Goal: Task Accomplishment & Management: Manage account settings

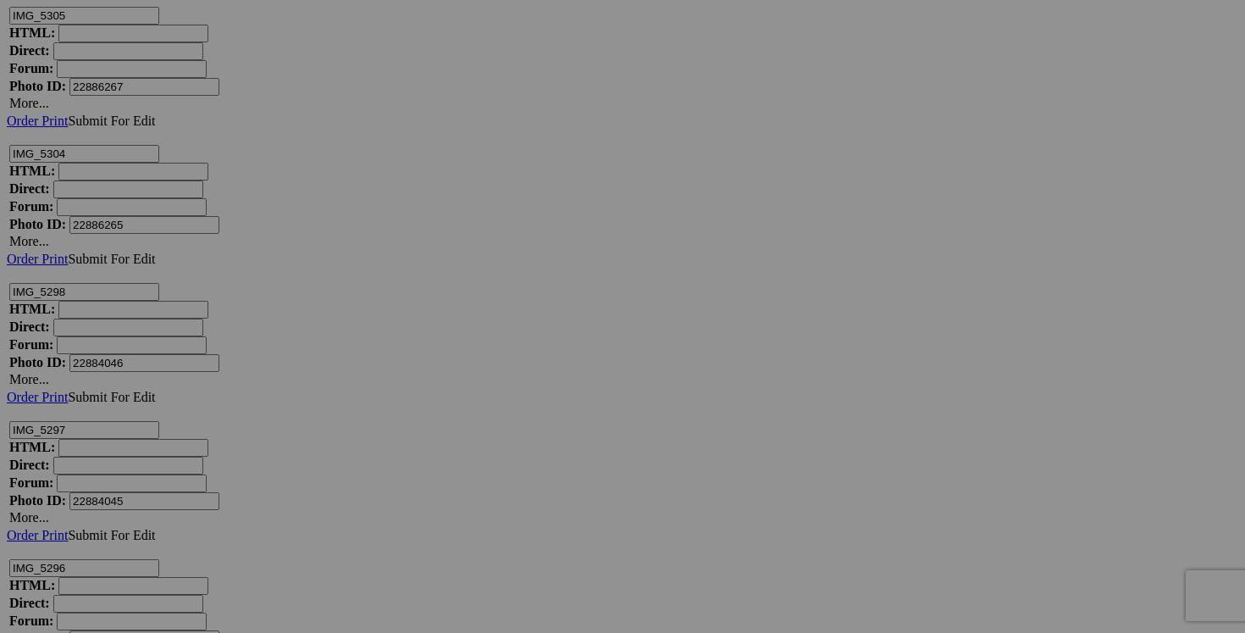
scroll to position [21993, 0]
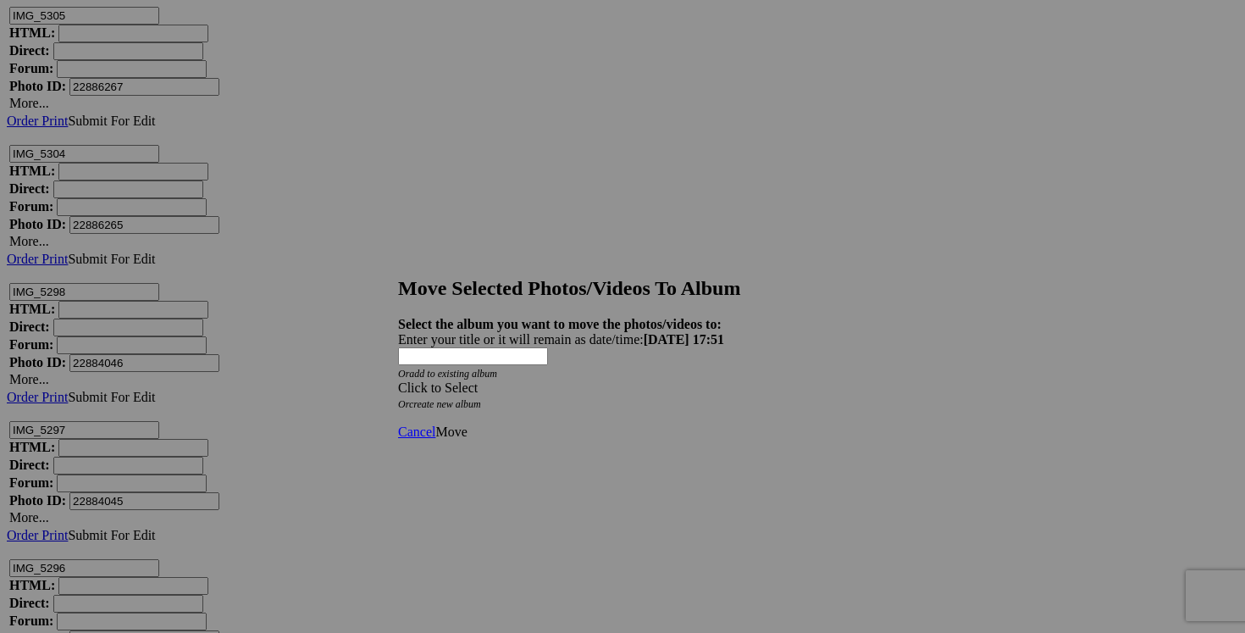
click at [398, 380] on span at bounding box center [398, 387] width 0 height 14
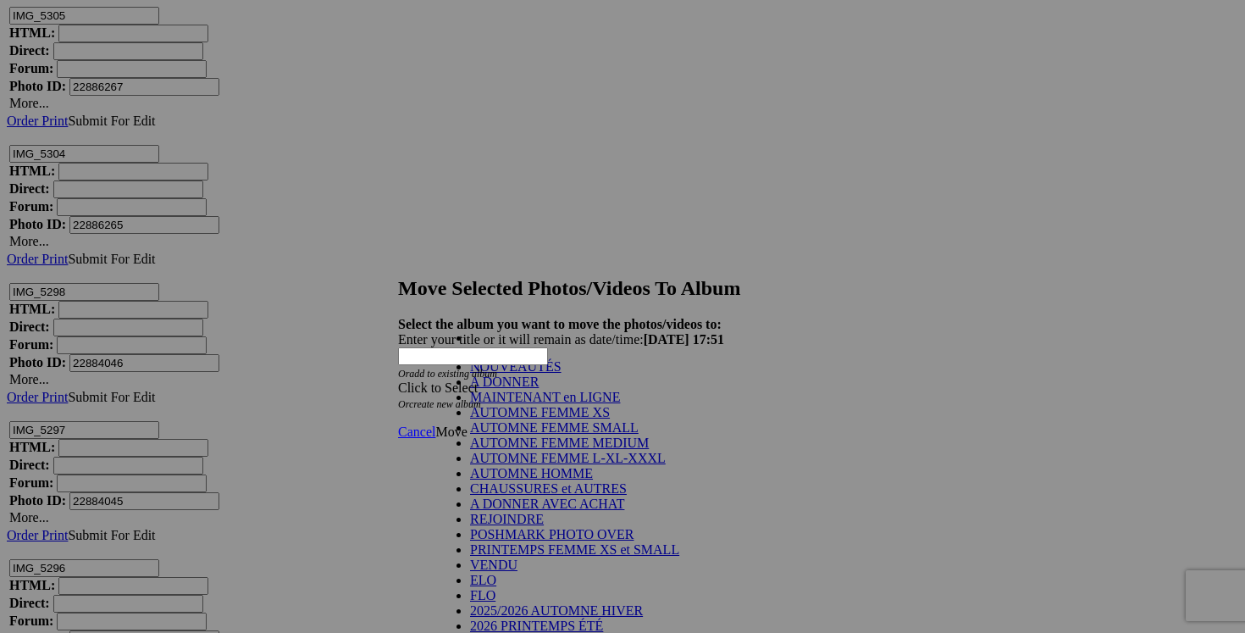
click at [562, 374] on link "NOUVEAUTÉS" at bounding box center [516, 366] width 92 height 14
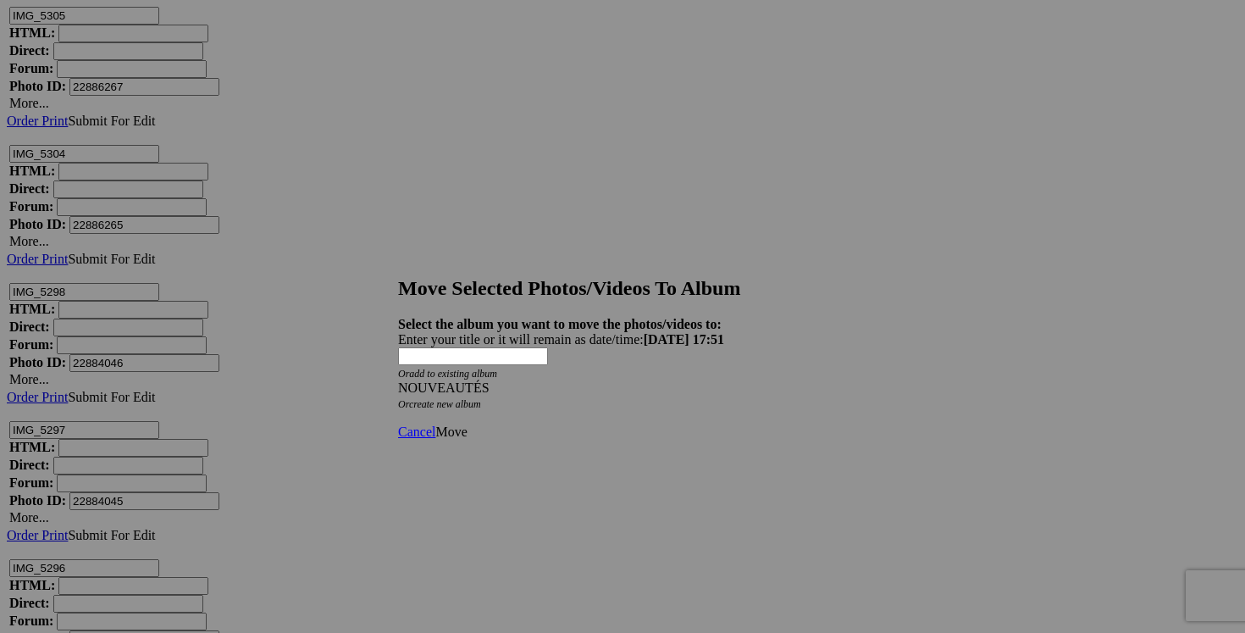
click at [467, 424] on span "Move" at bounding box center [450, 431] width 31 height 14
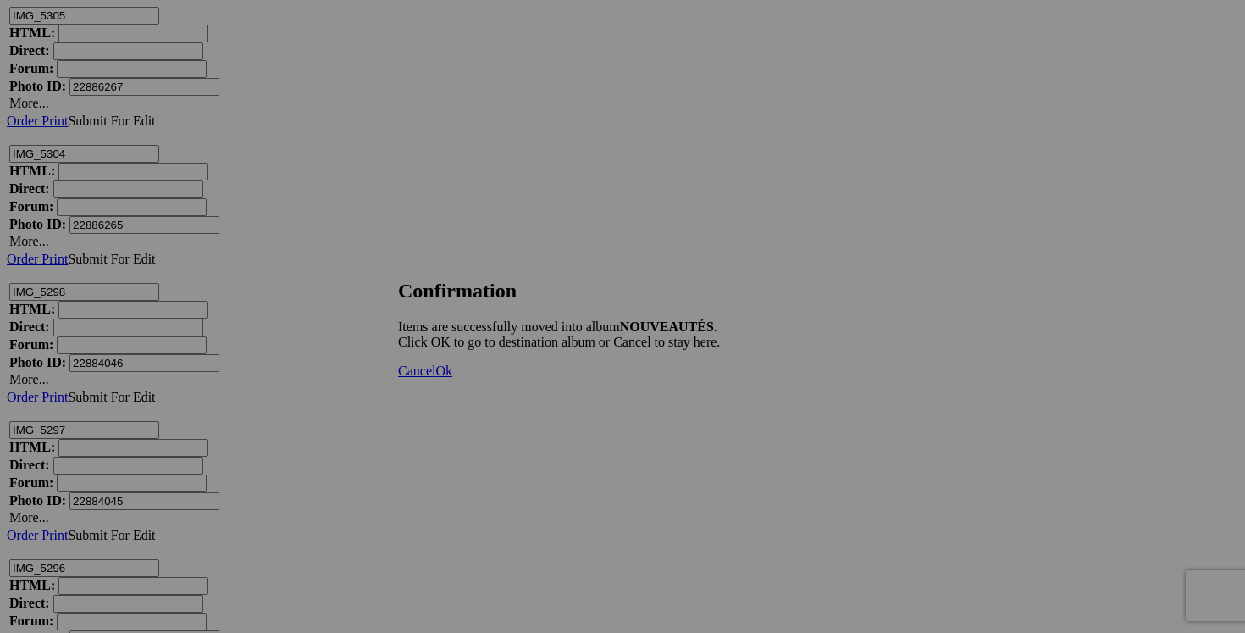
click at [435, 378] on span "Cancel" at bounding box center [416, 370] width 37 height 14
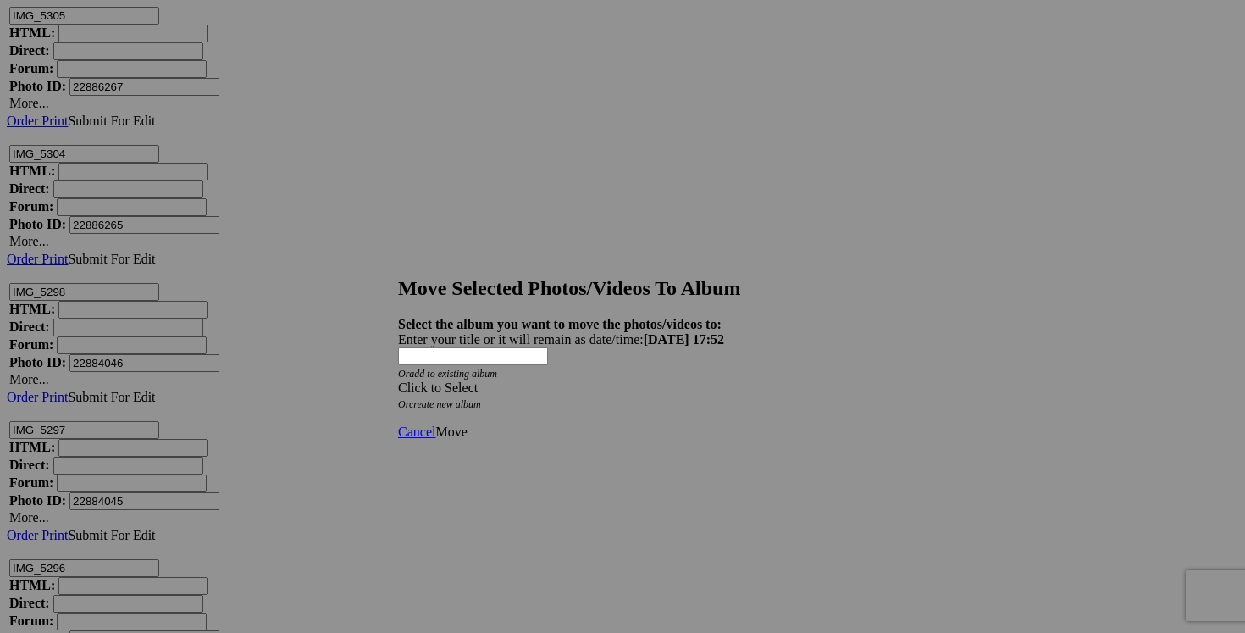
click at [398, 380] on span at bounding box center [398, 387] width 0 height 14
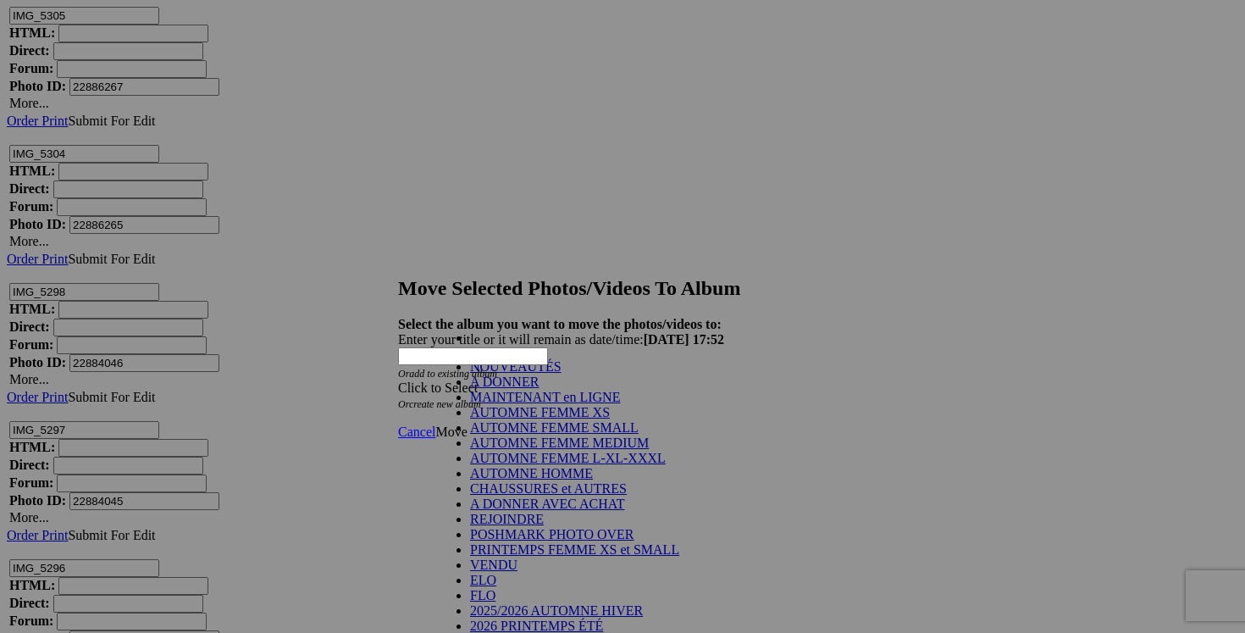
click at [562, 374] on link "NOUVEAUTÉS" at bounding box center [516, 366] width 92 height 14
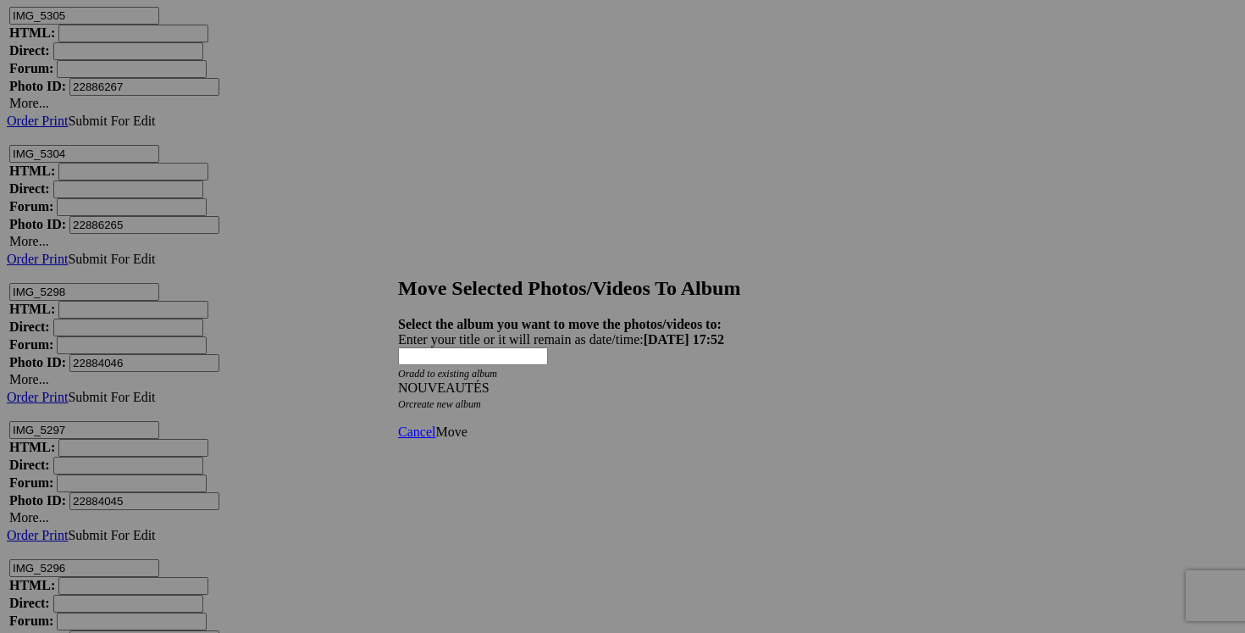
click at [467, 424] on span "Move" at bounding box center [450, 431] width 31 height 14
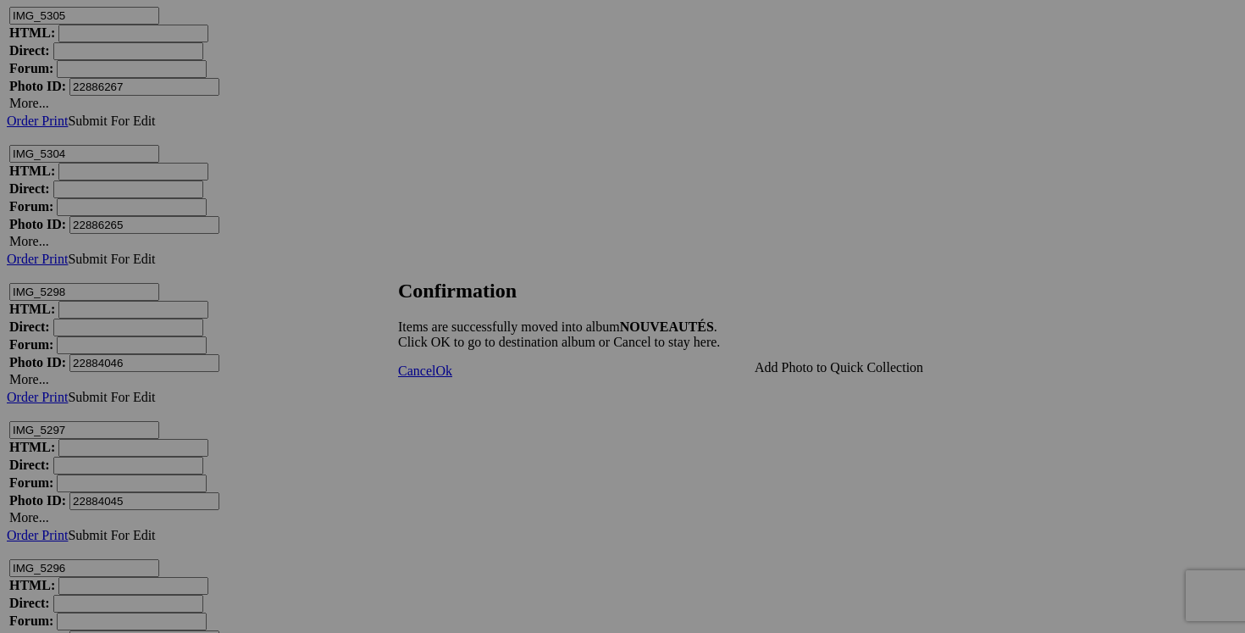
click at [435, 378] on span "Cancel" at bounding box center [416, 370] width 37 height 14
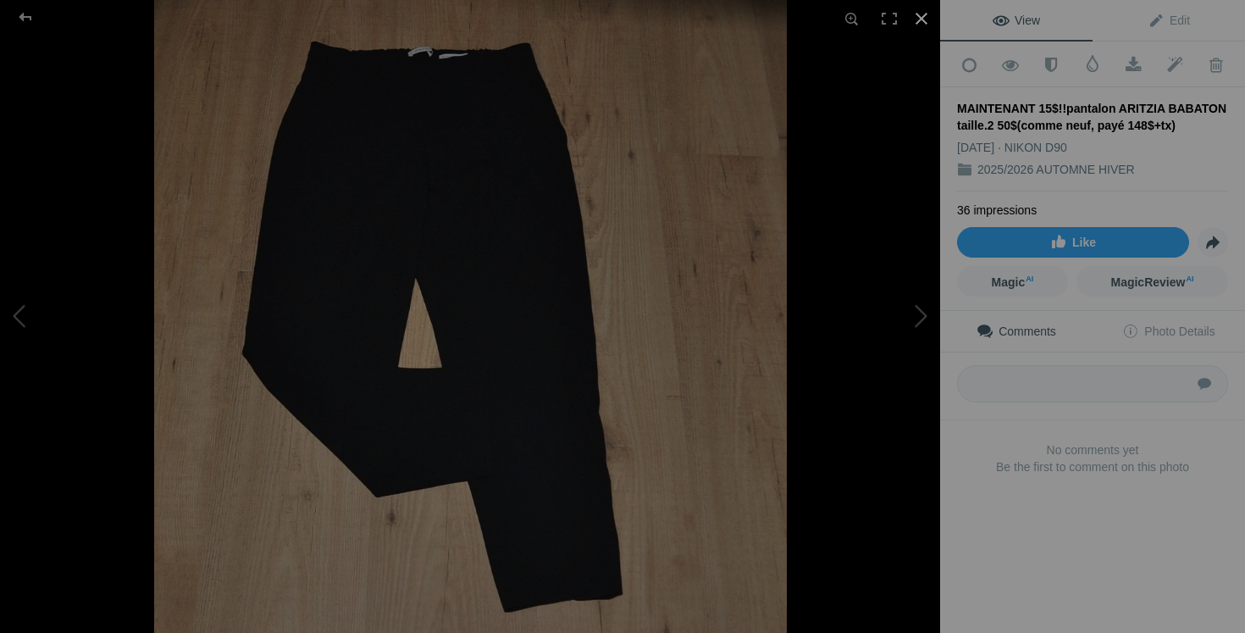
click at [926, 17] on div at bounding box center [921, 18] width 37 height 37
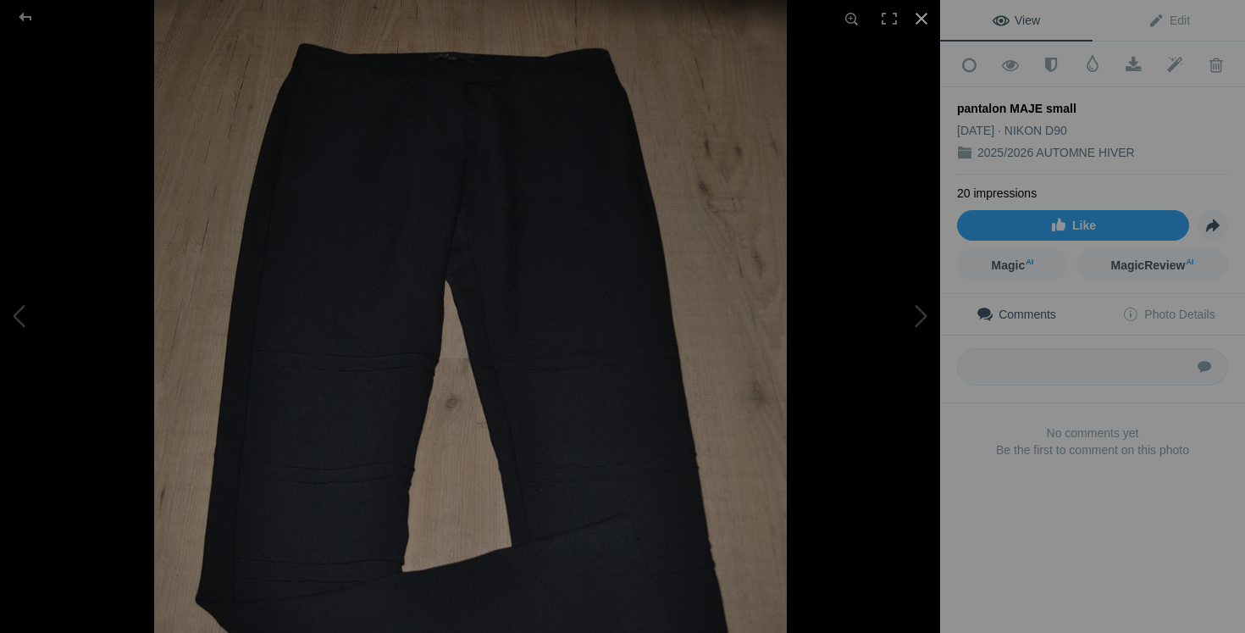
click at [921, 14] on div at bounding box center [921, 18] width 37 height 37
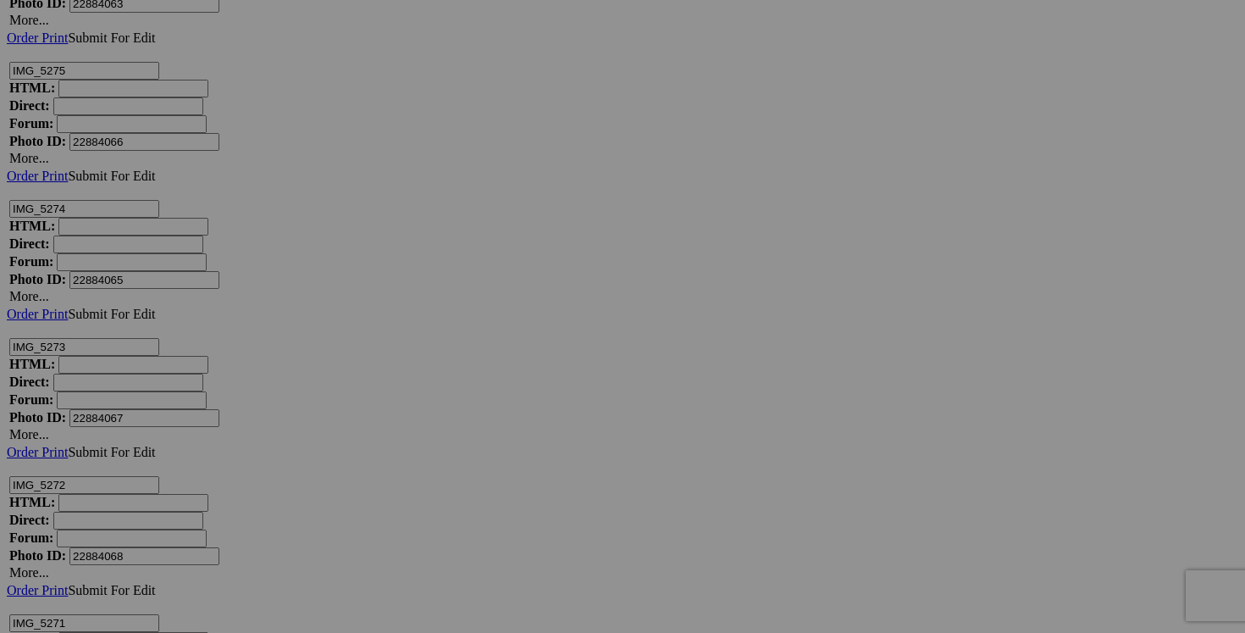
scroll to position [24702, 0]
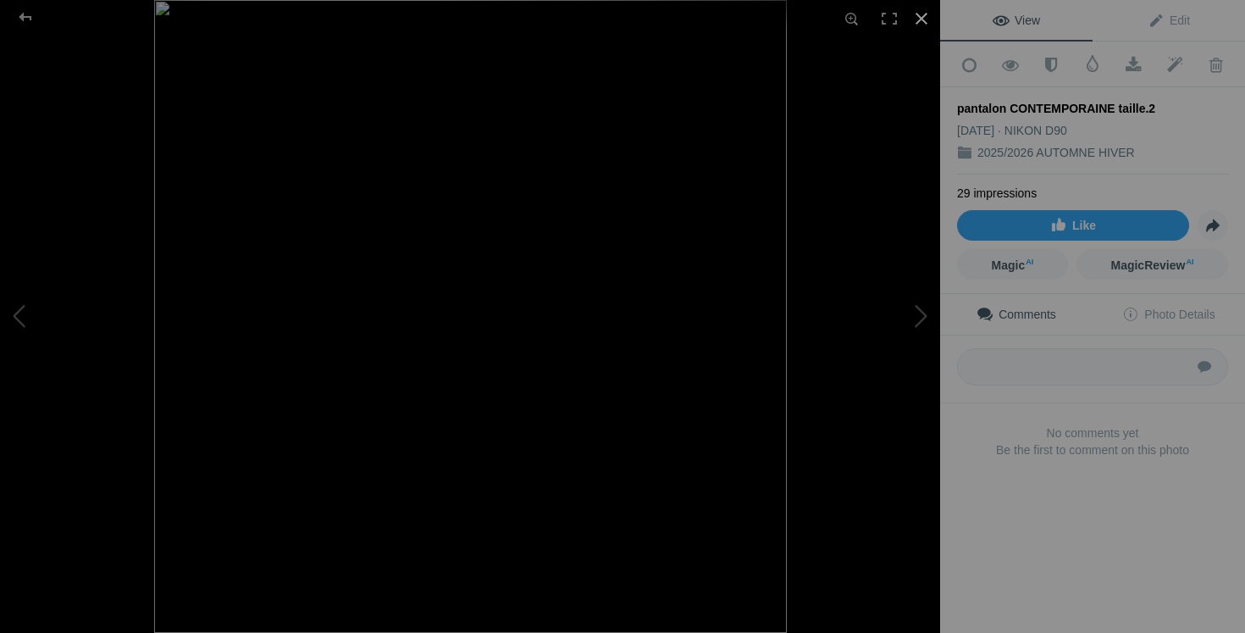
click at [922, 21] on div at bounding box center [921, 18] width 37 height 37
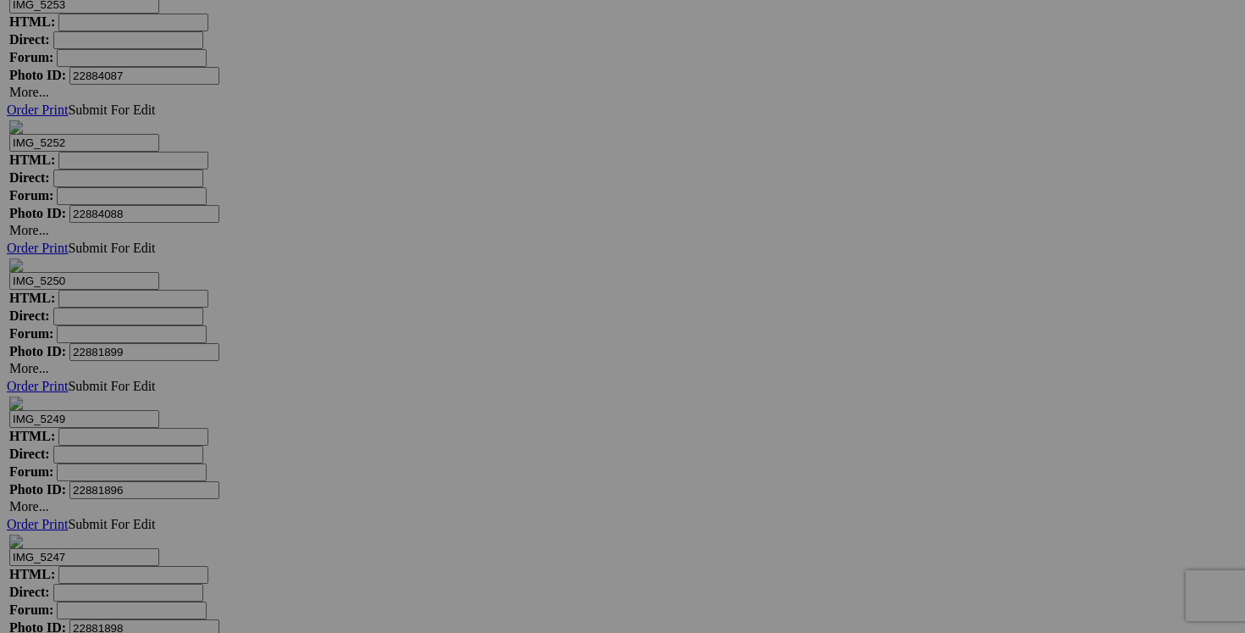
scroll to position [26945, 0]
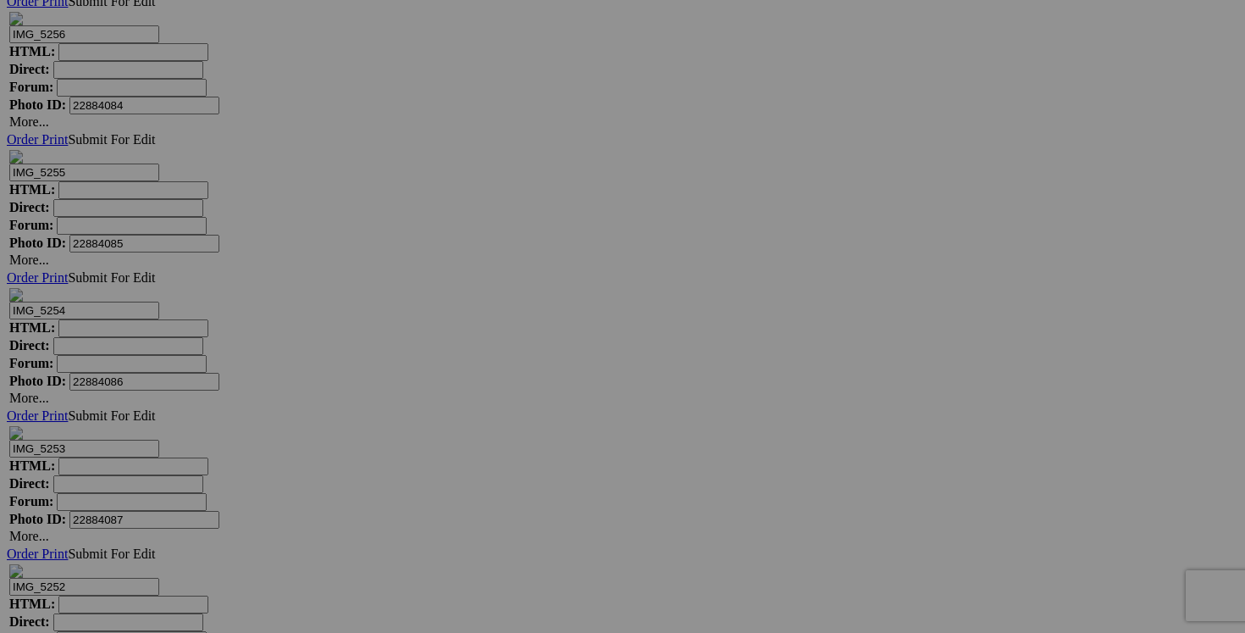
click at [510, 424] on span "Yes" at bounding box center [500, 427] width 19 height 14
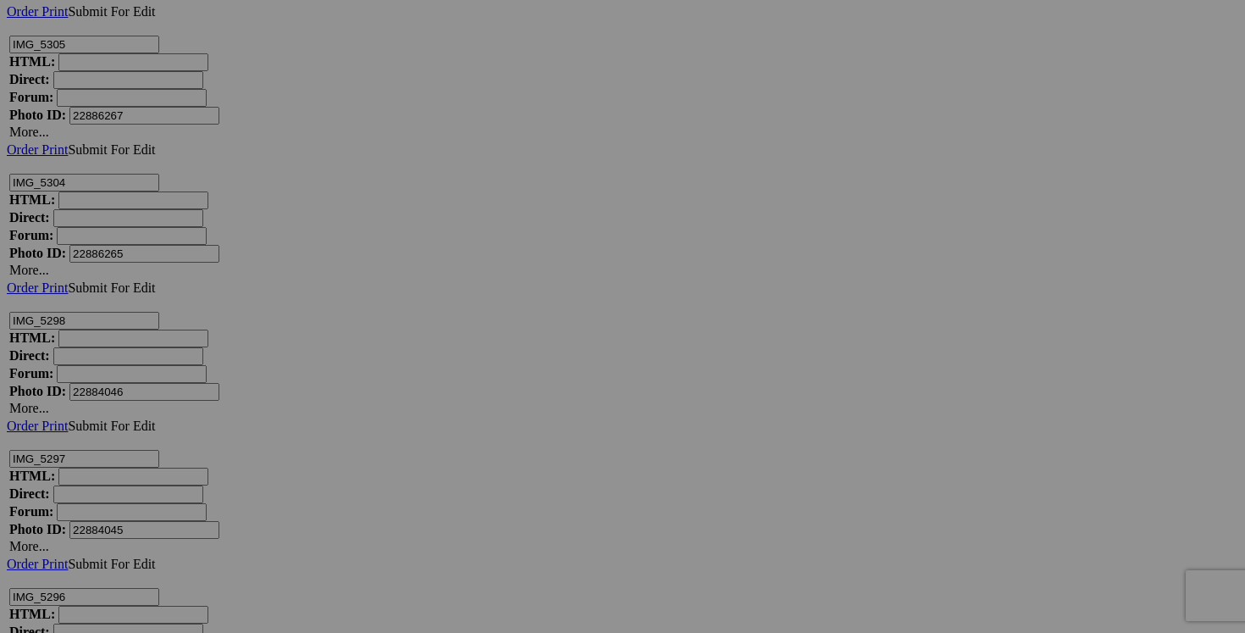
scroll to position [21943, 0]
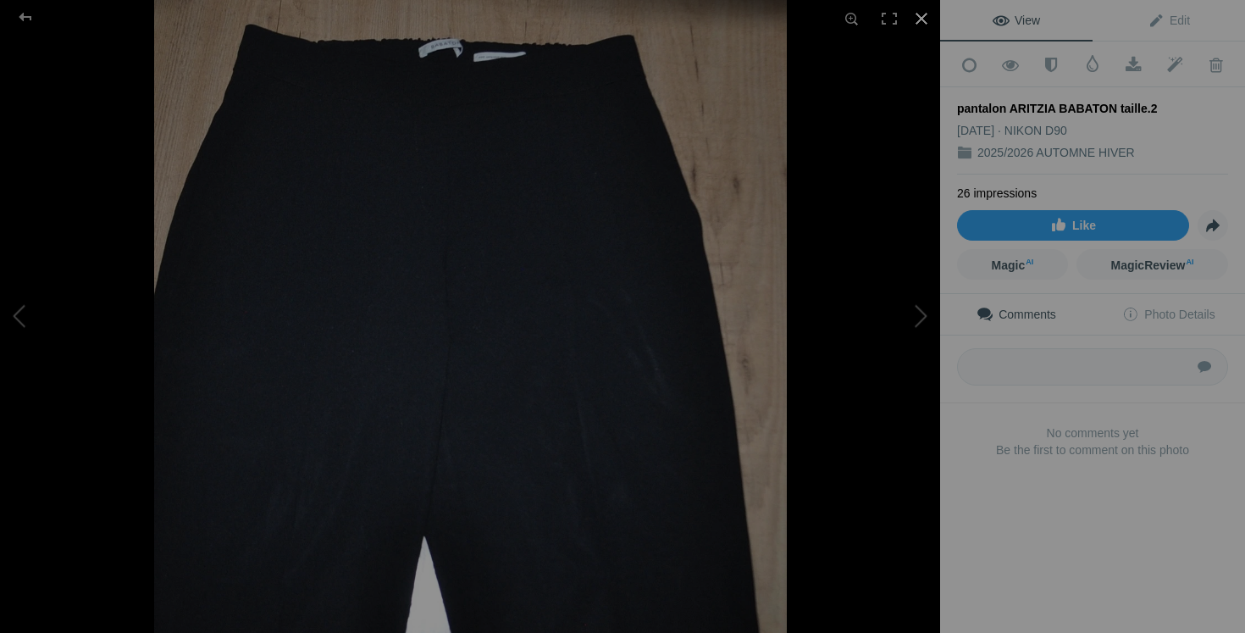
click at [925, 17] on div at bounding box center [921, 18] width 37 height 37
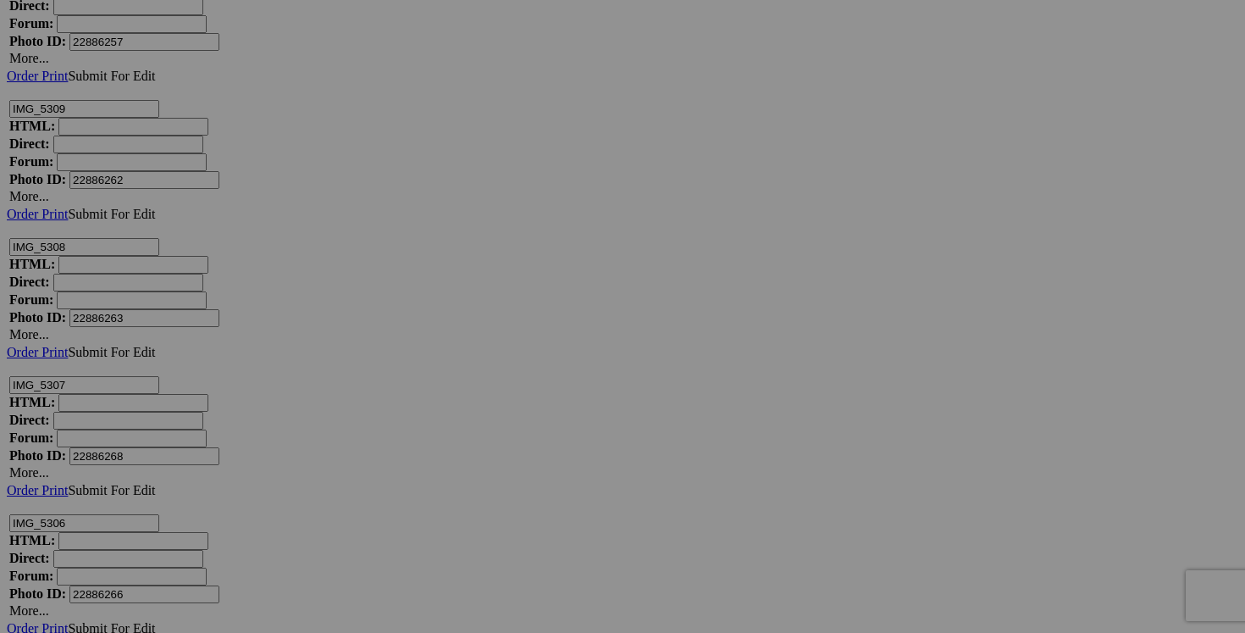
scroll to position [21370, 0]
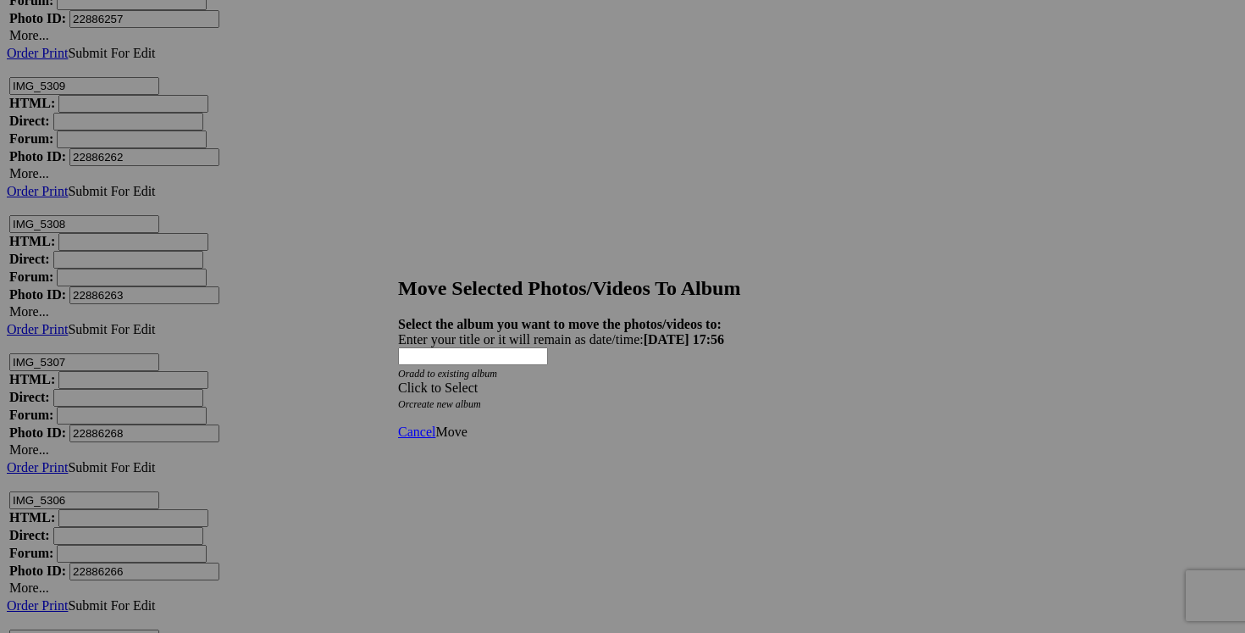
click at [398, 380] on span at bounding box center [398, 387] width 0 height 14
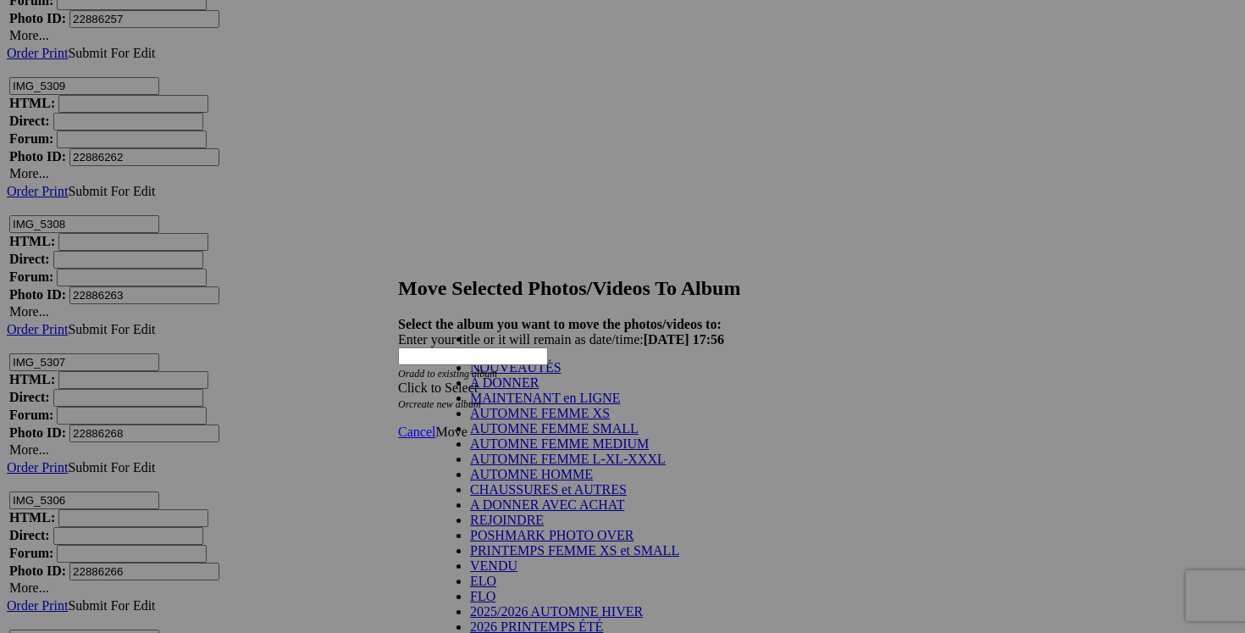
click at [539, 390] on link "A DONNER" at bounding box center [504, 382] width 69 height 14
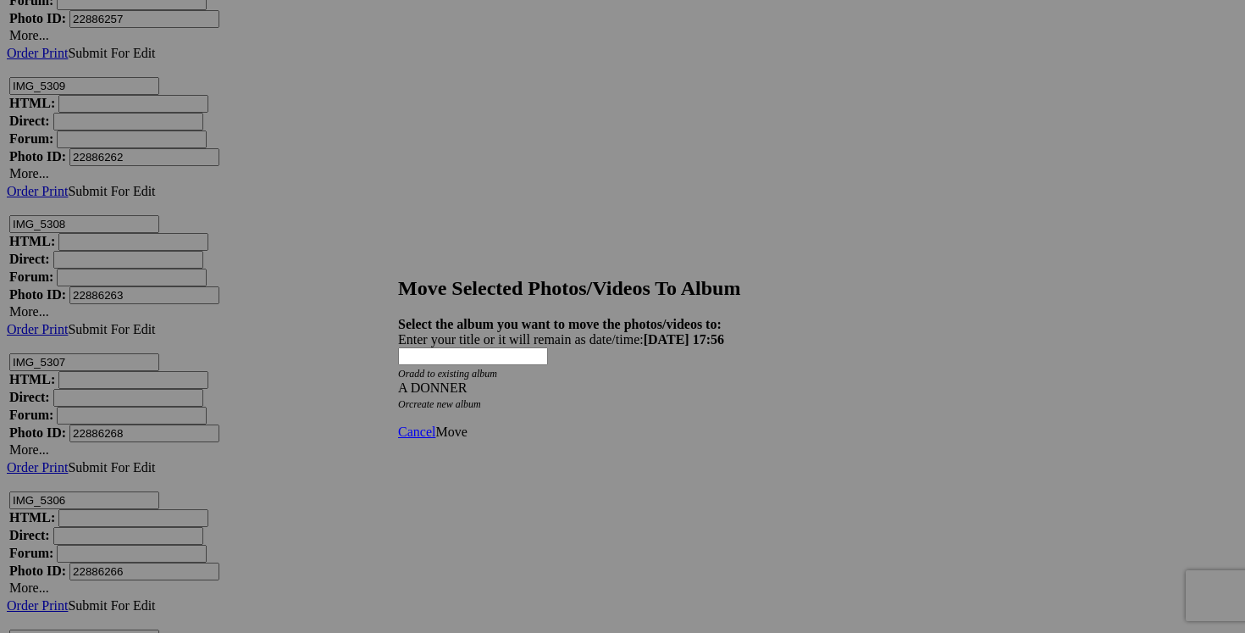
click at [467, 424] on span "Move" at bounding box center [450, 431] width 31 height 14
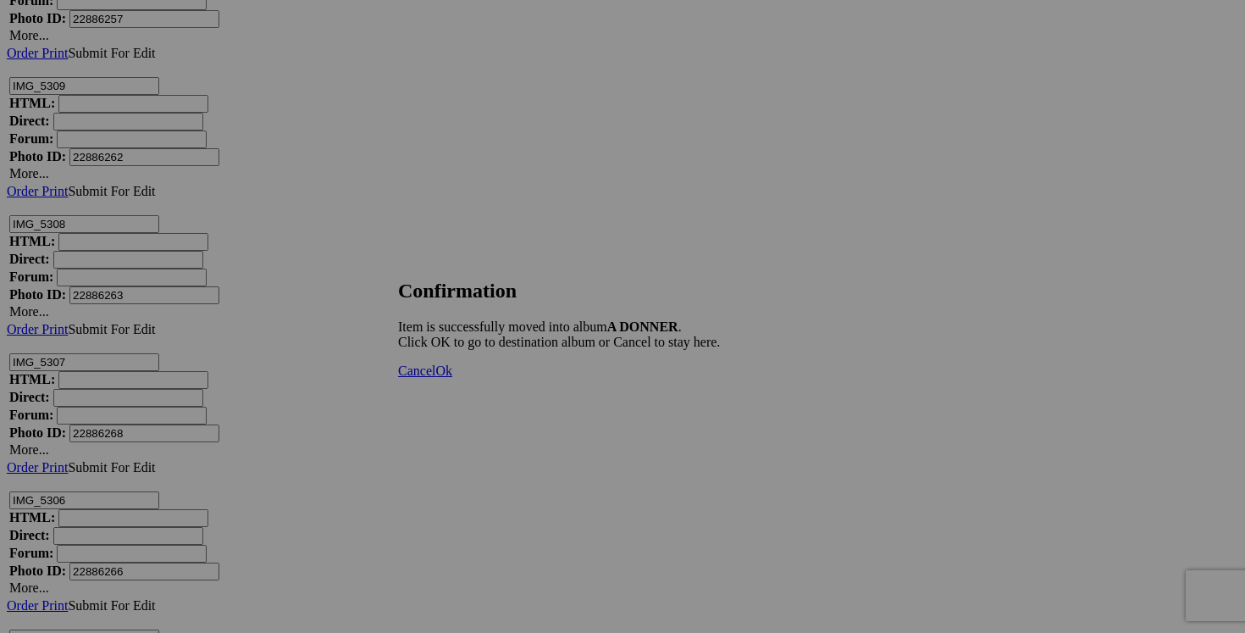
click at [435, 378] on span "Cancel" at bounding box center [416, 370] width 37 height 14
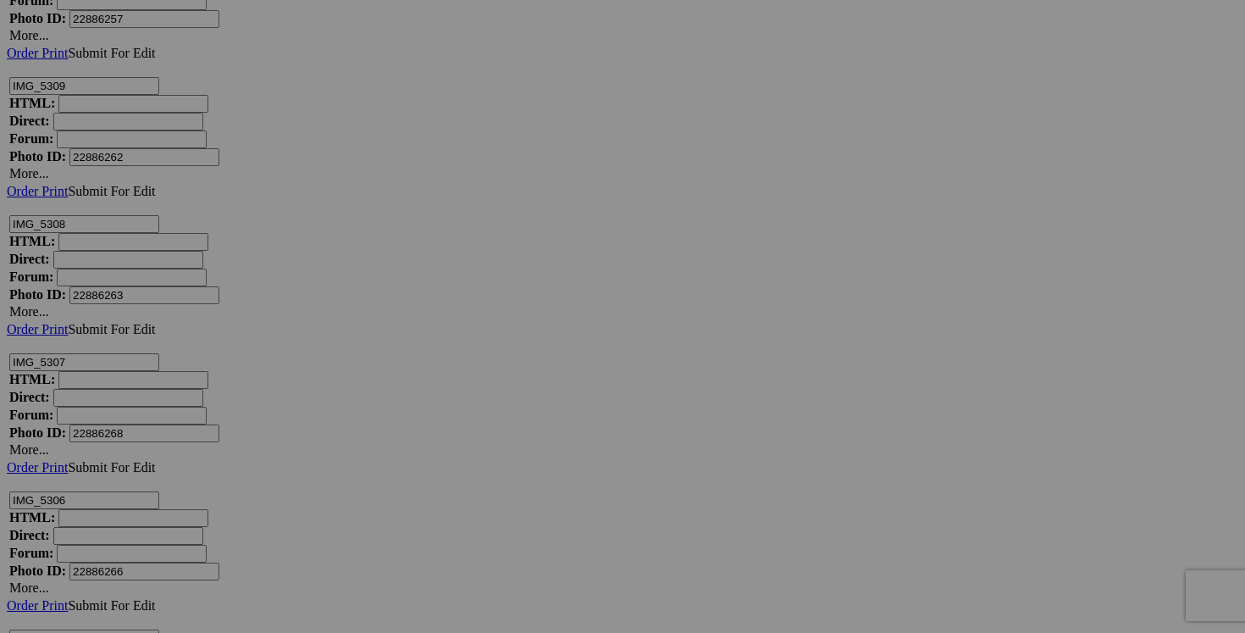
click at [510, 423] on span "Yes" at bounding box center [500, 427] width 19 height 14
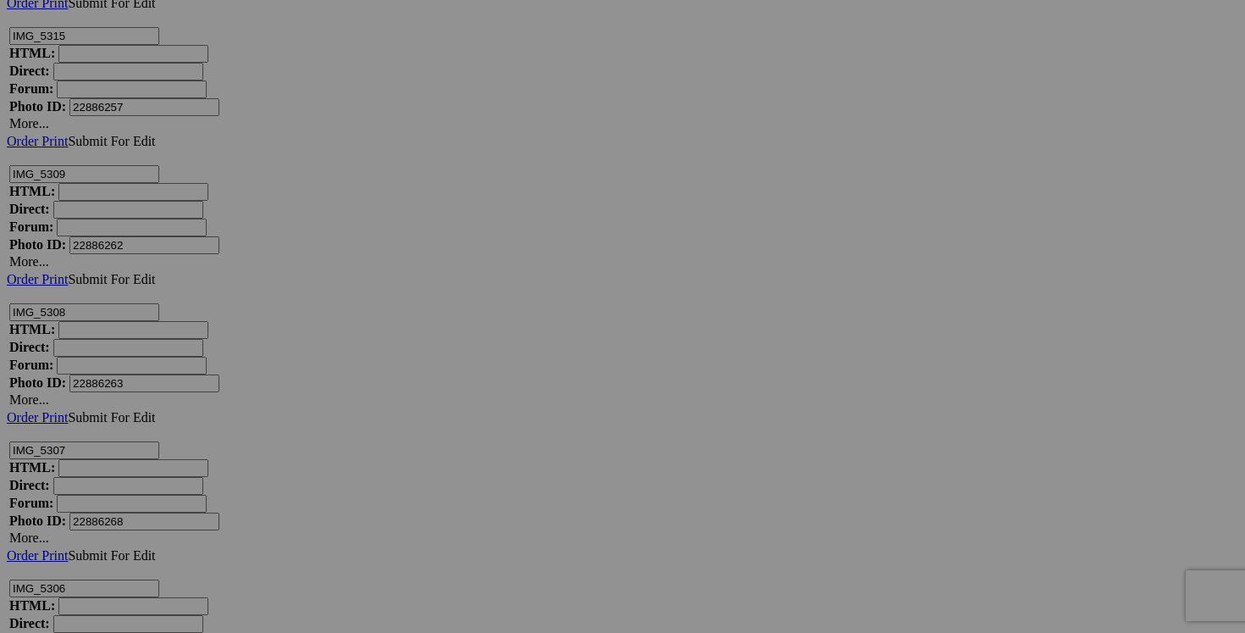
scroll to position [21258, 0]
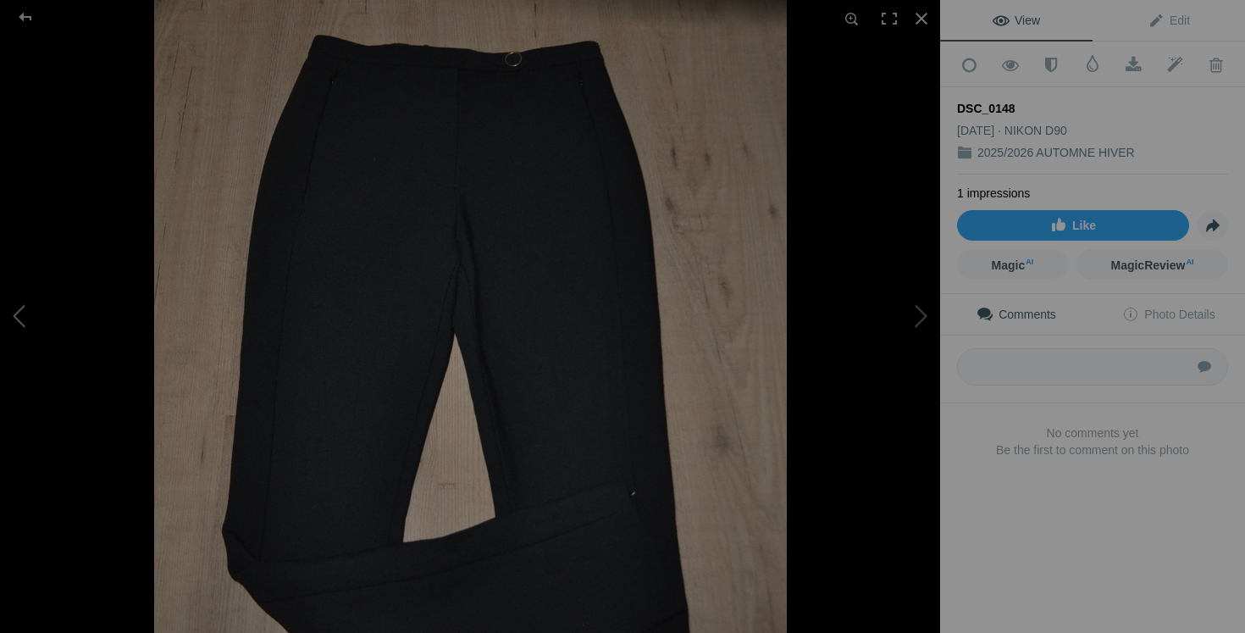
click at [24, 330] on button at bounding box center [63, 316] width 127 height 228
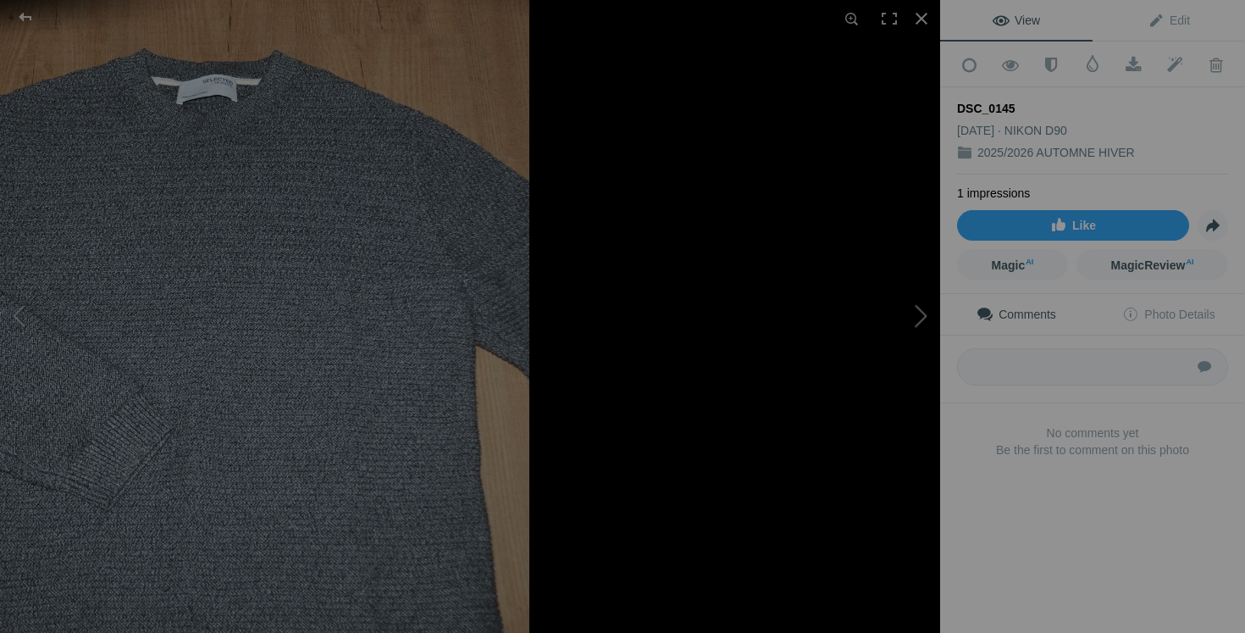
click at [851, 355] on button at bounding box center [876, 316] width 127 height 228
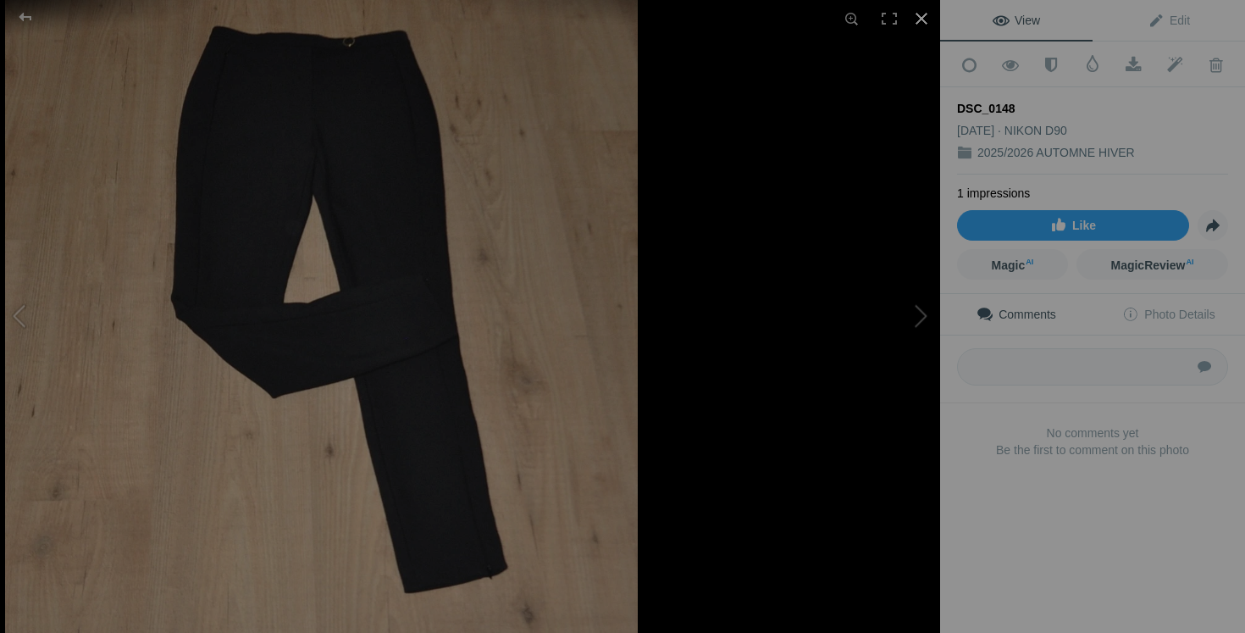
click at [926, 15] on div at bounding box center [921, 18] width 37 height 37
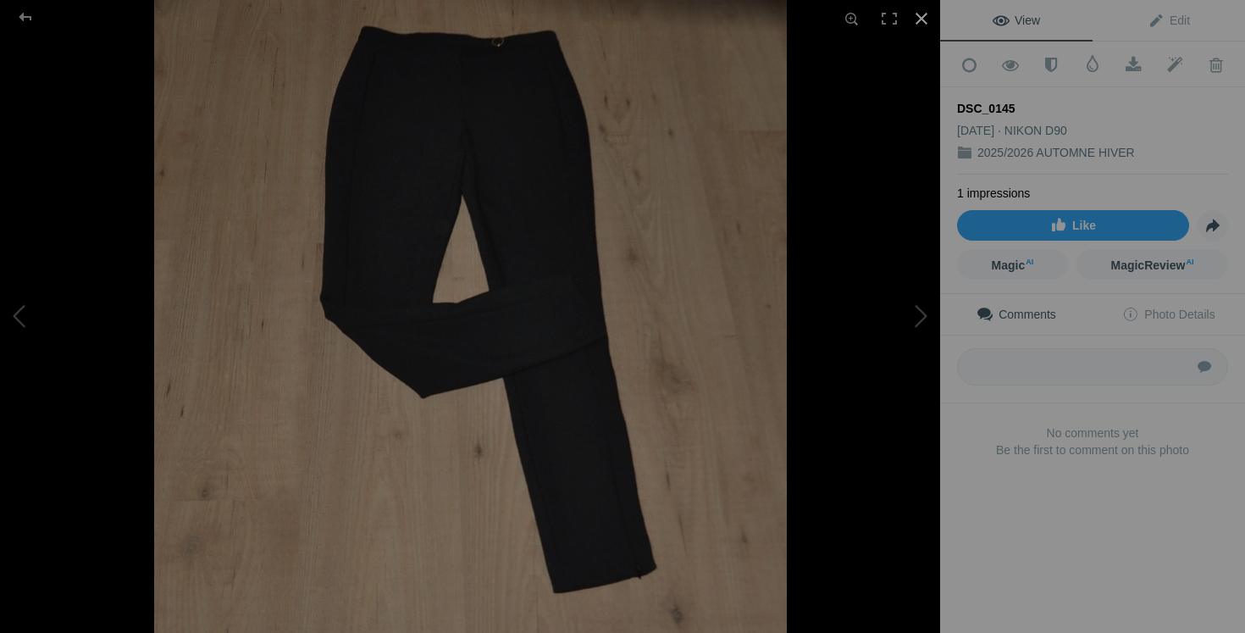
click at [928, 14] on div at bounding box center [921, 18] width 37 height 37
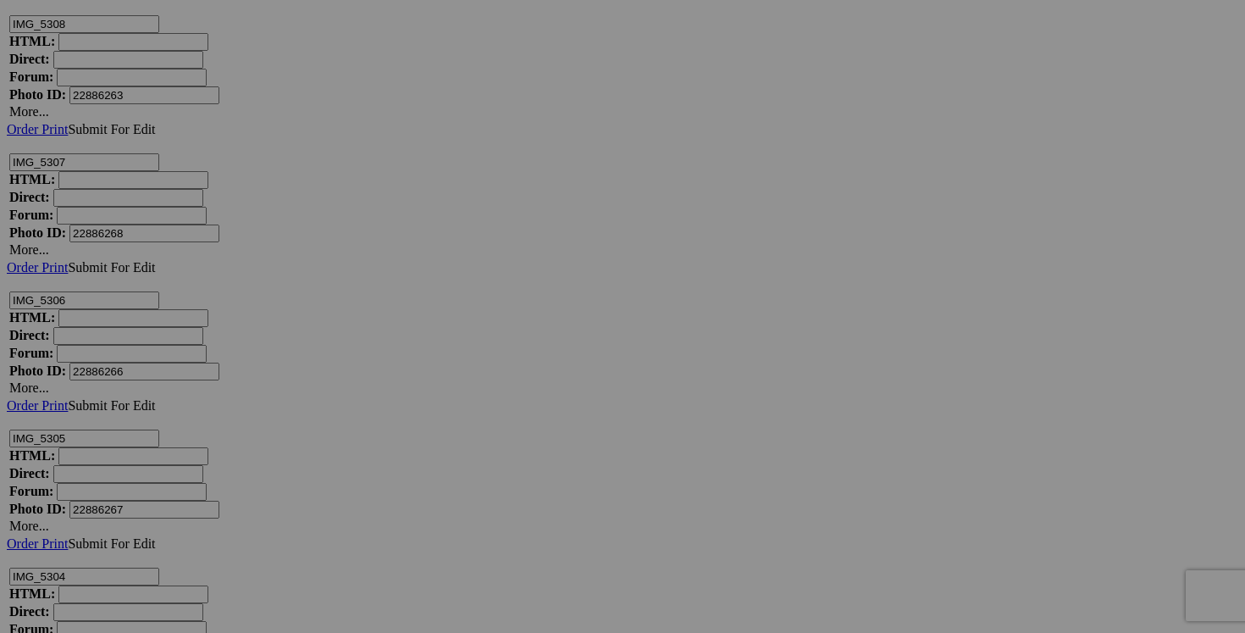
scroll to position [21571, 0]
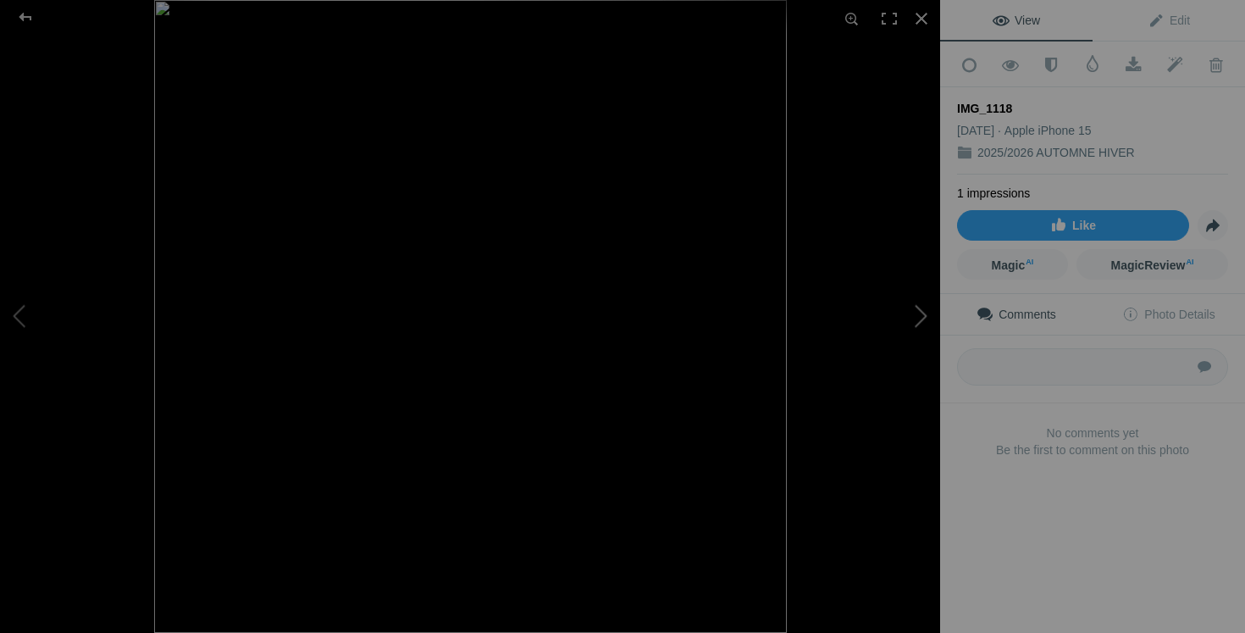
click at [918, 317] on button at bounding box center [876, 316] width 127 height 228
click at [919, 23] on div at bounding box center [921, 18] width 37 height 37
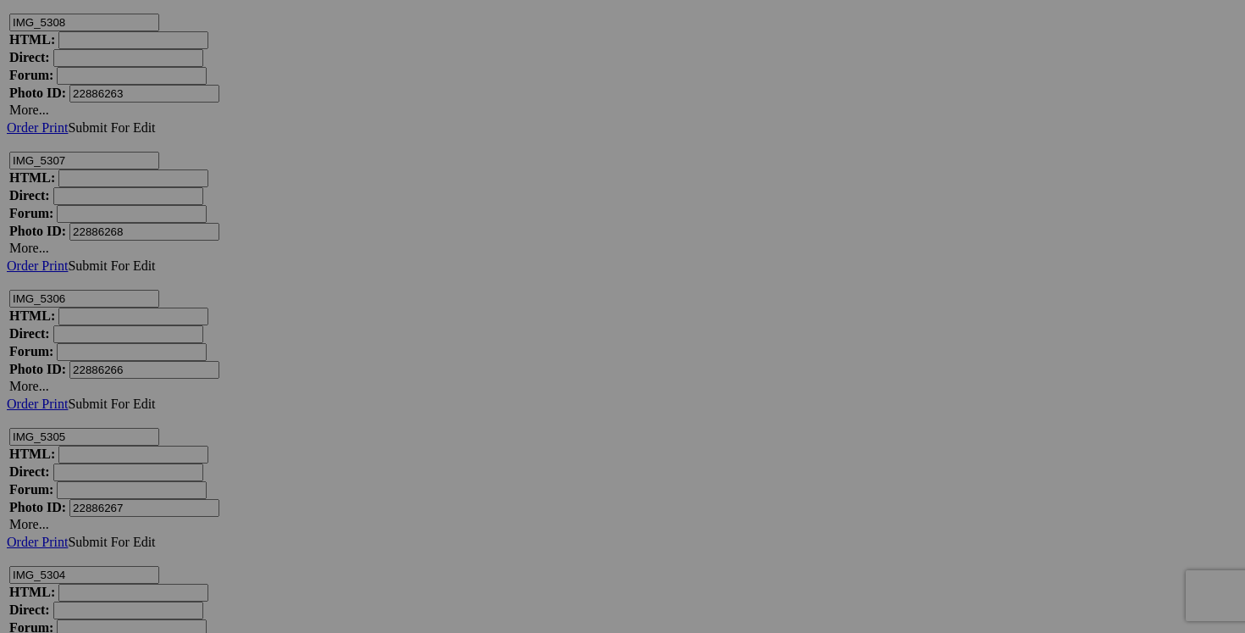
drag, startPoint x: 354, startPoint y: 516, endPoint x: 236, endPoint y: 514, distance: 117.8
type input "chandail fait large 20$(NEUF"
drag, startPoint x: 383, startPoint y: 517, endPoint x: 241, endPoint y: 507, distance: 142.7
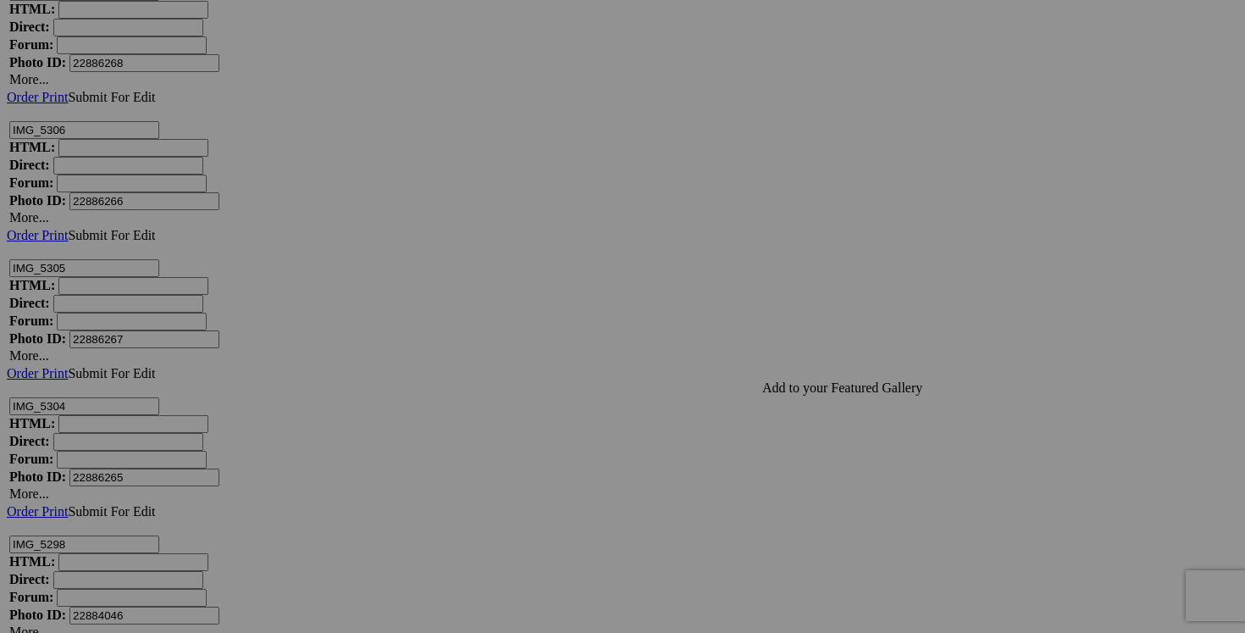
scroll to position [21770, 0]
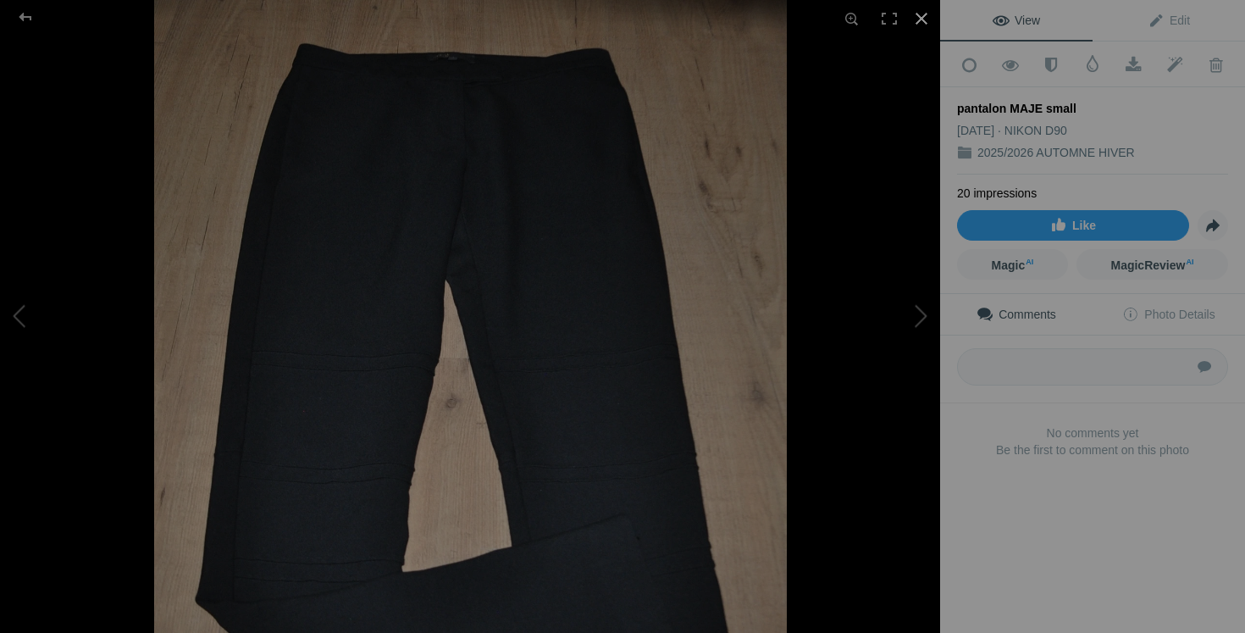
click at [924, 13] on div at bounding box center [921, 18] width 37 height 37
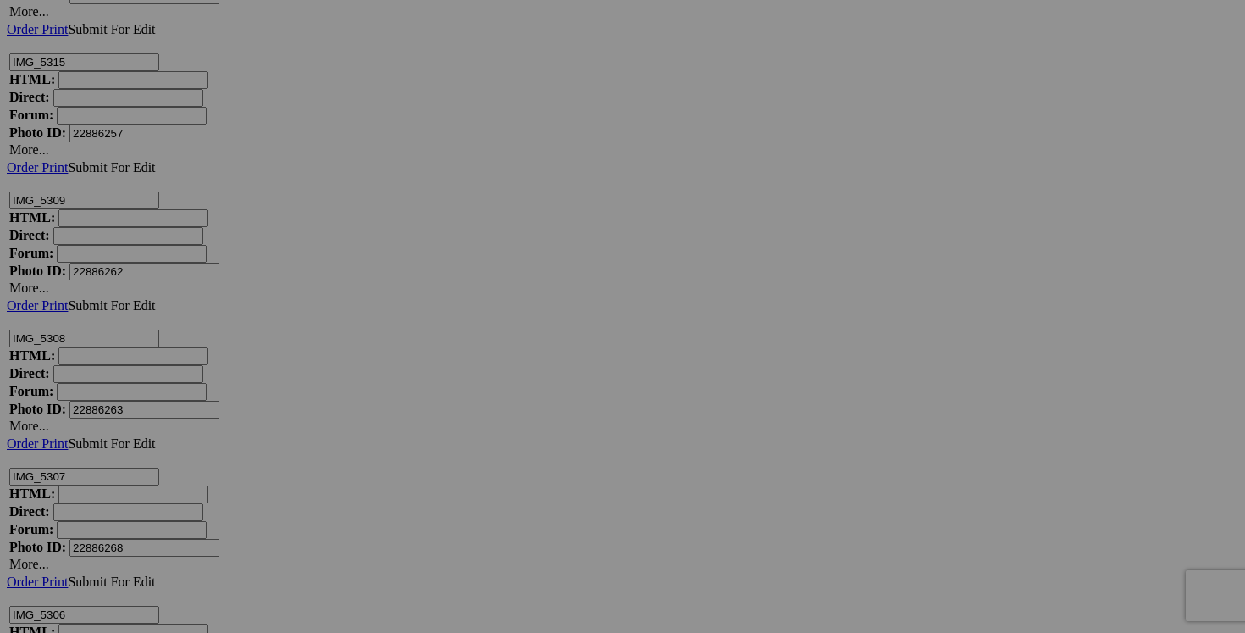
scroll to position [21184, 0]
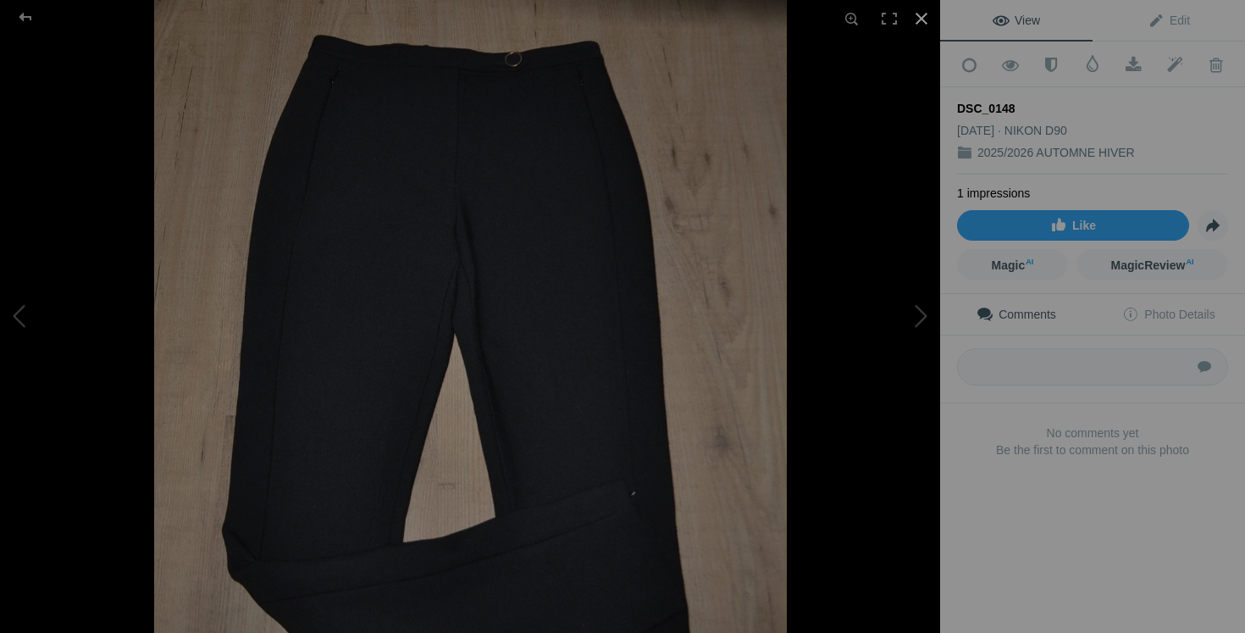
click at [924, 16] on div at bounding box center [921, 18] width 37 height 37
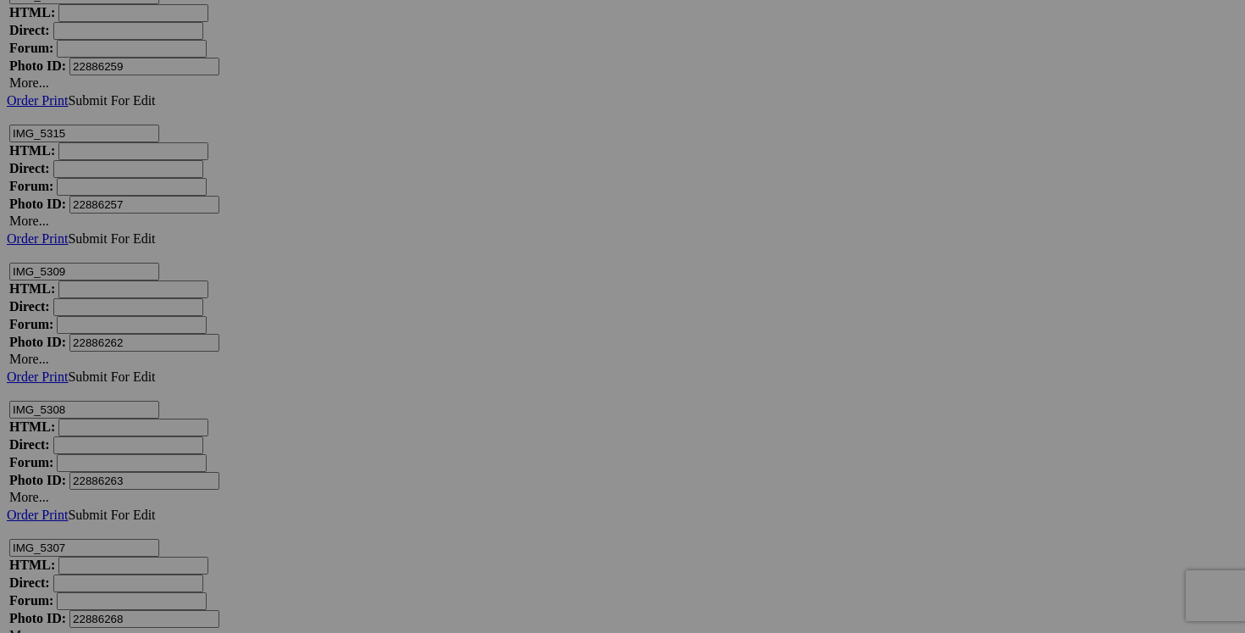
drag, startPoint x: 353, startPoint y: 480, endPoint x: 229, endPoint y: 474, distance: 124.6
drag, startPoint x: 288, startPoint y: 474, endPoint x: 227, endPoint y: 472, distance: 61.1
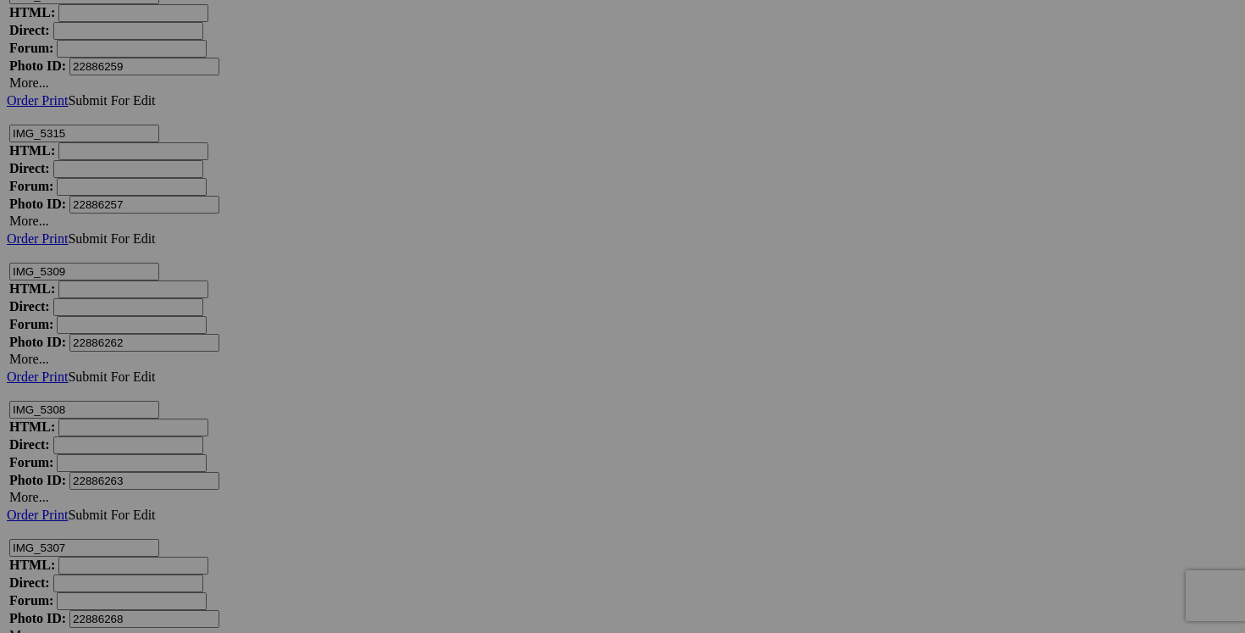
scroll to position [0, 0]
drag, startPoint x: 366, startPoint y: 474, endPoint x: 284, endPoint y: 464, distance: 82.7
type input "pantalon MANGO taille 00 25$(comme neuf, petit zip au bas de la jambe non visib…"
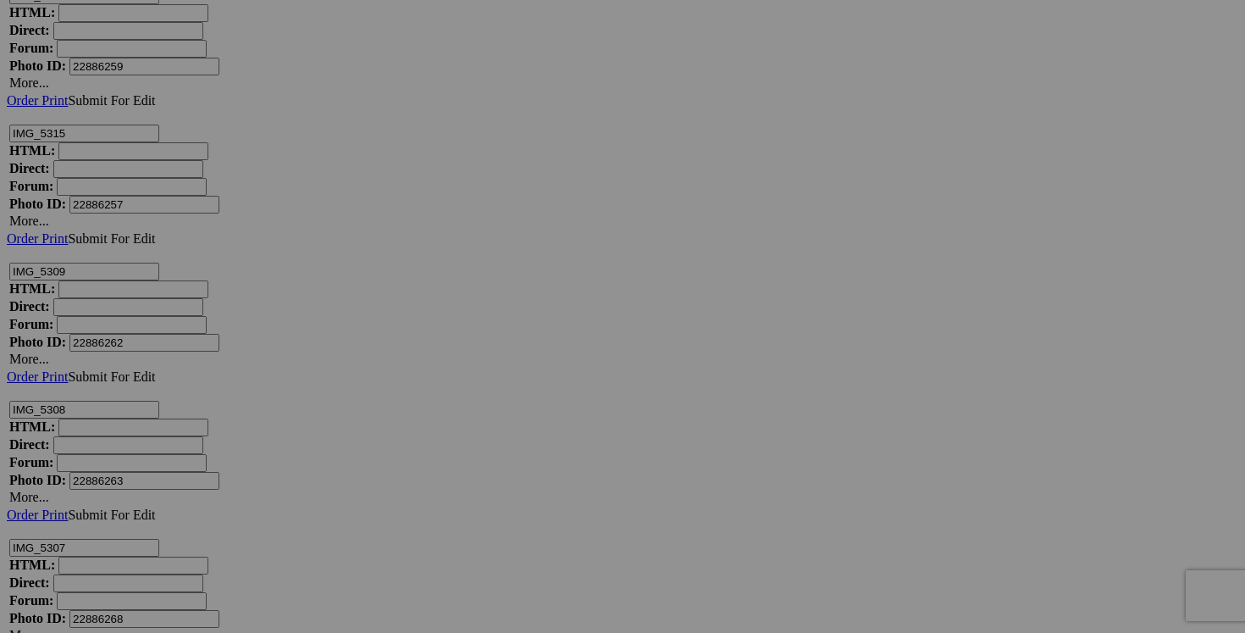
drag, startPoint x: 499, startPoint y: 477, endPoint x: 416, endPoint y: 475, distance: 83.0
paste input "pantalon MANGO taille 00"
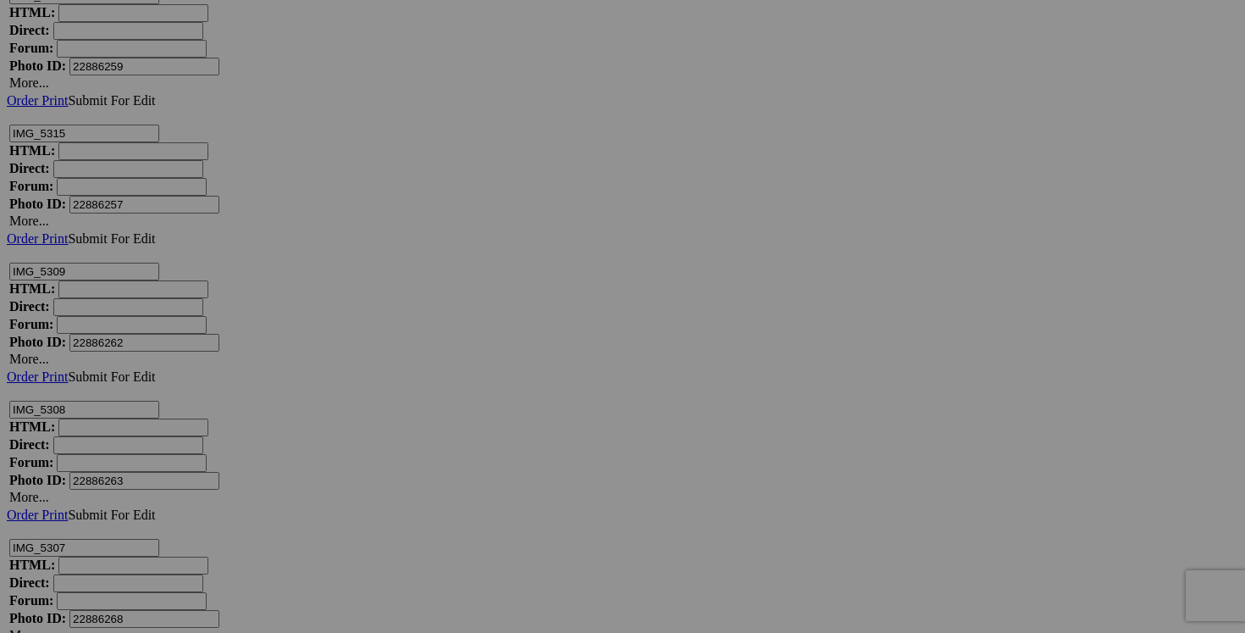
type input "pantalon MANGO taille 00"
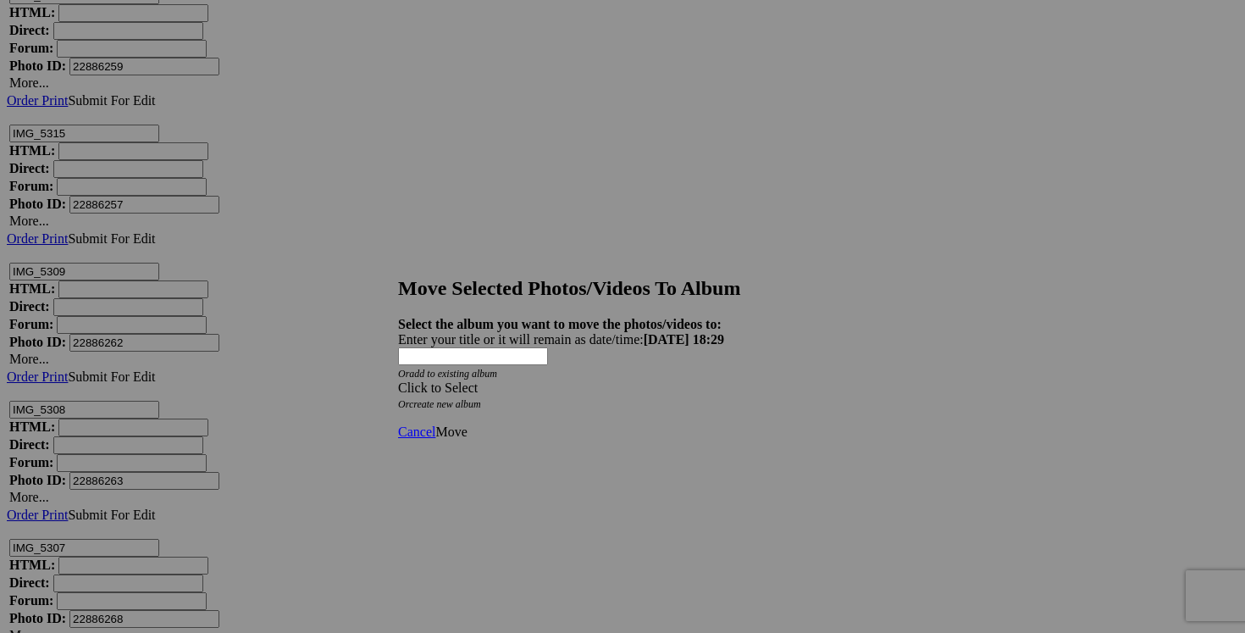
click at [724, 380] on div "Click to Select" at bounding box center [622, 387] width 449 height 15
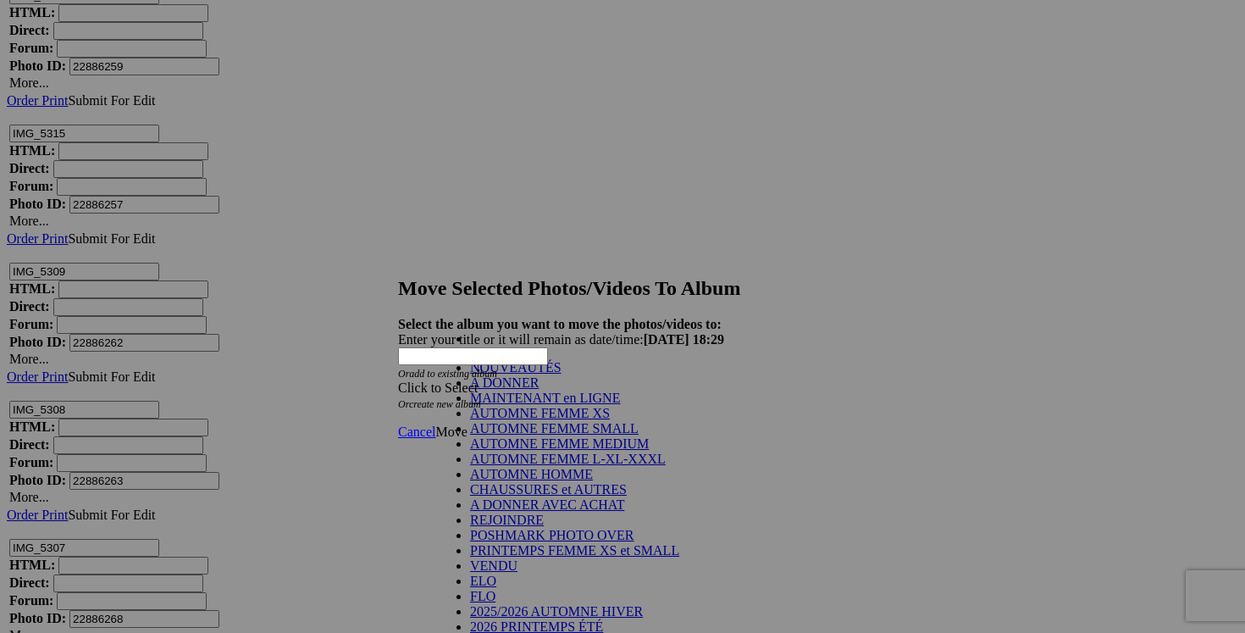
click at [562, 374] on link "NOUVEAUTÉS" at bounding box center [516, 367] width 92 height 14
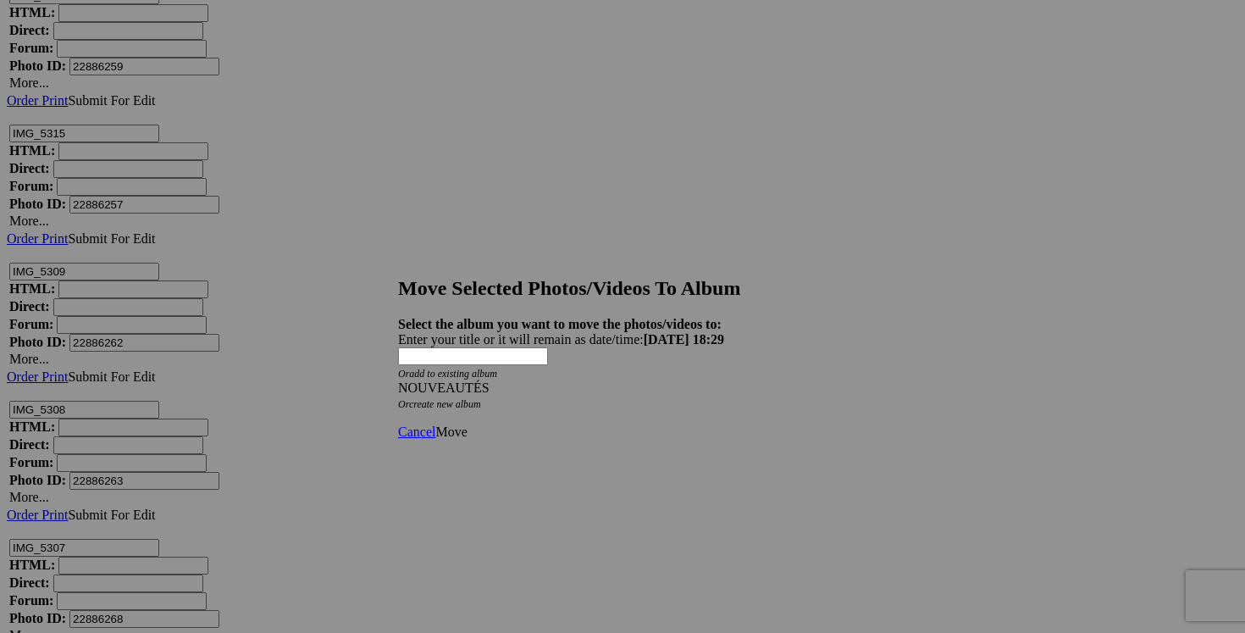
click at [467, 424] on link "Move" at bounding box center [450, 431] width 31 height 14
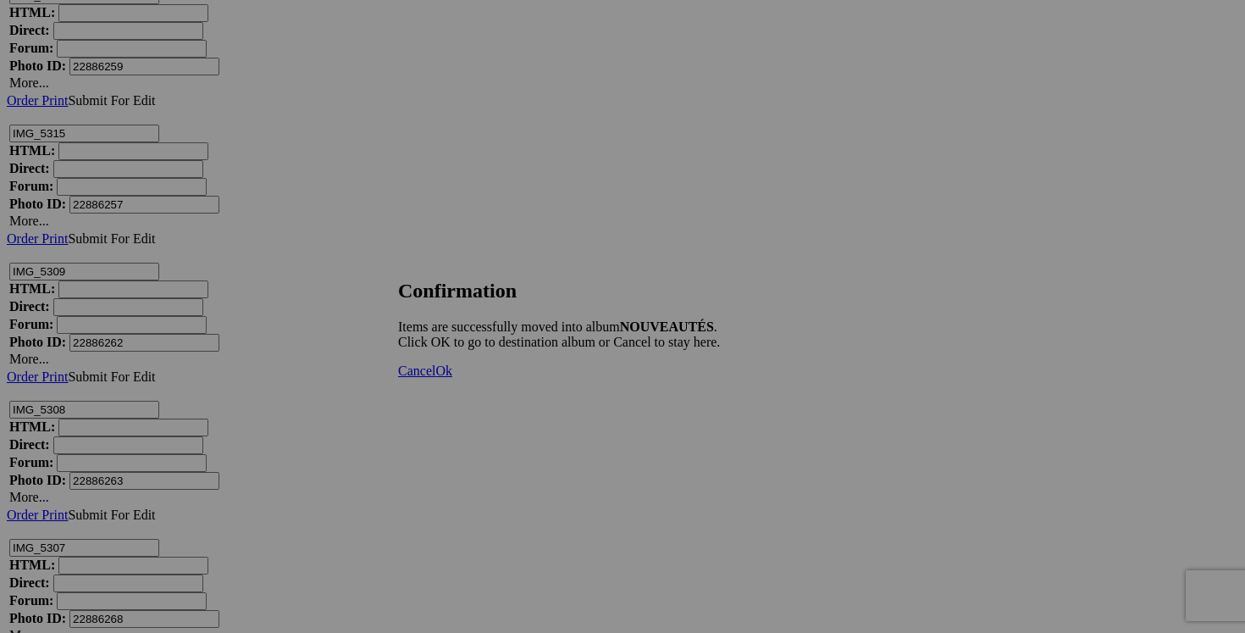
click at [435, 378] on link "Cancel" at bounding box center [416, 370] width 37 height 14
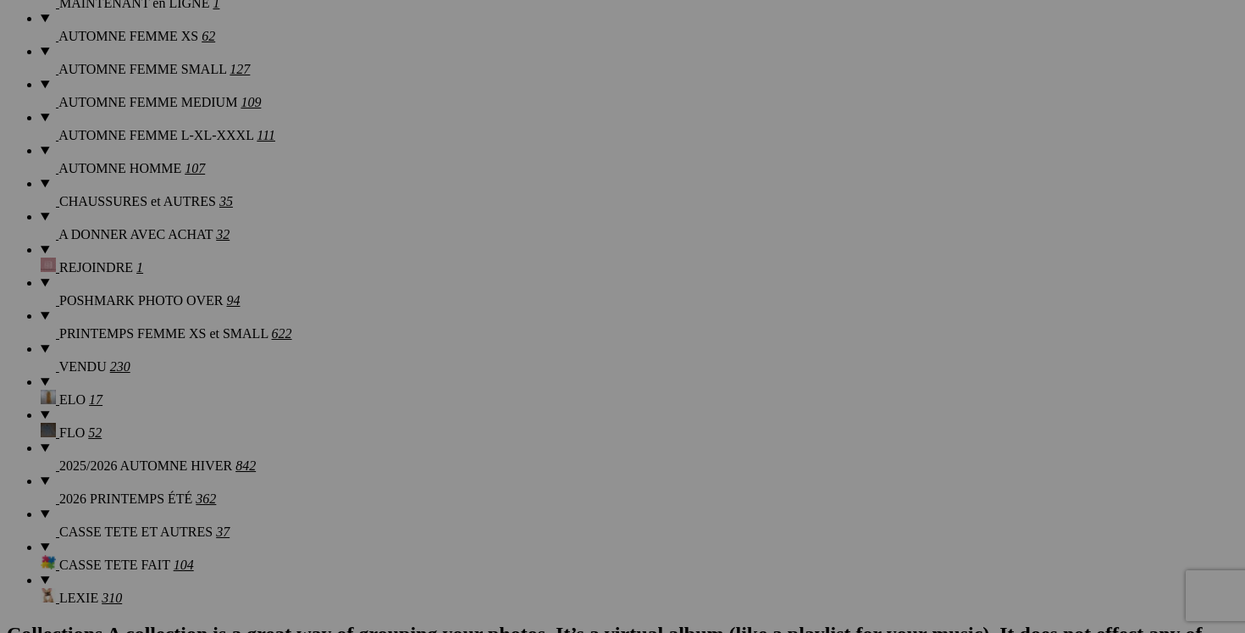
scroll to position [1465, 0]
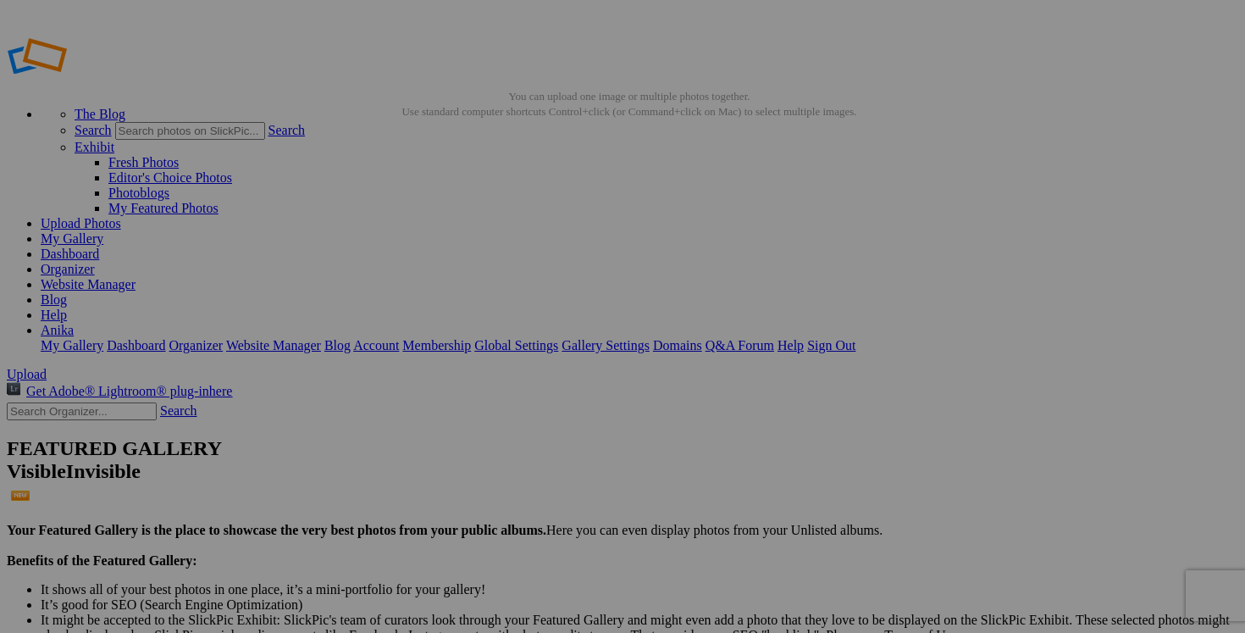
type input "NOUVEAUTÉS"
drag, startPoint x: 352, startPoint y: 548, endPoint x: 270, endPoint y: 523, distance: 85.2
type input "C"
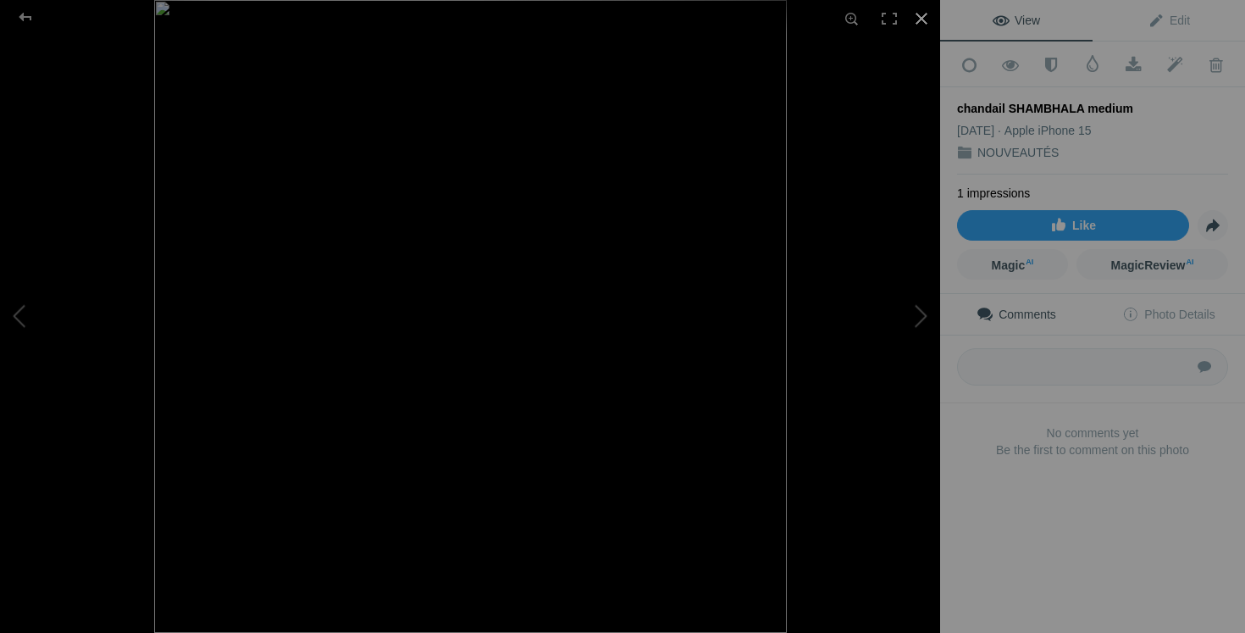
click at [923, 15] on div at bounding box center [921, 18] width 37 height 37
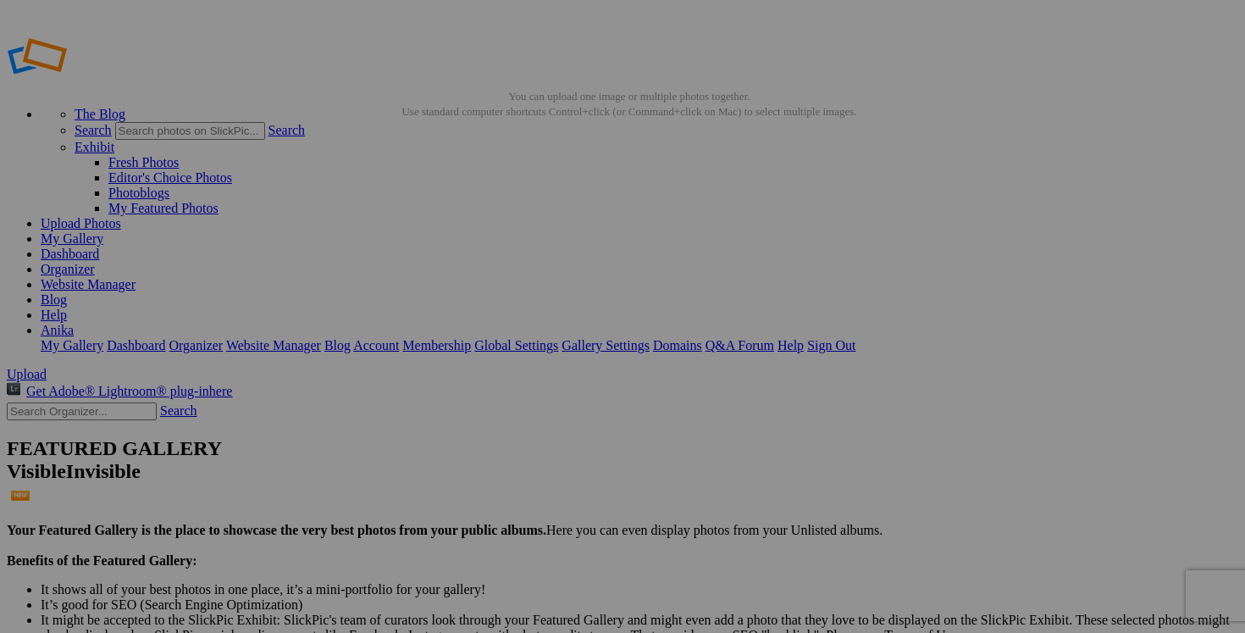
scroll to position [0, 7]
drag, startPoint x: 365, startPoint y: 544, endPoint x: 391, endPoint y: 544, distance: 25.4
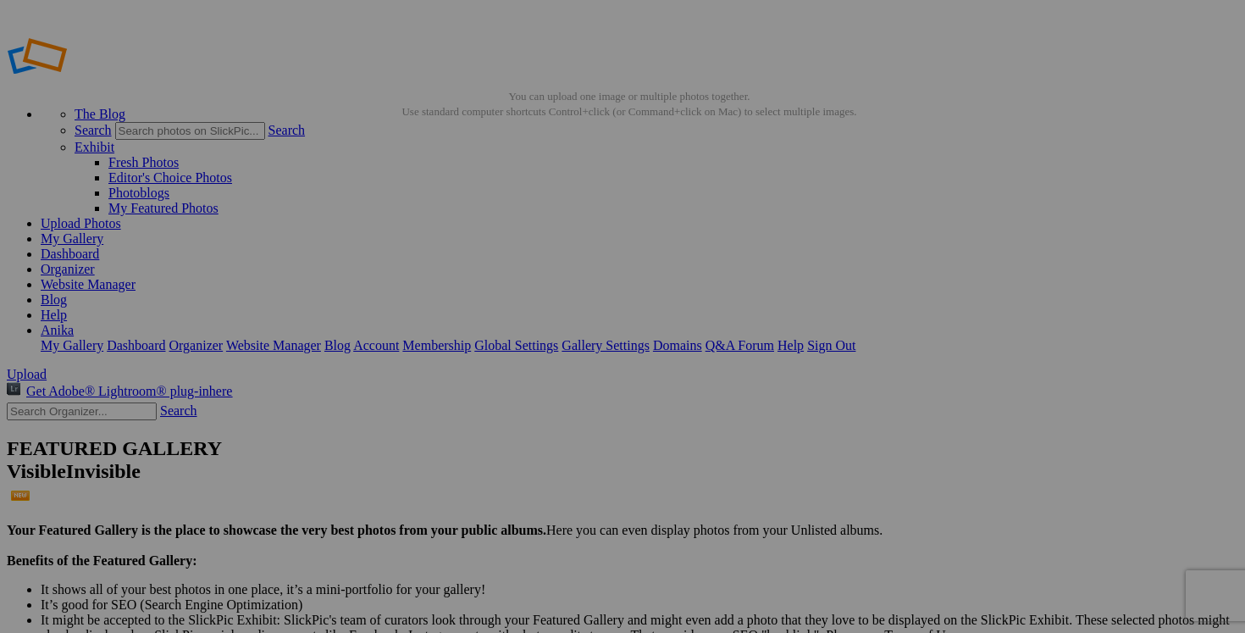
drag, startPoint x: 308, startPoint y: 546, endPoint x: 251, endPoint y: 540, distance: 57.2
type input "chandail SHAMBHALA medium 15$(comme neuf)"
drag, startPoint x: 1103, startPoint y: 332, endPoint x: 1023, endPoint y: 332, distance: 79.6
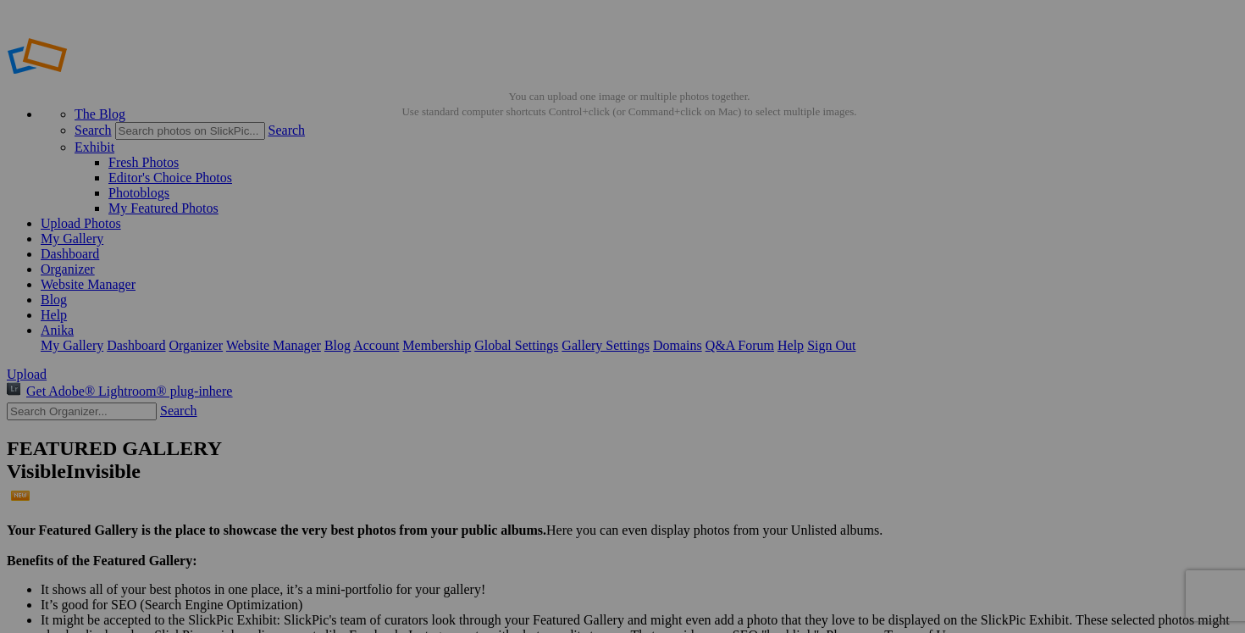
paste input "chandail SHAMBHALA medium"
type input "chandail SHAMBHALA medium"
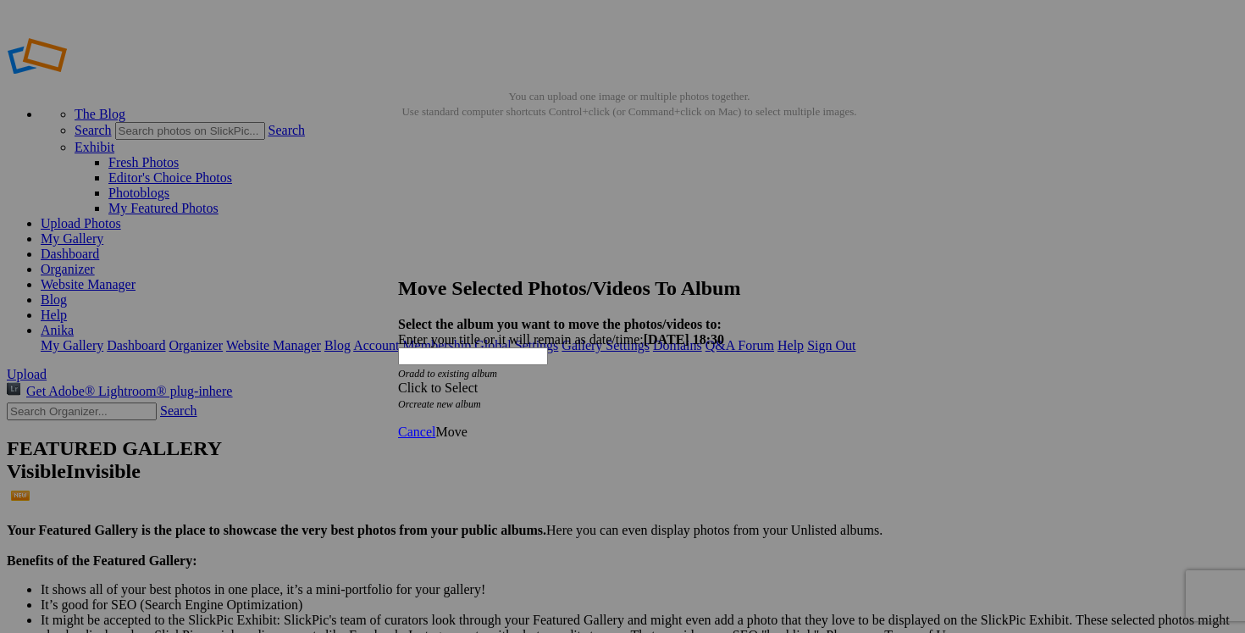
click at [398, 380] on span at bounding box center [398, 387] width 0 height 14
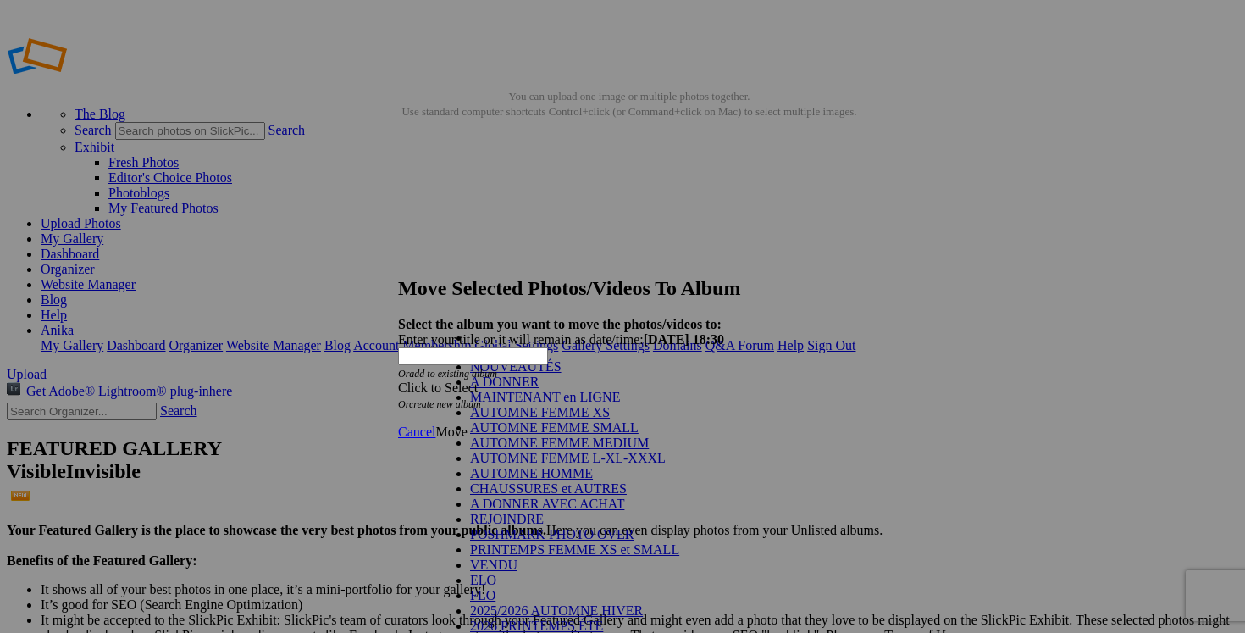
scroll to position [267, 0]
click at [531, 603] on link "2025/2026 AUTOMNE HIVER" at bounding box center [556, 610] width 173 height 14
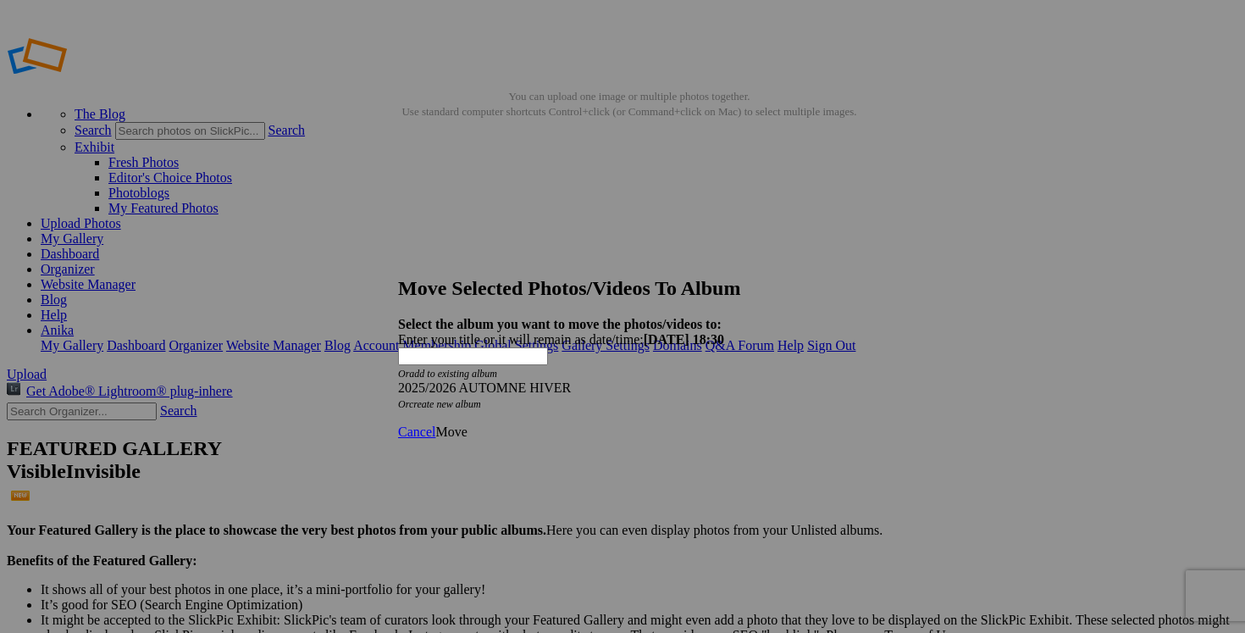
click at [467, 424] on span "Move" at bounding box center [450, 431] width 31 height 14
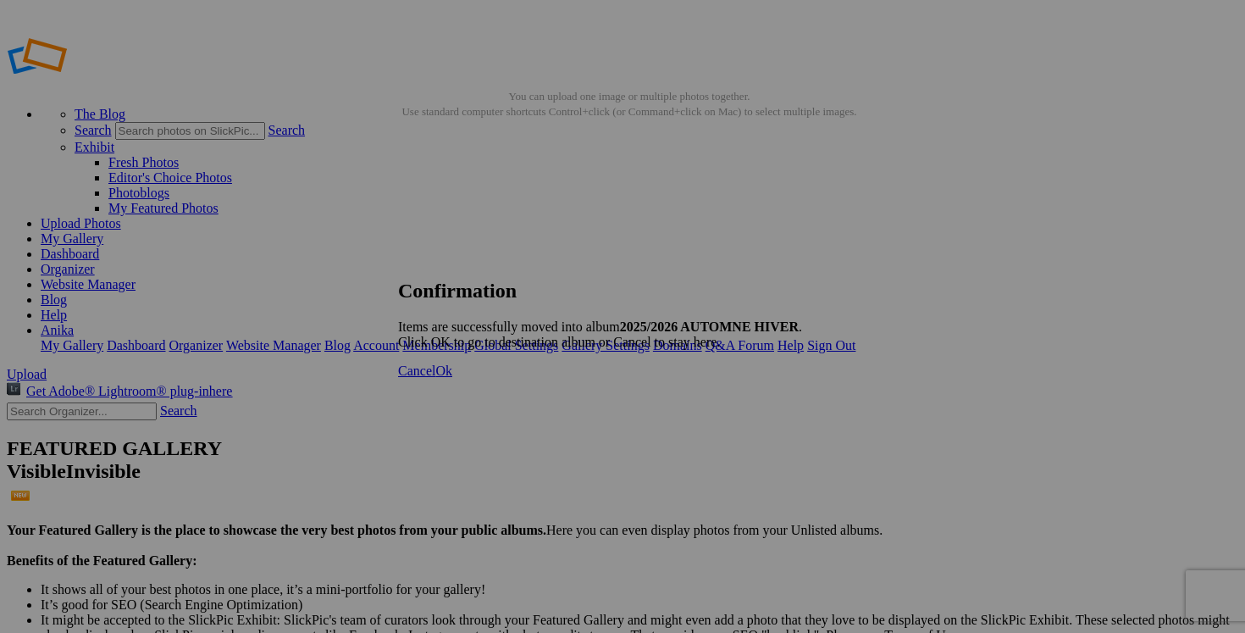
click at [435, 378] on span "Cancel" at bounding box center [416, 370] width 37 height 14
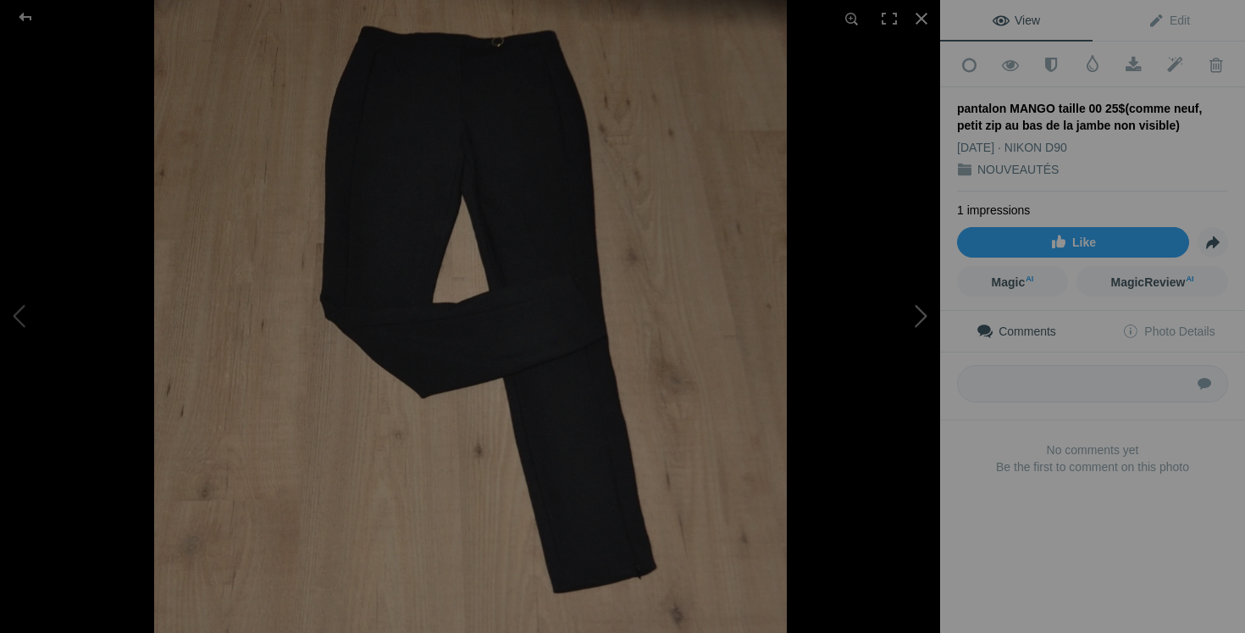
click at [926, 311] on button at bounding box center [876, 316] width 127 height 228
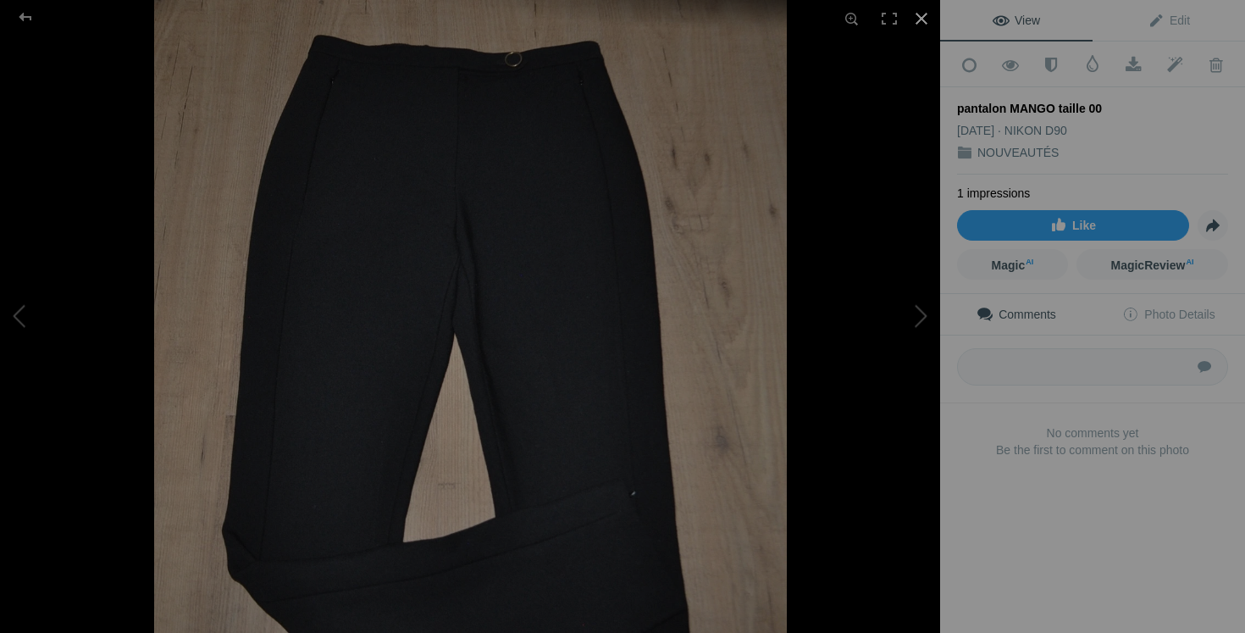
click at [919, 13] on div at bounding box center [921, 18] width 37 height 37
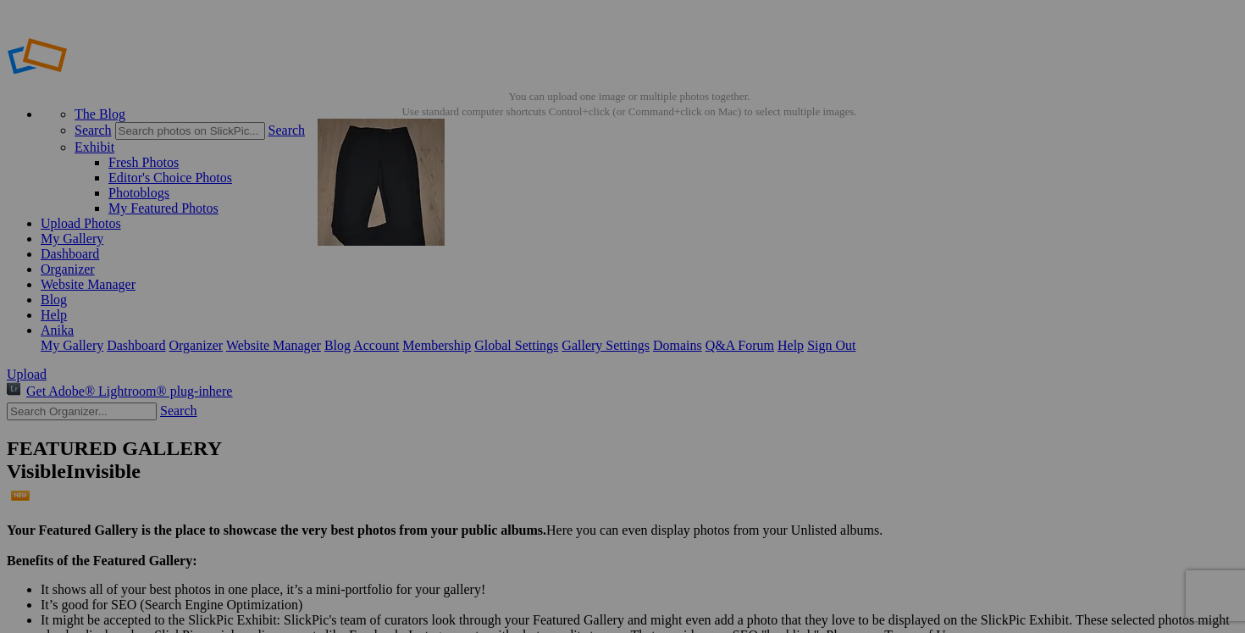
drag, startPoint x: 924, startPoint y: 220, endPoint x: 562, endPoint y: 240, distance: 363.1
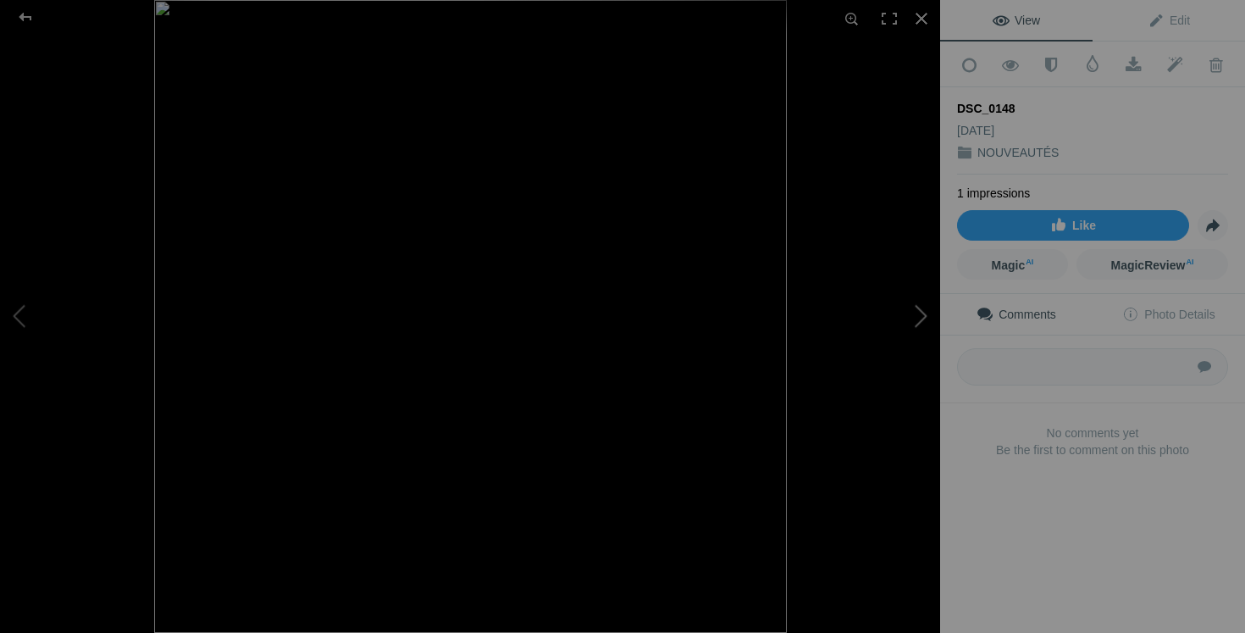
click at [916, 326] on button at bounding box center [876, 316] width 127 height 228
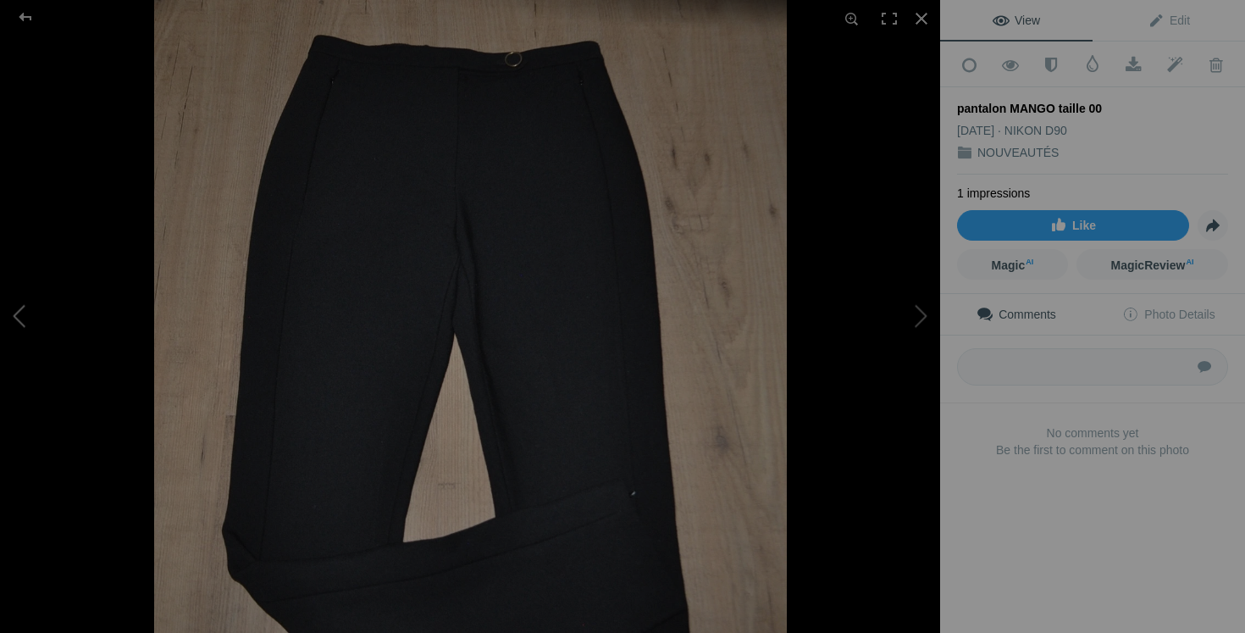
click at [29, 329] on button at bounding box center [63, 316] width 127 height 228
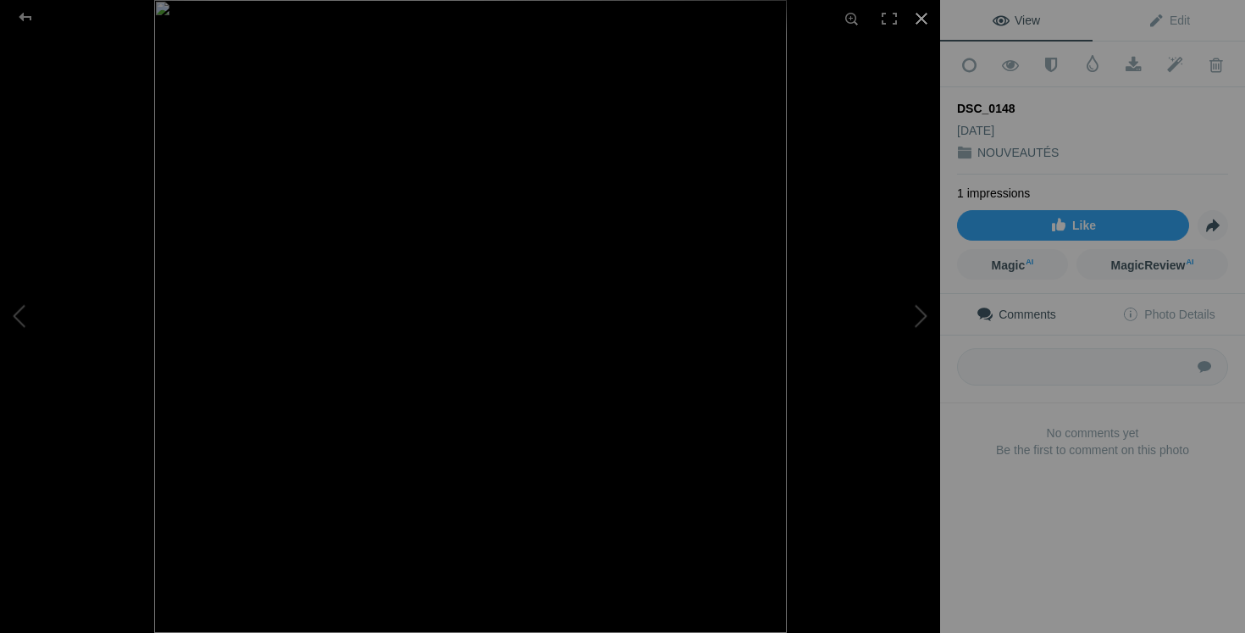
click at [915, 14] on div at bounding box center [921, 18] width 37 height 37
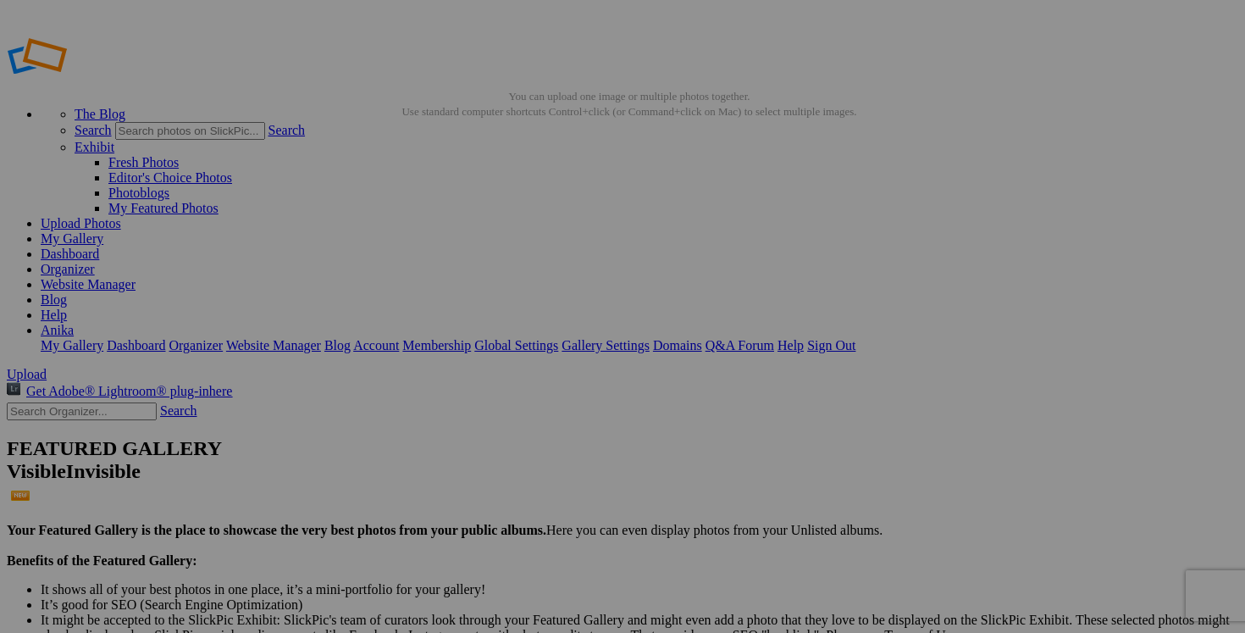
drag, startPoint x: 686, startPoint y: 330, endPoint x: 549, endPoint y: 330, distance: 137.3
drag, startPoint x: 508, startPoint y: 330, endPoint x: 344, endPoint y: 325, distance: 164.4
paste input "pantalon MANGO taille 00"
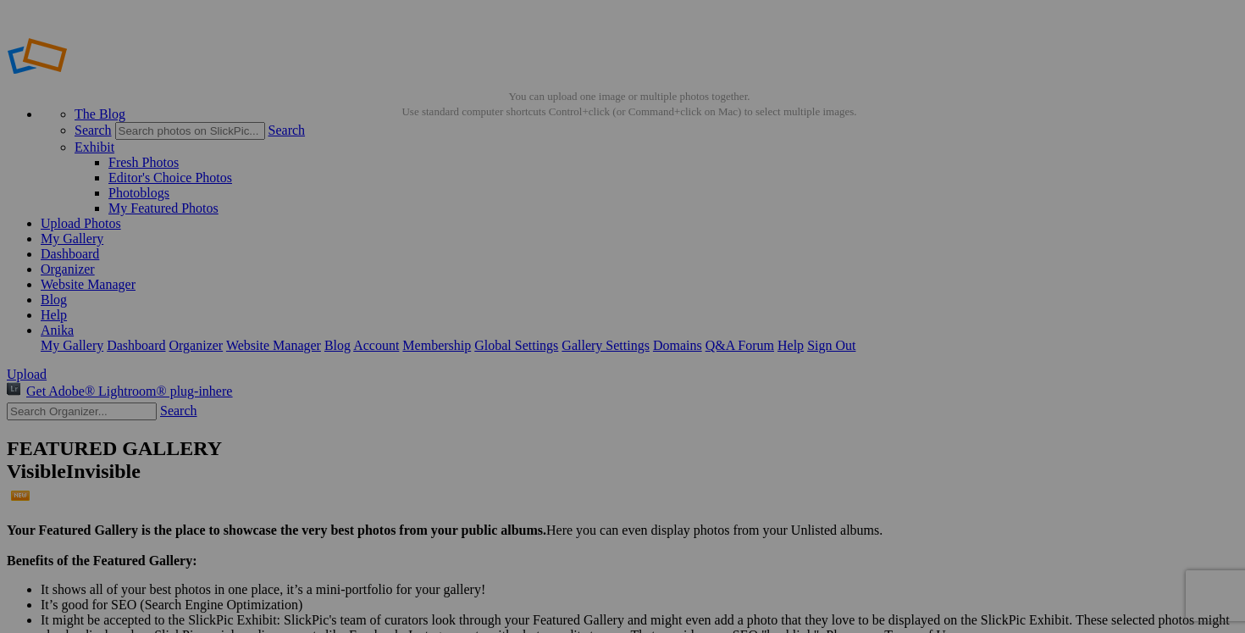
type input "pantalon MANGO taille 00"
click at [510, 430] on span "Yes" at bounding box center [500, 427] width 19 height 14
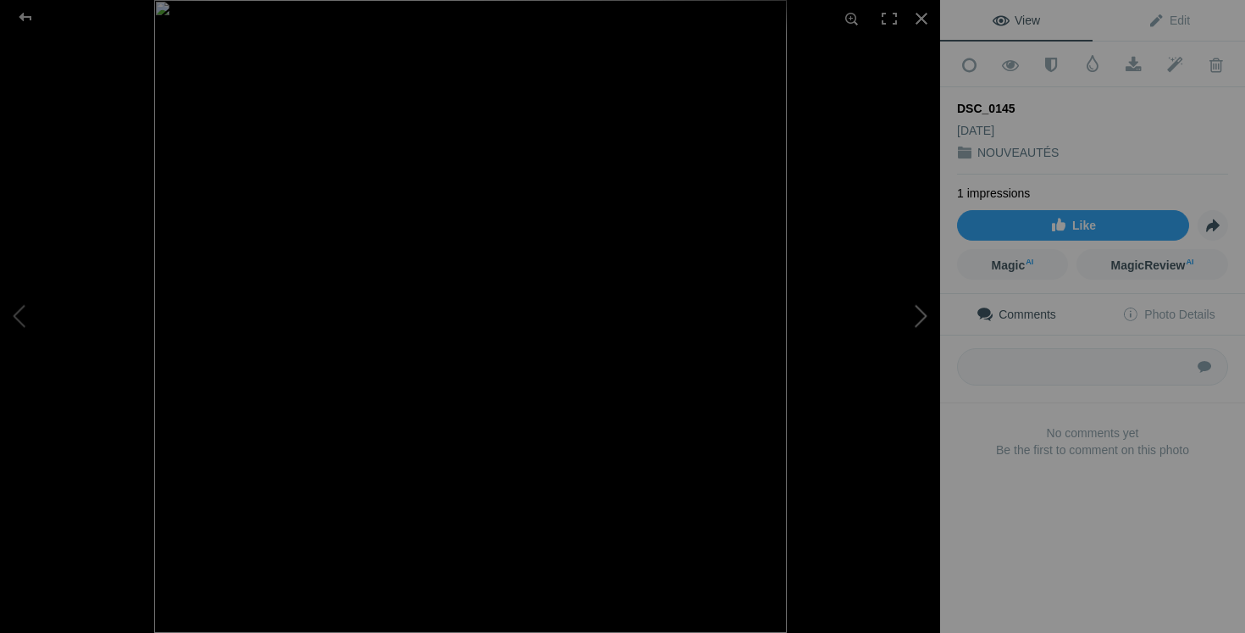
click at [918, 316] on button at bounding box center [876, 316] width 127 height 228
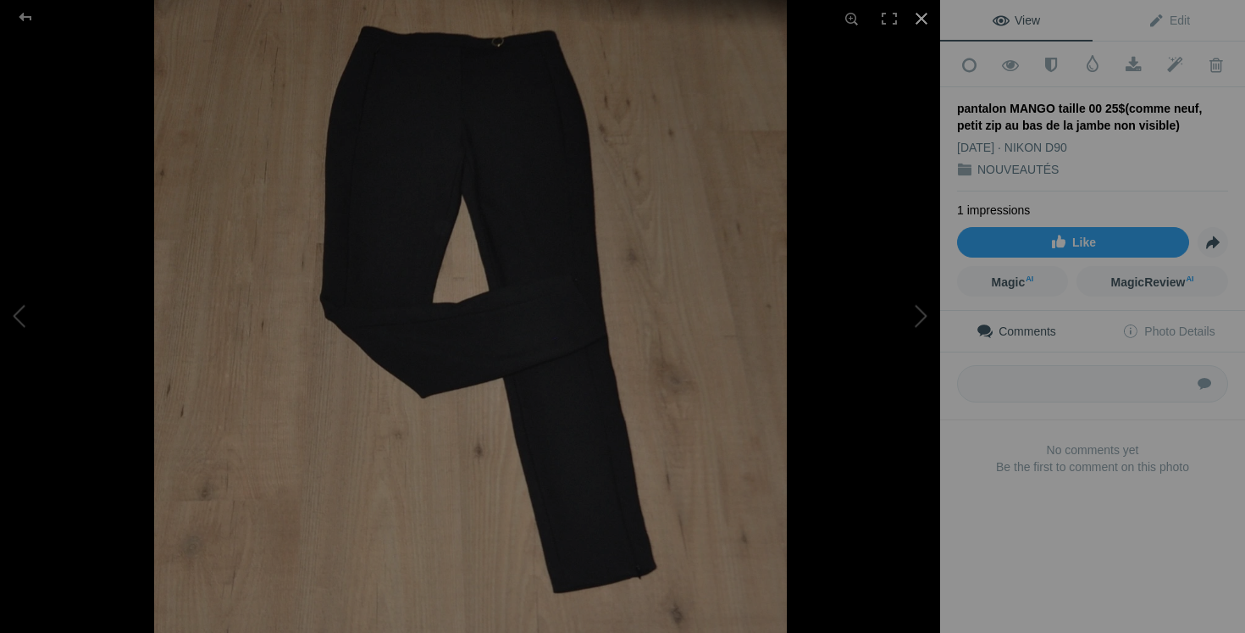
click at [922, 25] on div at bounding box center [921, 18] width 37 height 37
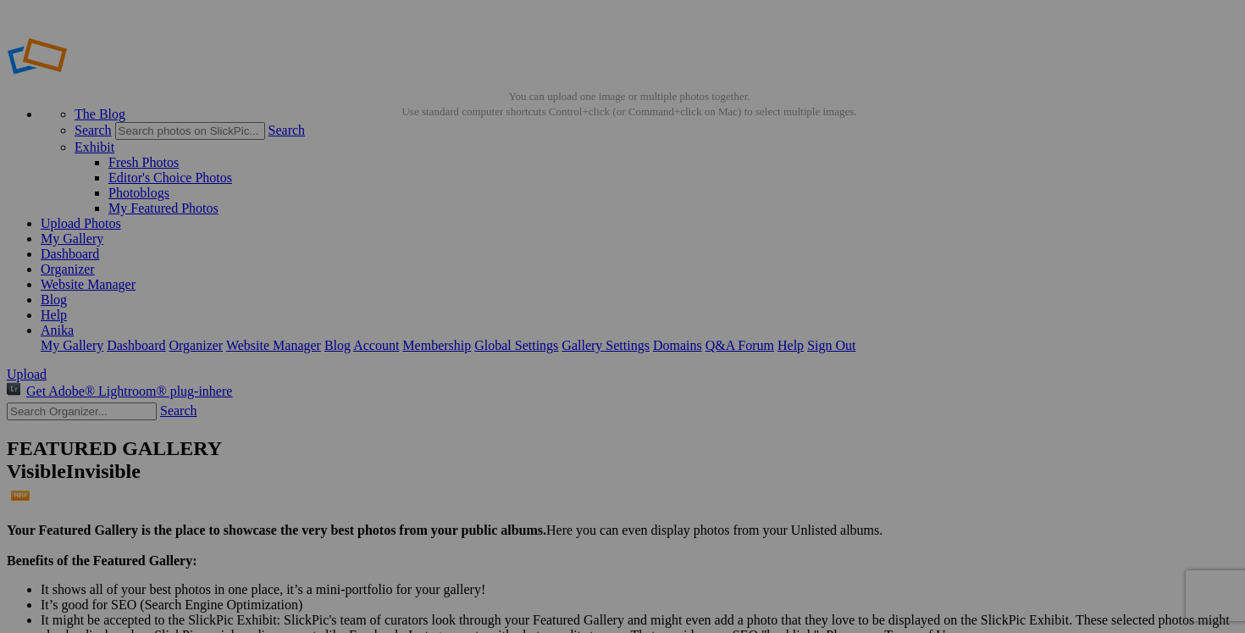
scroll to position [0, 226]
drag, startPoint x: 712, startPoint y: 330, endPoint x: 860, endPoint y: 330, distance: 148.3
drag, startPoint x: 674, startPoint y: 329, endPoint x: 555, endPoint y: 328, distance: 119.5
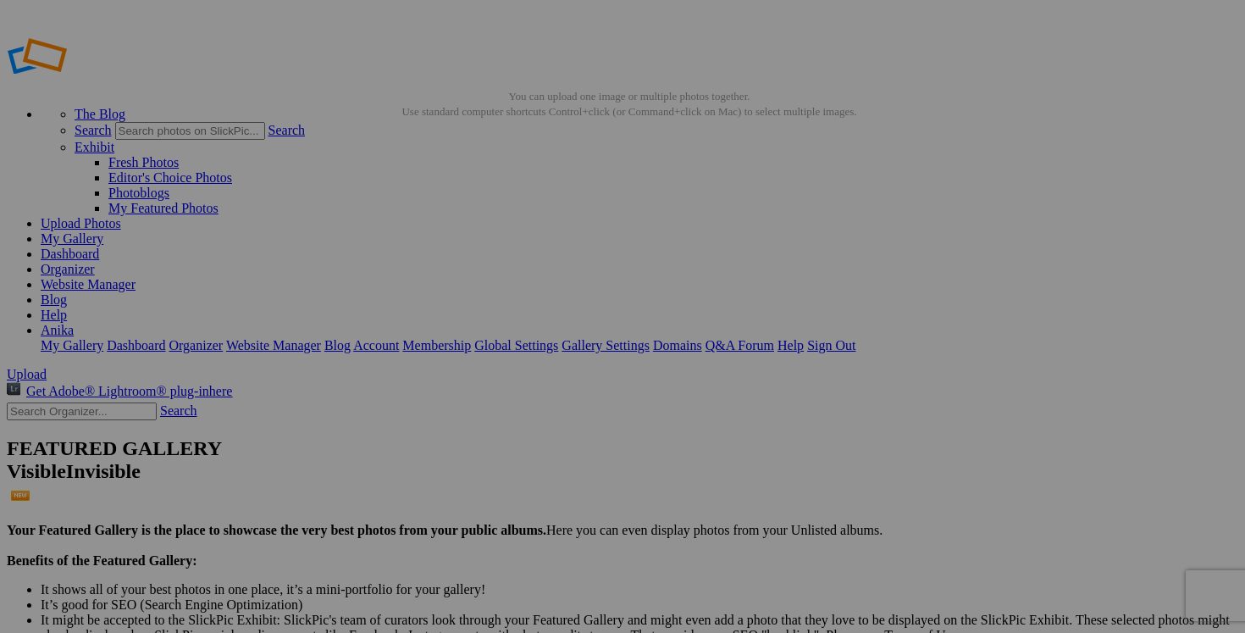
paste input "pantalon MANGO taille 00 25$(comme neuf, petit zip au bas de la jambe non visib…"
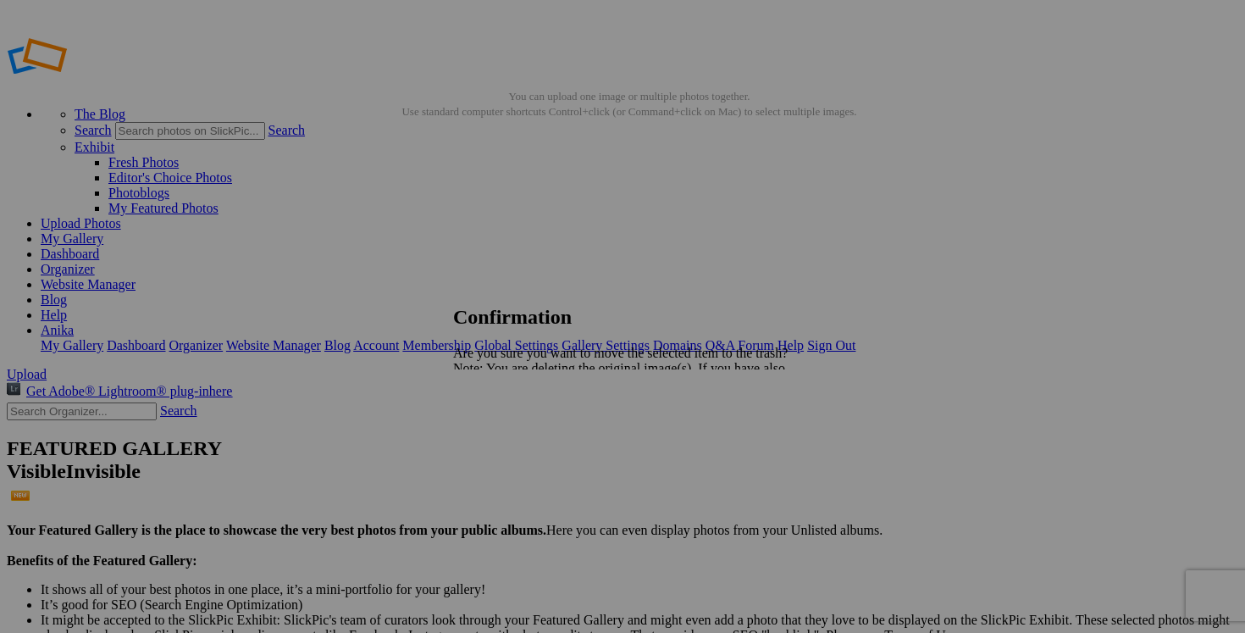
type input "pantalon MANGO taille 00 25$(comme neuf, petit zip au bas de la jambe non visib…"
click at [510, 427] on span "Yes" at bounding box center [500, 427] width 19 height 14
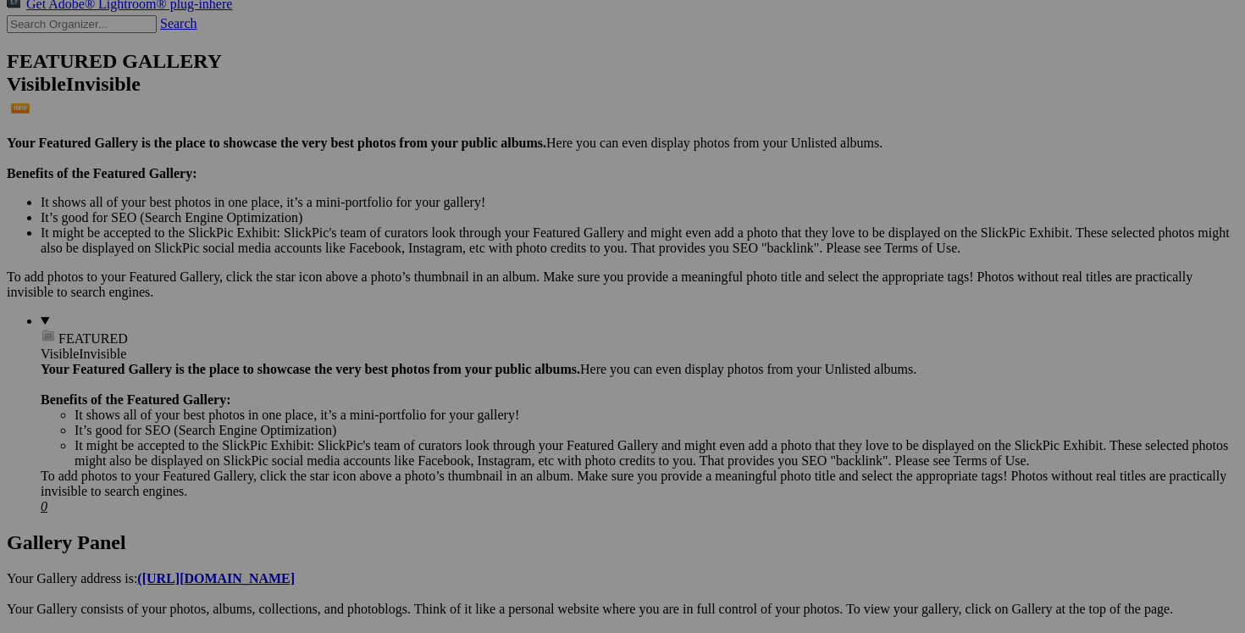
scroll to position [391, 0]
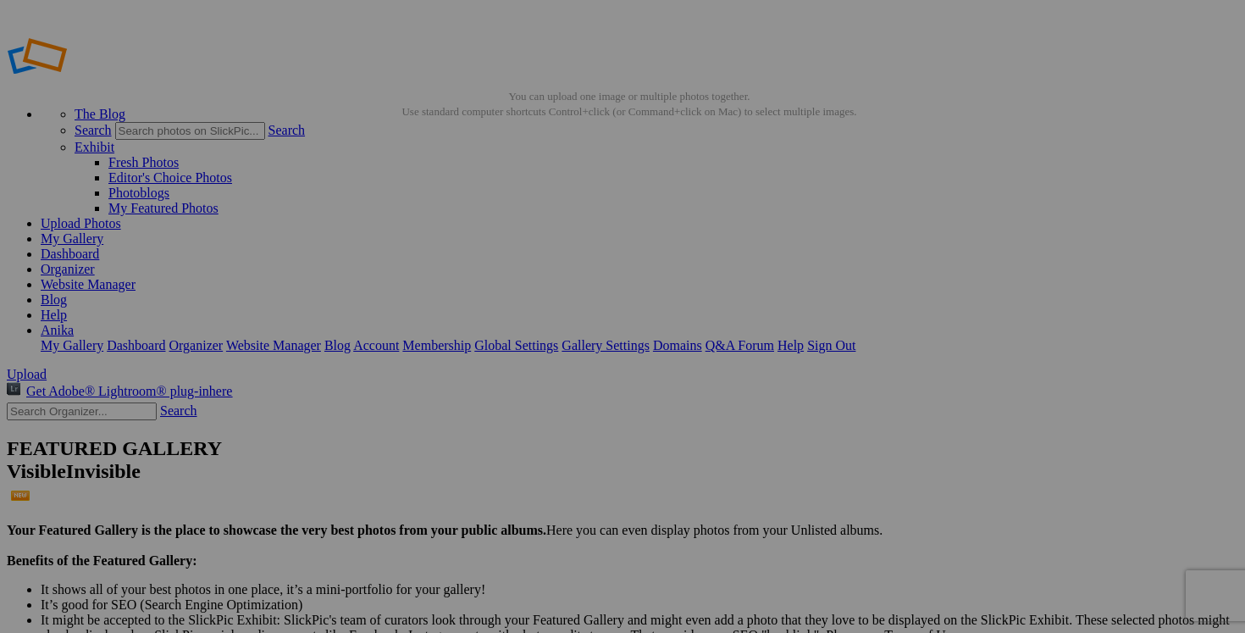
type input "2025/2026 AUTOMNE HIVER"
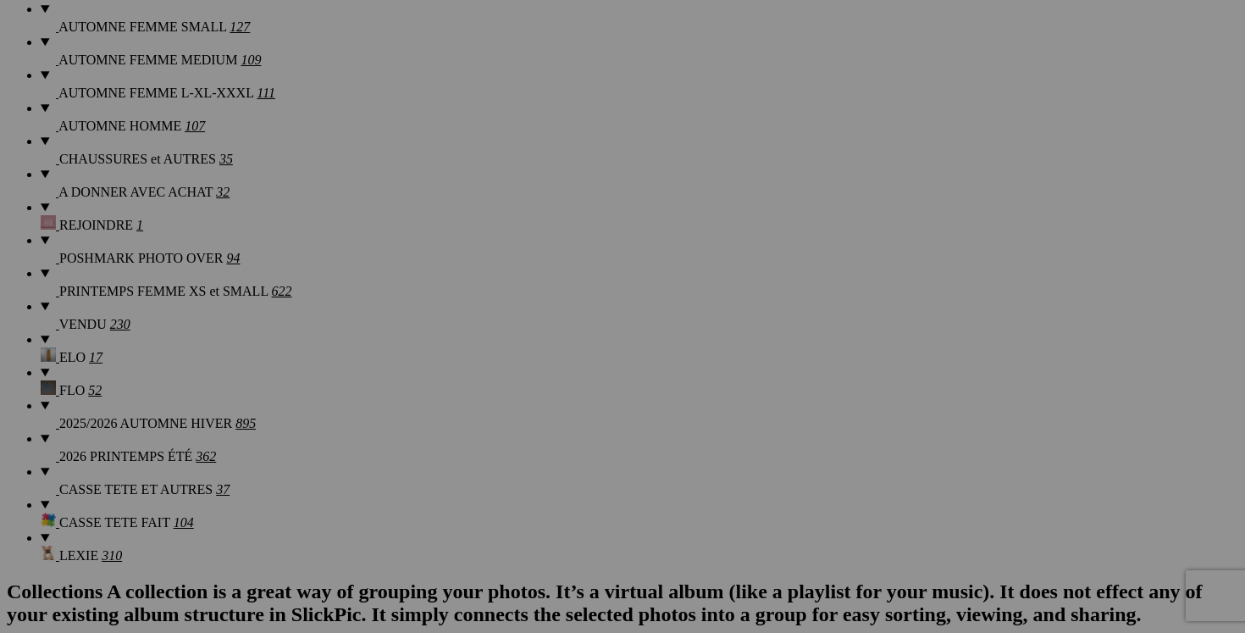
scroll to position [1726, 0]
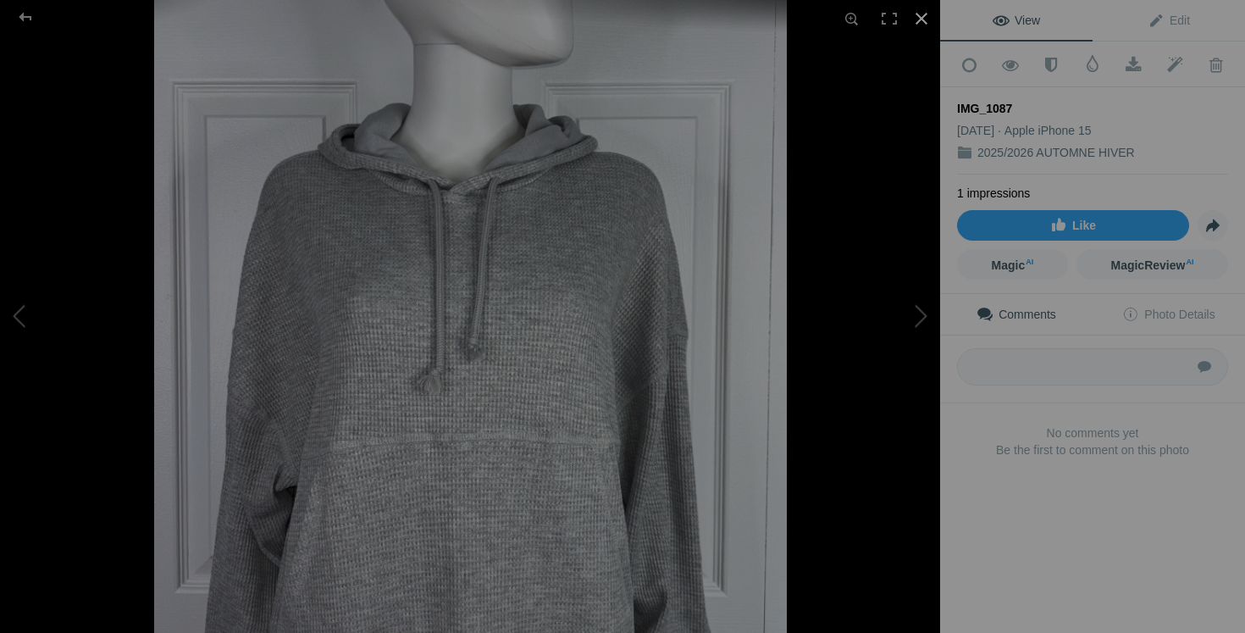
click at [922, 14] on div at bounding box center [921, 18] width 37 height 37
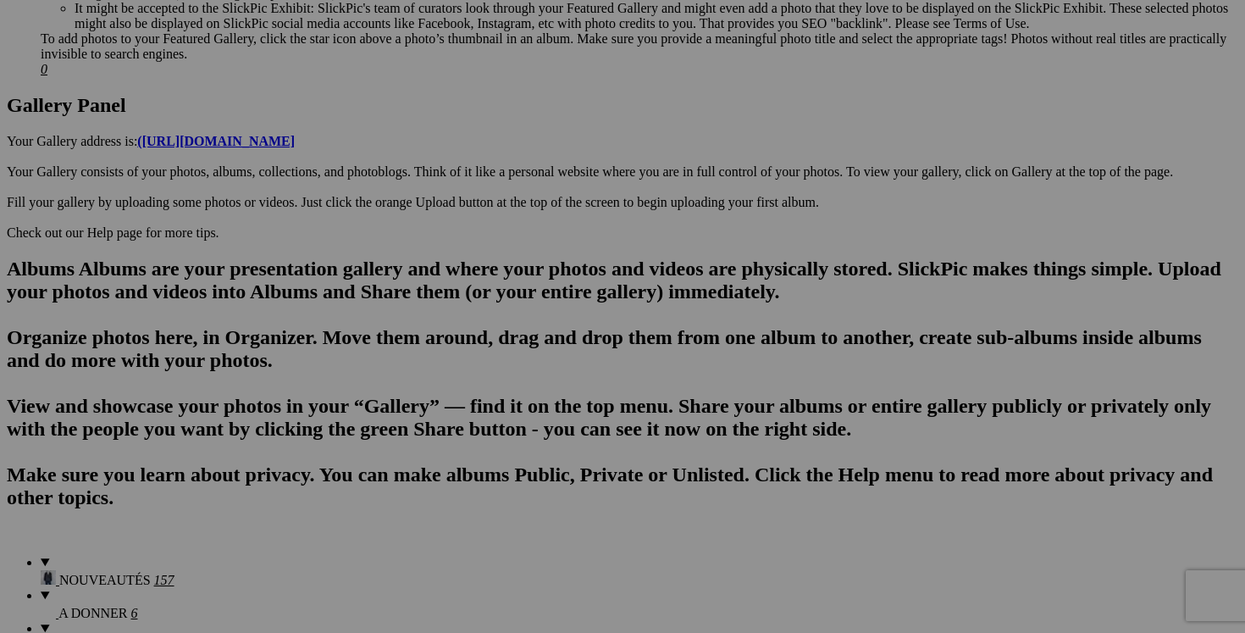
scroll to position [812, 0]
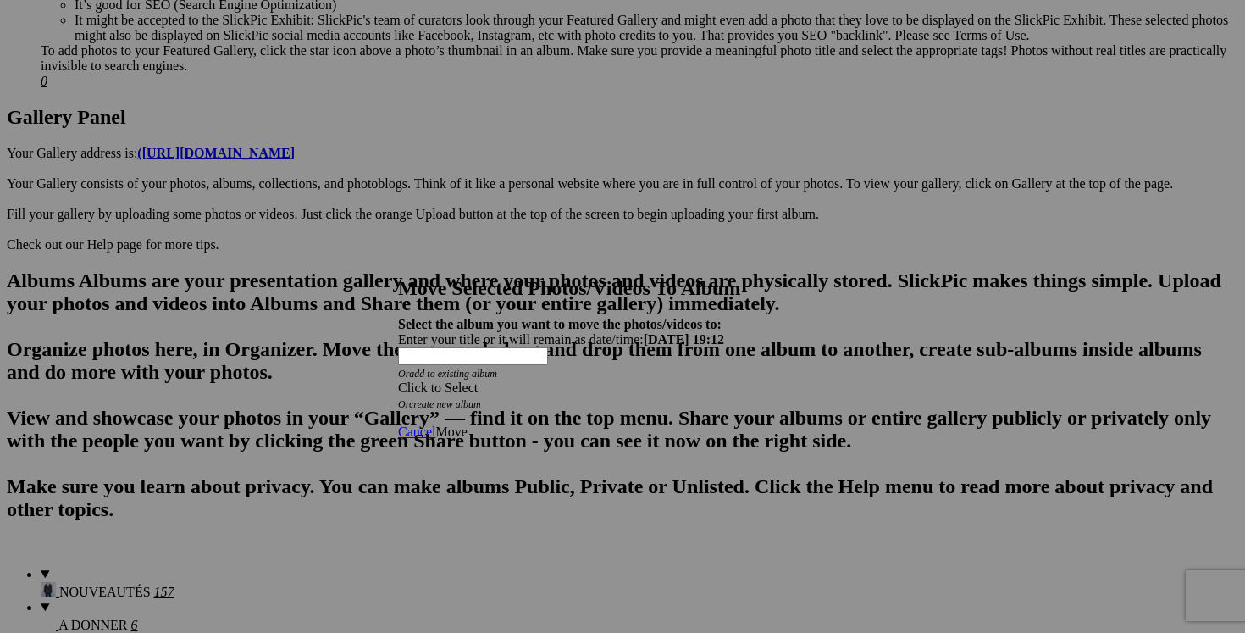
click at [398, 380] on span at bounding box center [398, 387] width 0 height 14
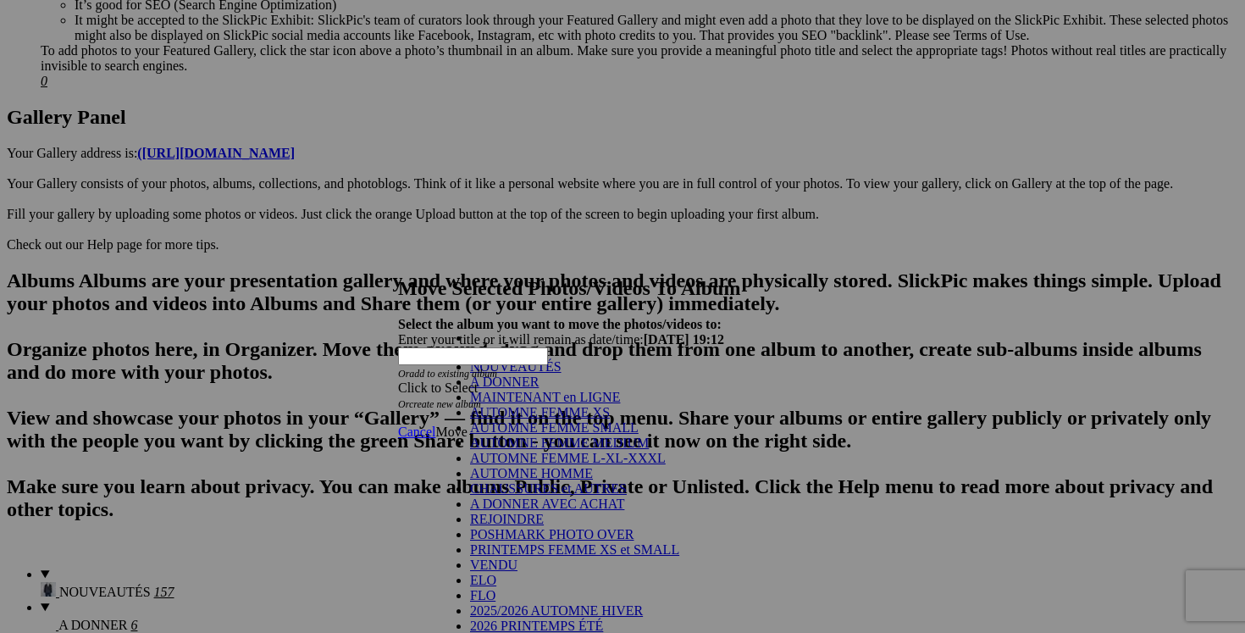
click at [547, 374] on link "NOUVEAUTÉS" at bounding box center [516, 366] width 92 height 14
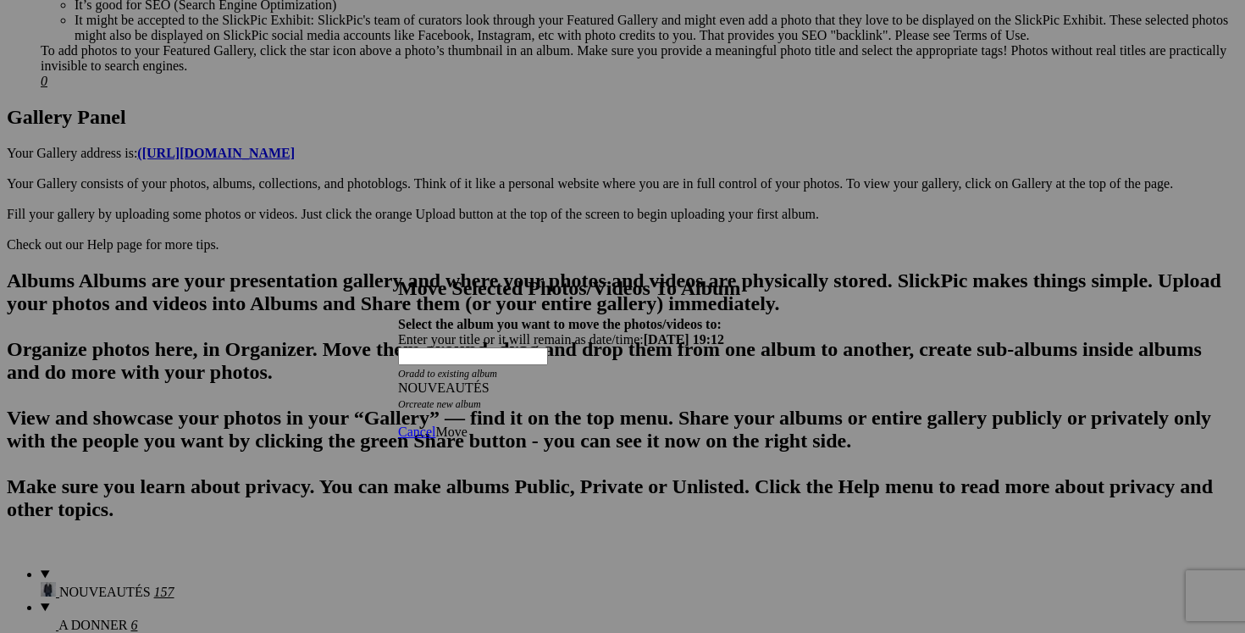
click at [467, 424] on span "Move" at bounding box center [450, 431] width 31 height 14
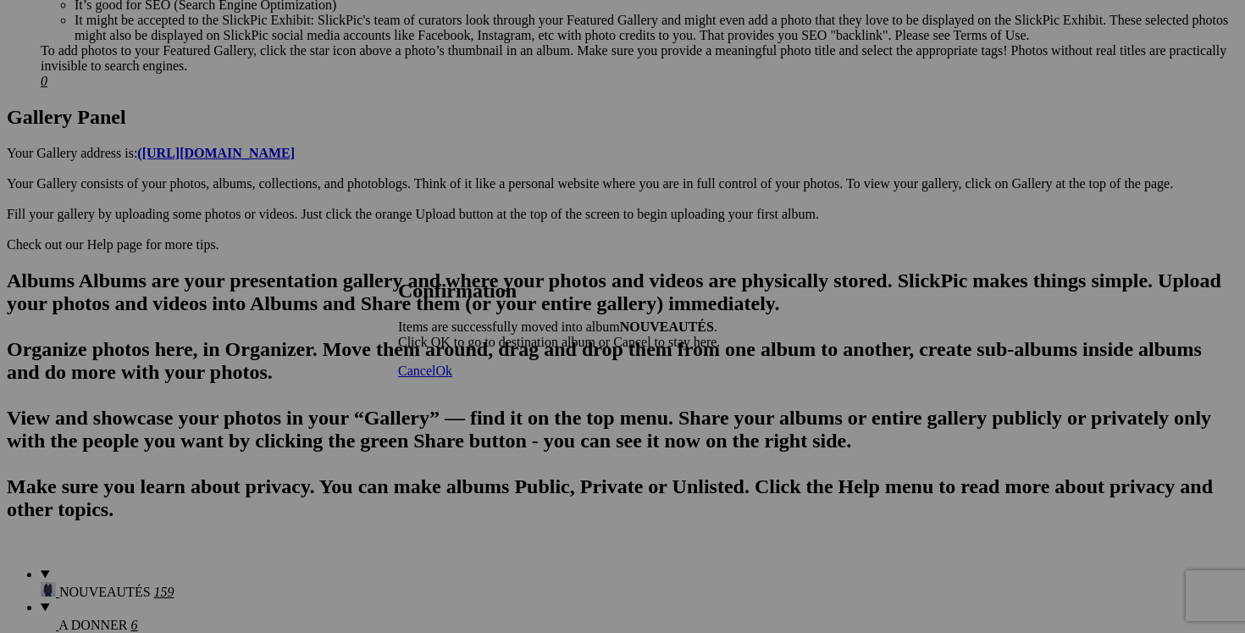
click at [435, 378] on span "Cancel" at bounding box center [416, 370] width 37 height 14
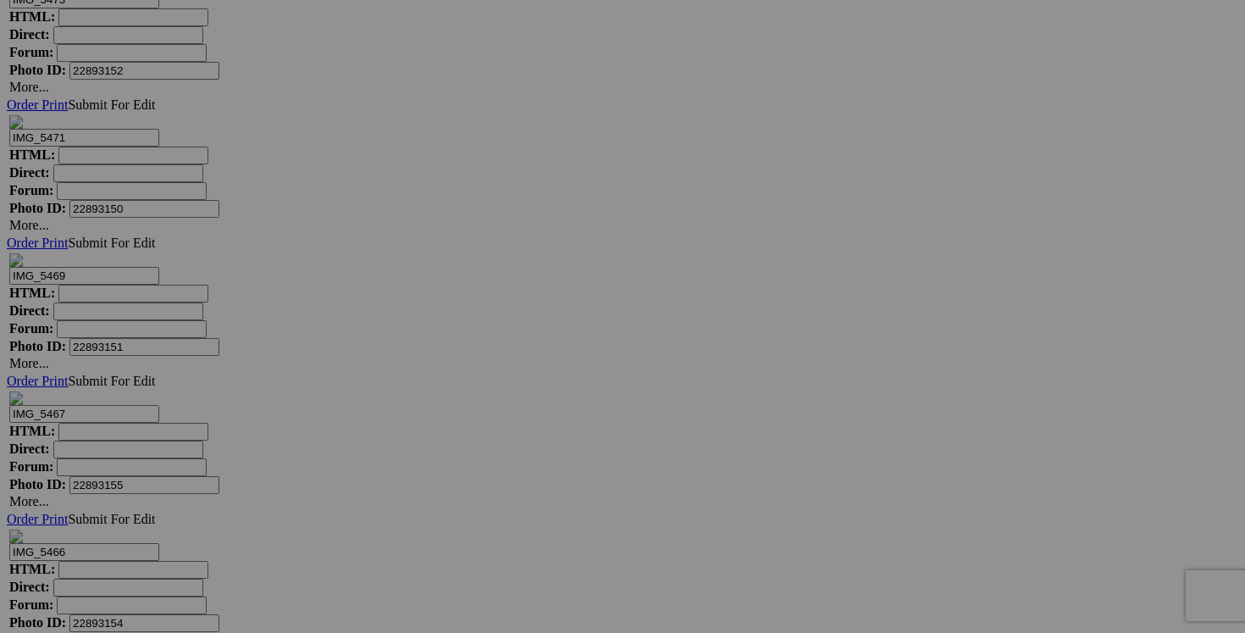
scroll to position [15106, 0]
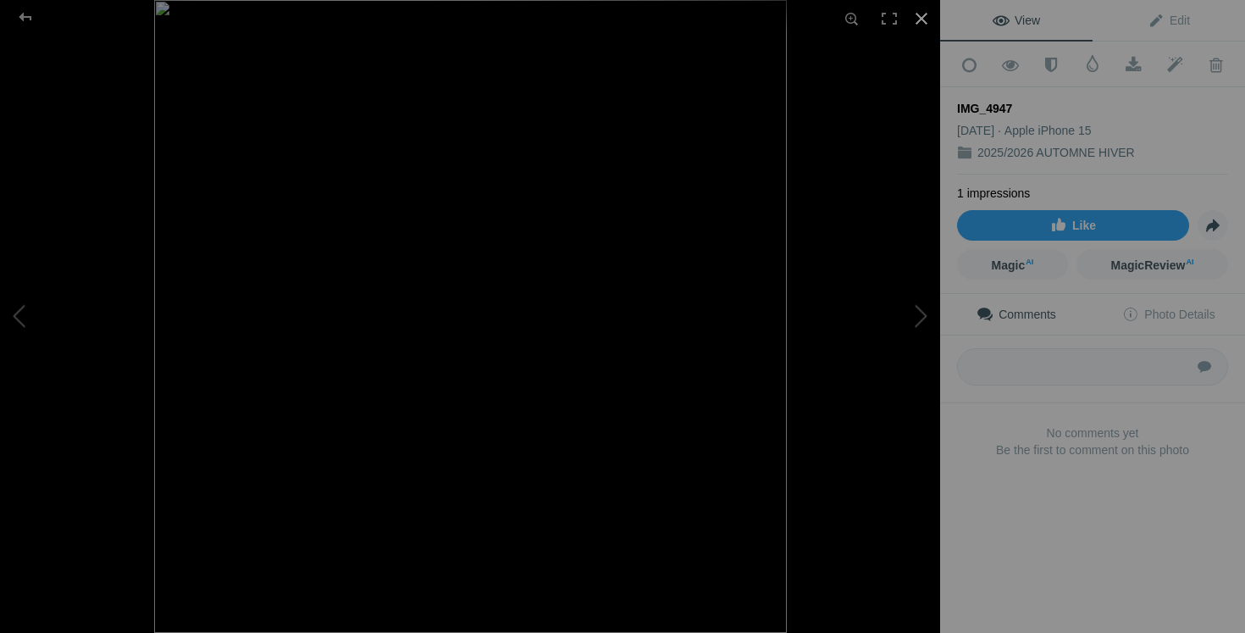
click at [926, 17] on div at bounding box center [921, 18] width 37 height 37
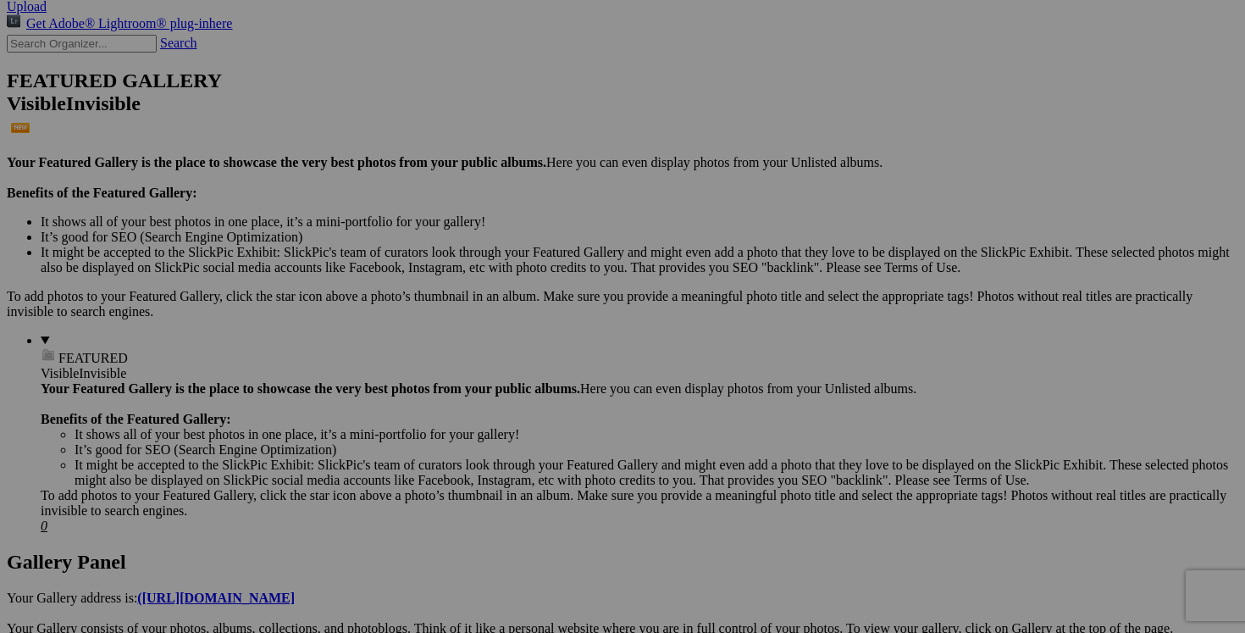
scroll to position [0, 0]
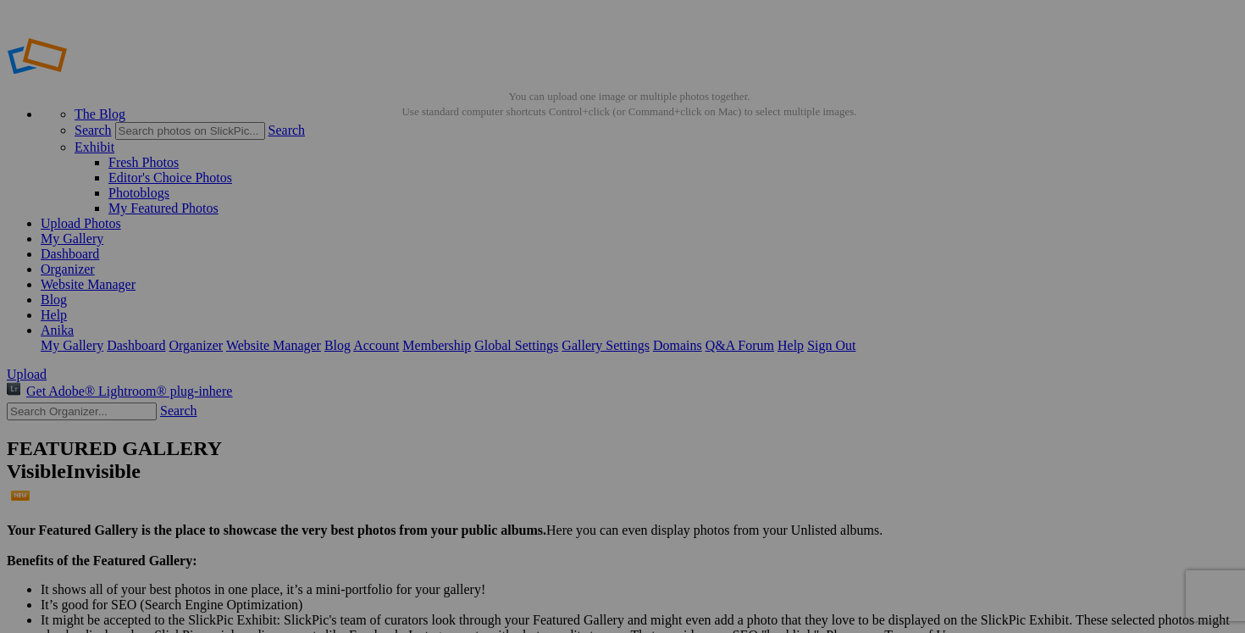
drag, startPoint x: 507, startPoint y: 330, endPoint x: 347, endPoint y: 330, distance: 161.0
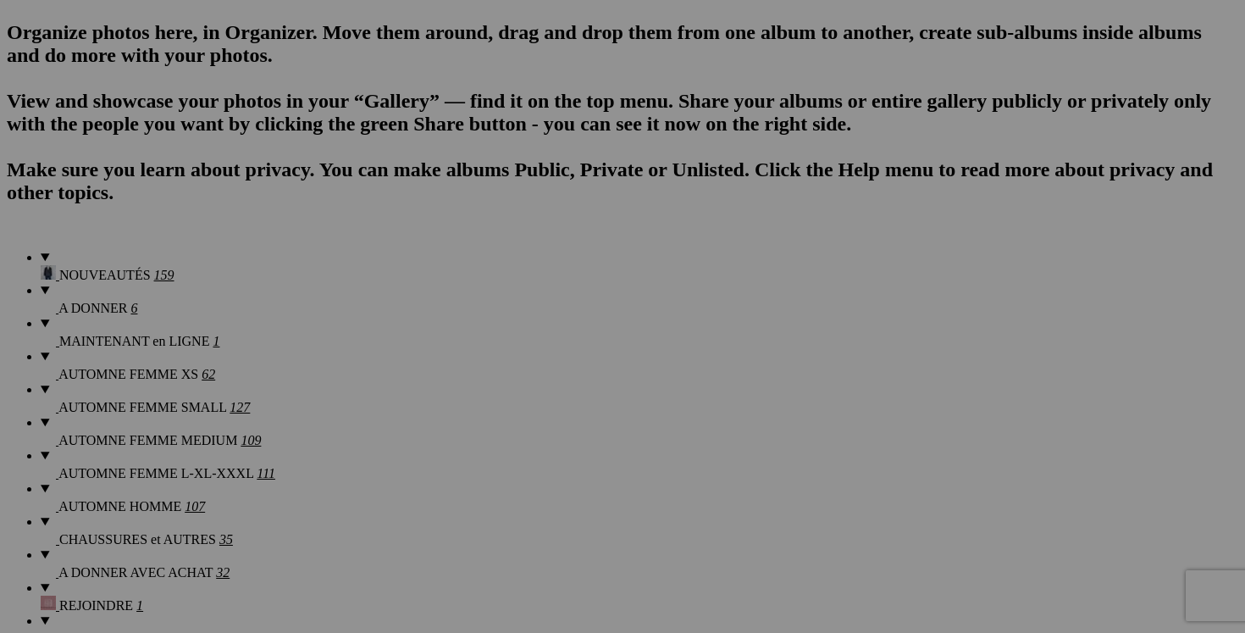
scroll to position [1090, 0]
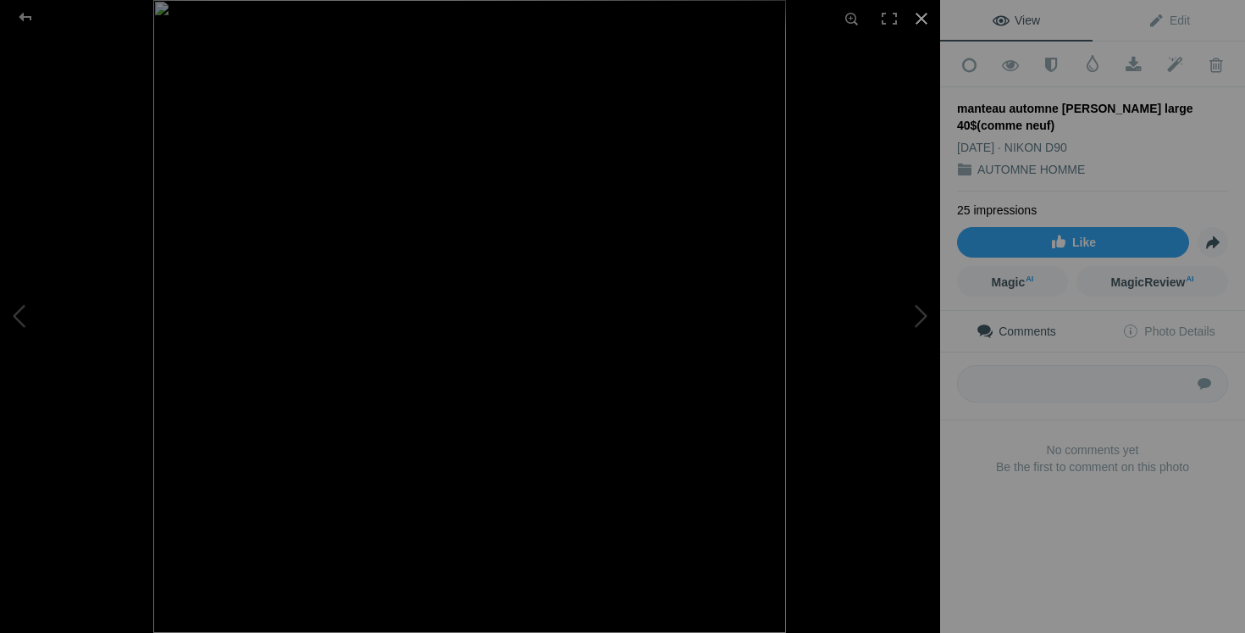
click at [918, 15] on div at bounding box center [921, 18] width 37 height 37
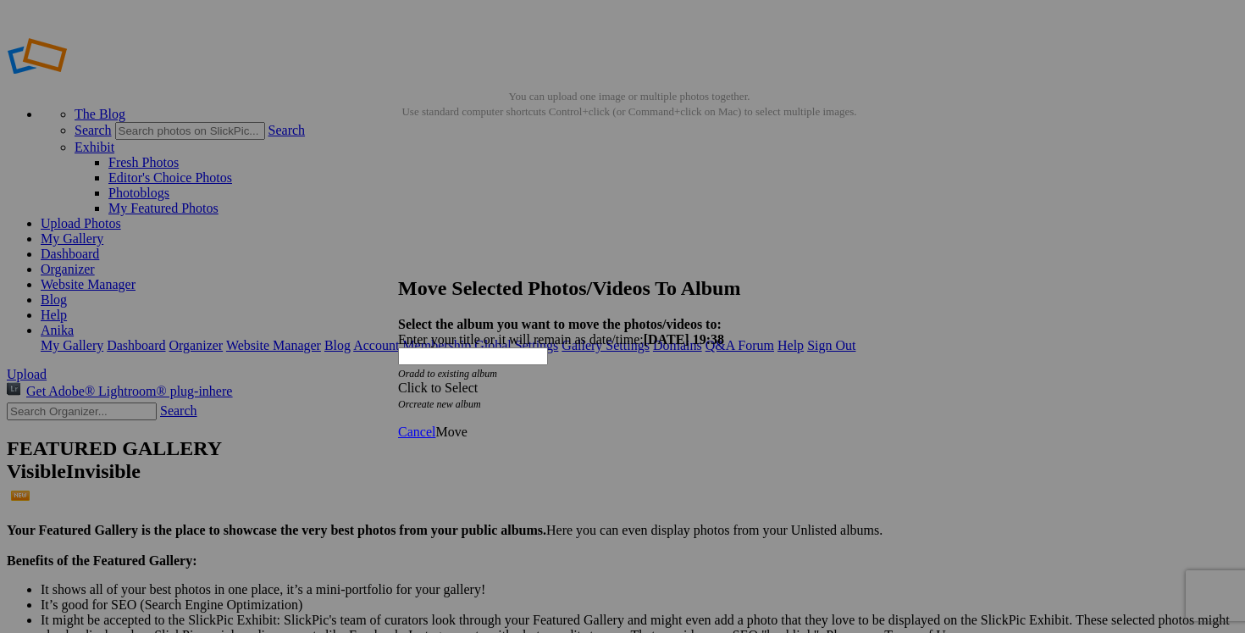
click at [724, 380] on div "Click to Select" at bounding box center [622, 387] width 449 height 15
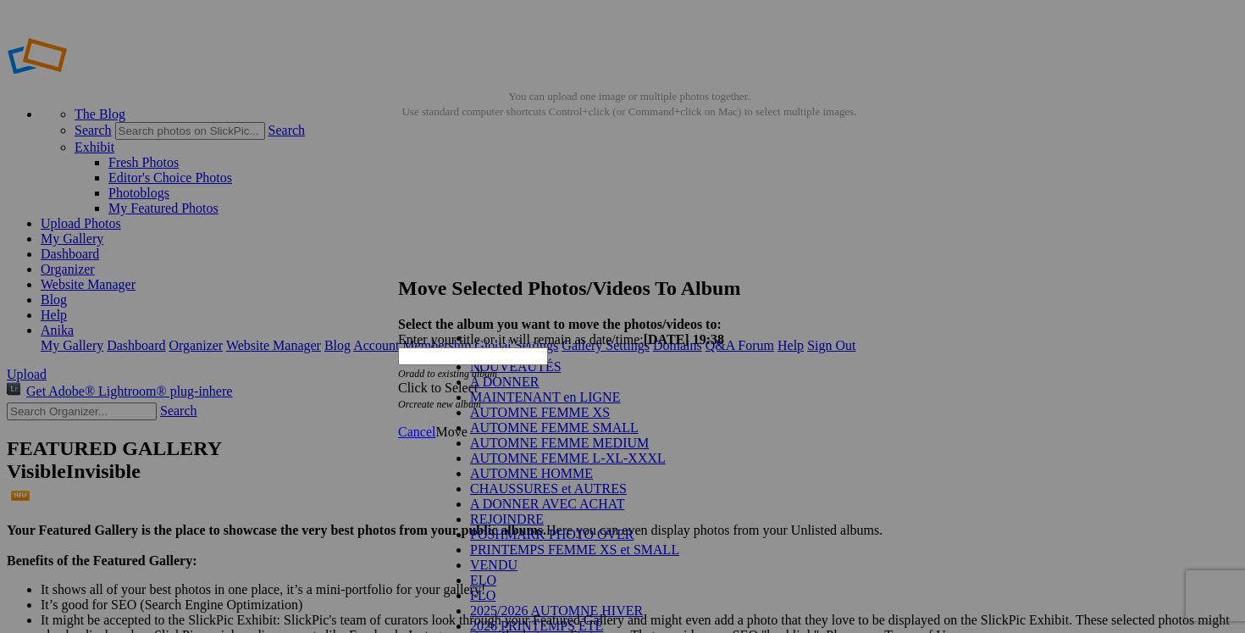
scroll to position [212, 0]
click at [518, 557] on link "VENDU" at bounding box center [493, 564] width 47 height 14
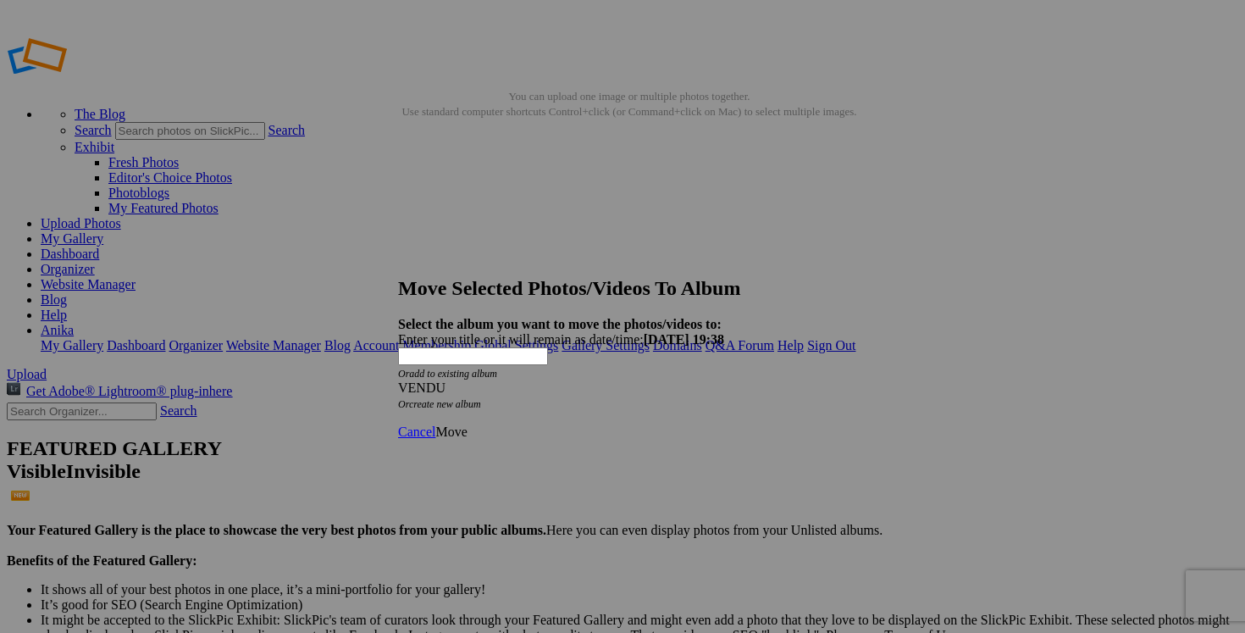
click at [467, 424] on span "Move" at bounding box center [450, 431] width 31 height 14
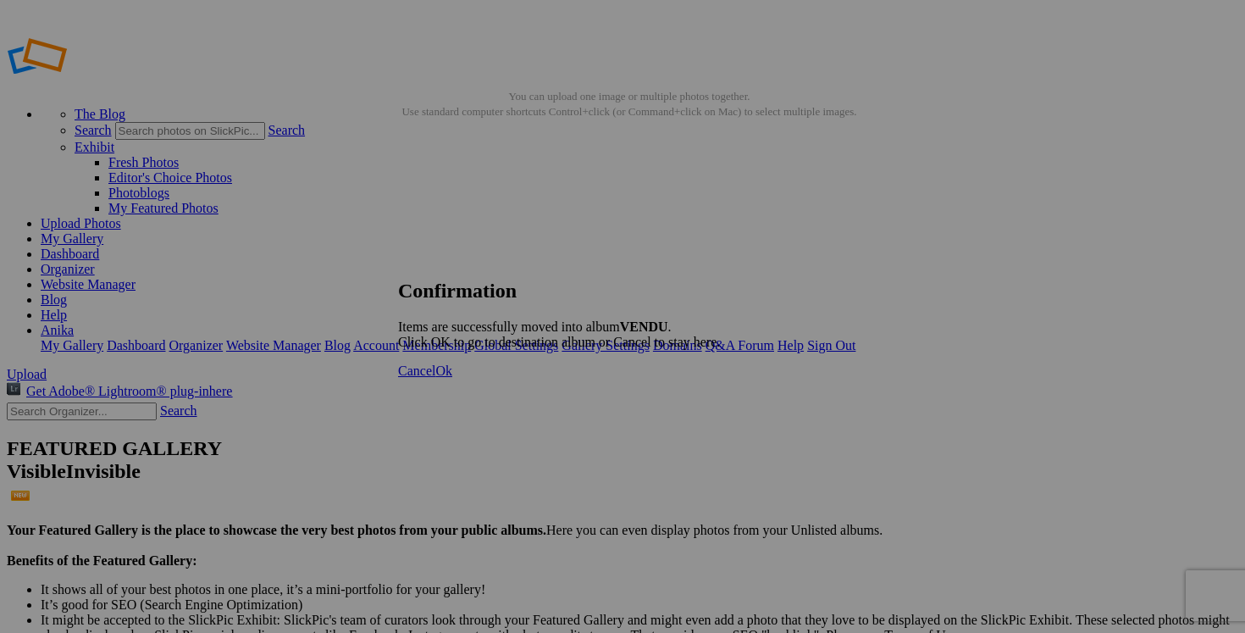
click at [435, 378] on span "Cancel" at bounding box center [416, 370] width 37 height 14
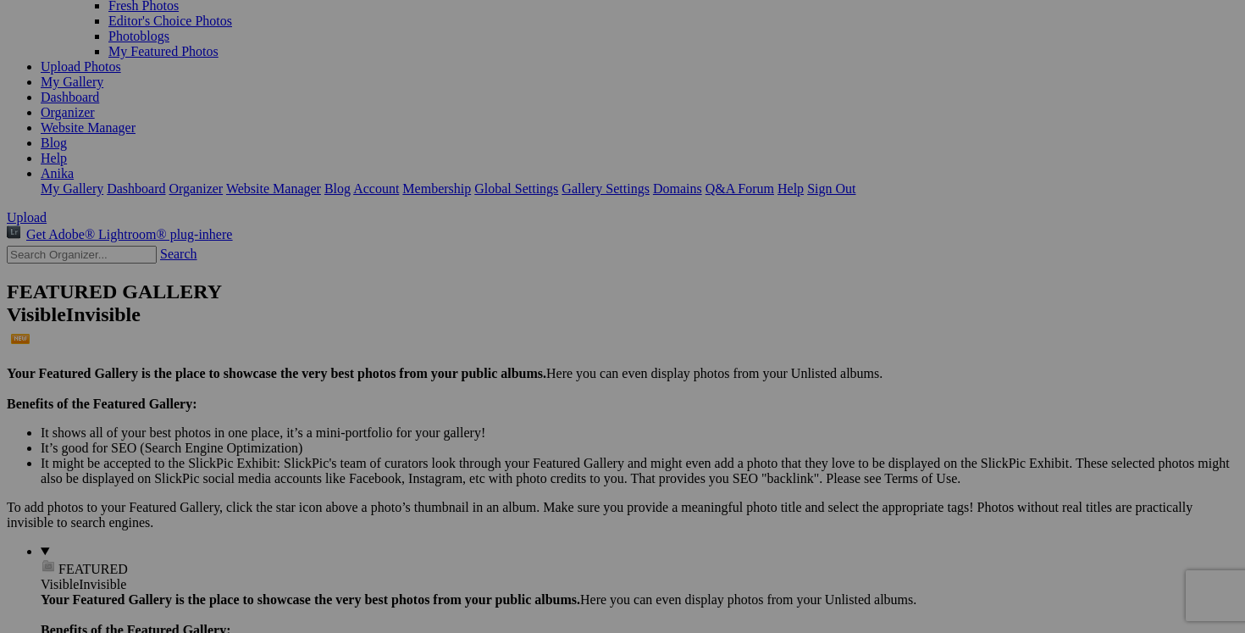
scroll to position [269, 0]
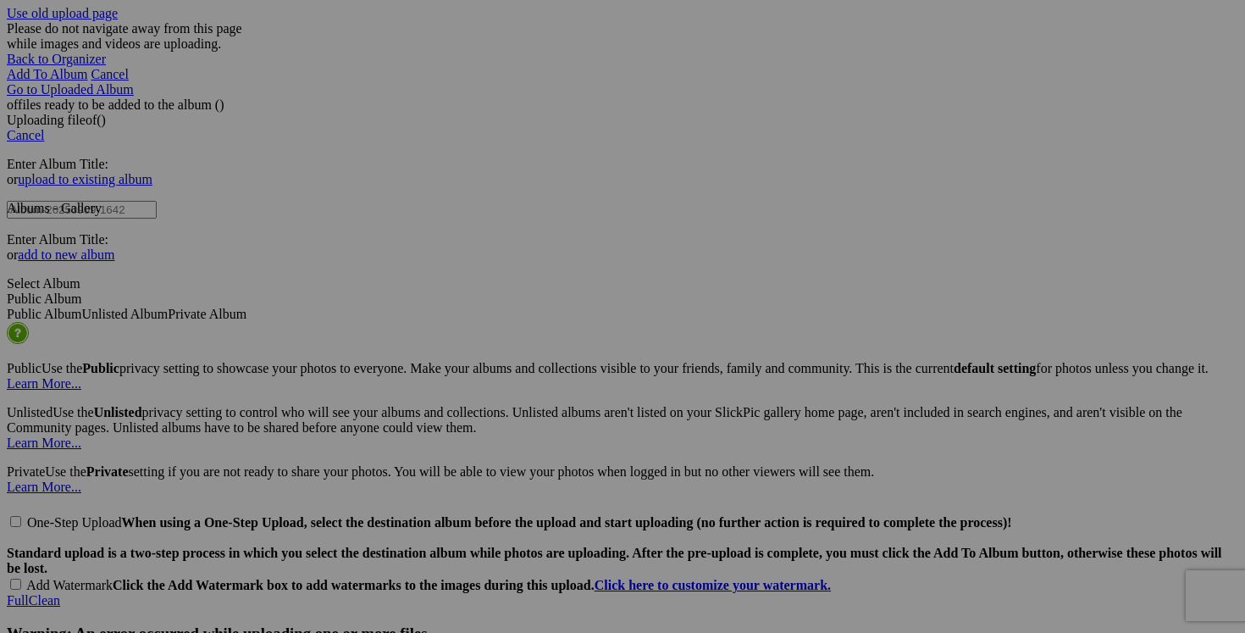
scroll to position [3469, 0]
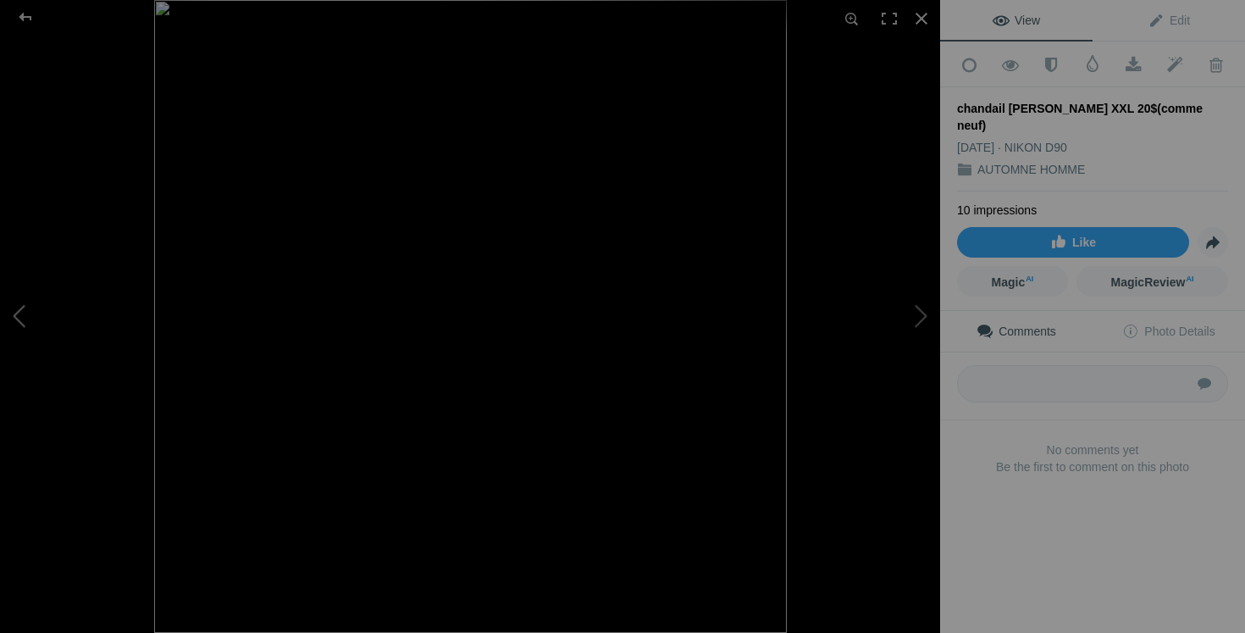
click at [42, 317] on button at bounding box center [63, 316] width 127 height 228
click at [909, 311] on button at bounding box center [876, 316] width 127 height 228
click at [23, 296] on button at bounding box center [63, 316] width 127 height 228
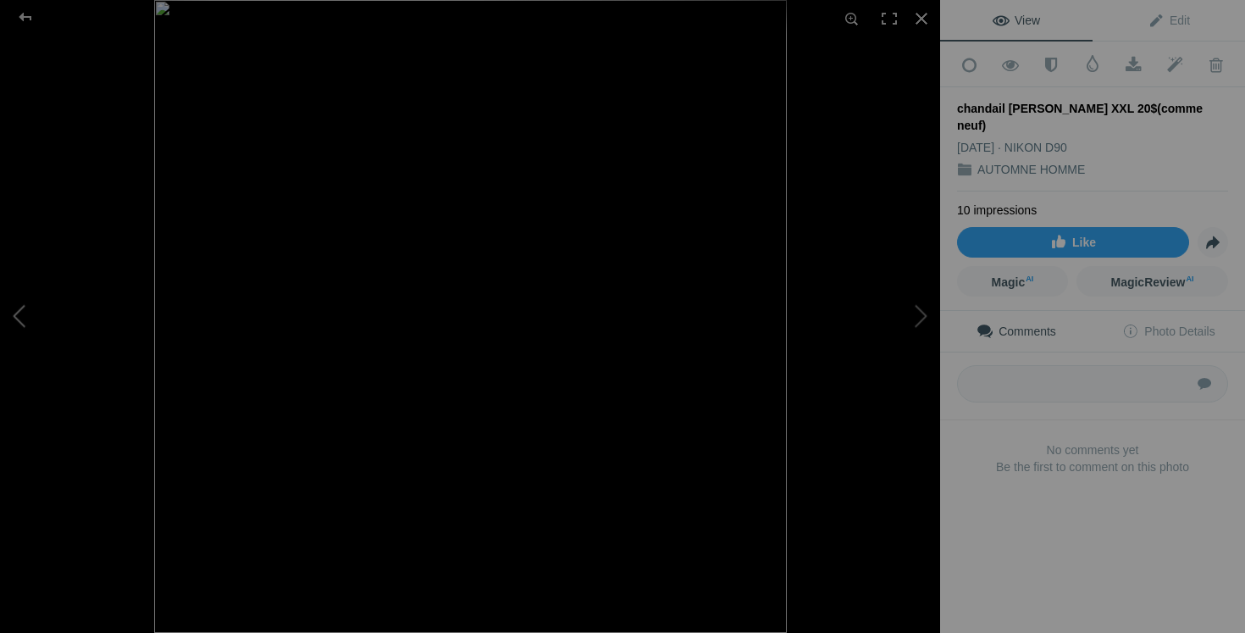
click at [23, 296] on button at bounding box center [63, 316] width 127 height 228
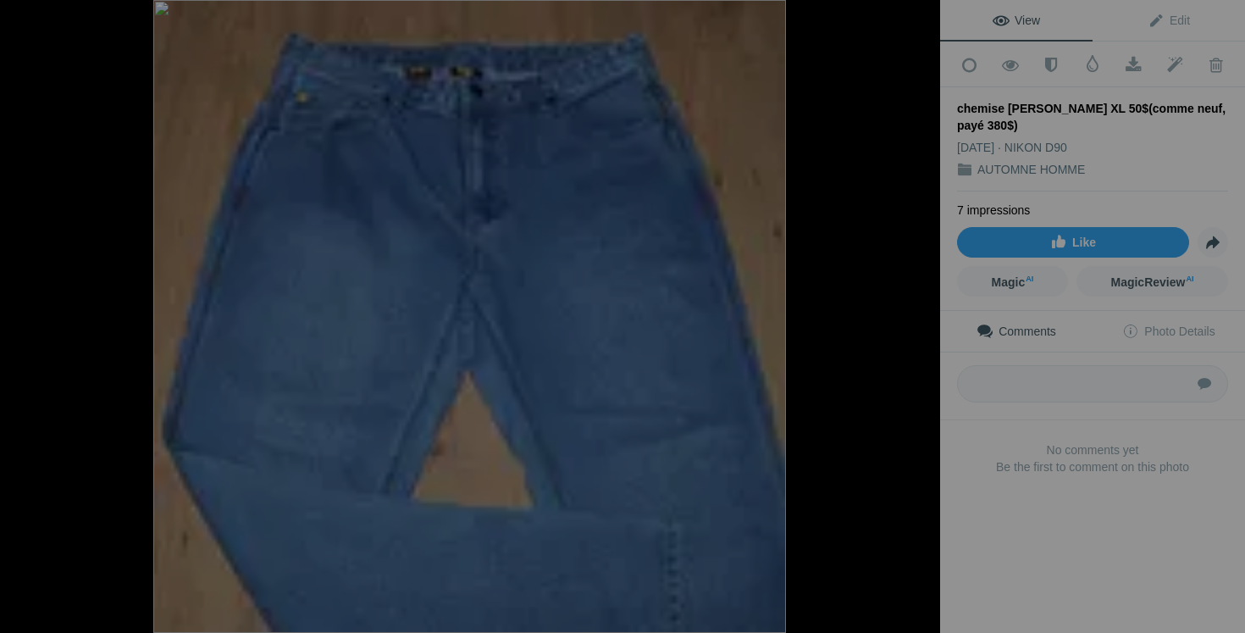
click at [23, 296] on button at bounding box center [63, 316] width 127 height 228
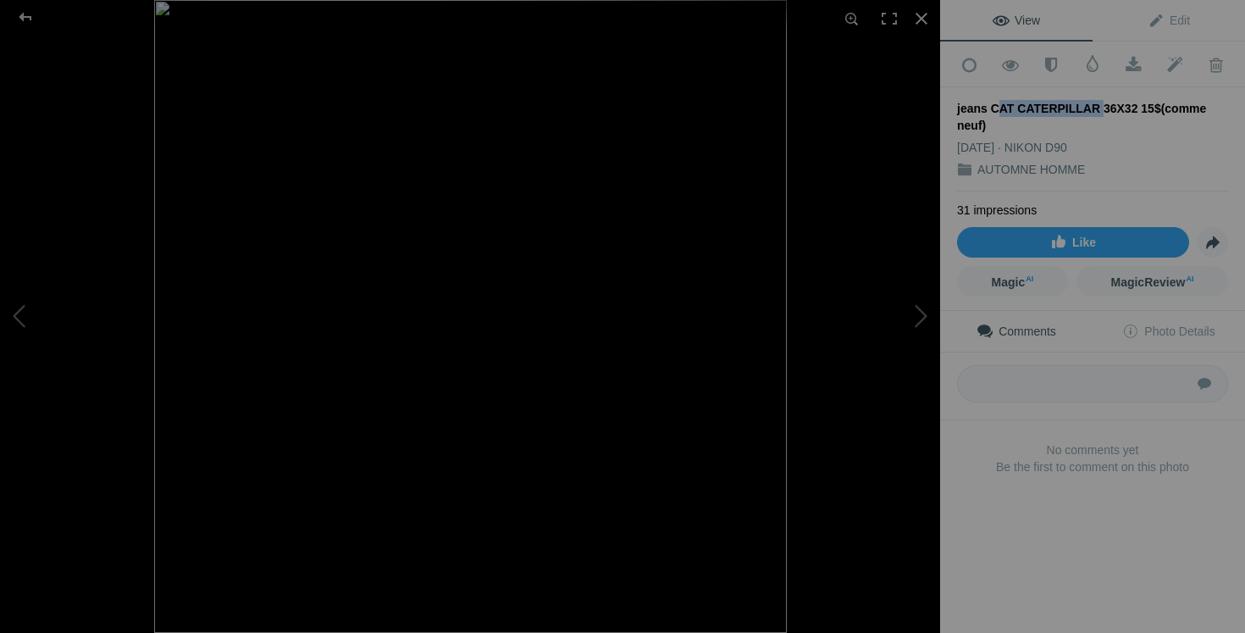
drag, startPoint x: 1085, startPoint y: 103, endPoint x: 990, endPoint y: 96, distance: 95.1
click at [990, 100] on div "jeans CAT CATERPILLAR 36X32 15$(comme neuf)" at bounding box center [1092, 117] width 271 height 34
click at [19, 319] on button at bounding box center [63, 316] width 127 height 228
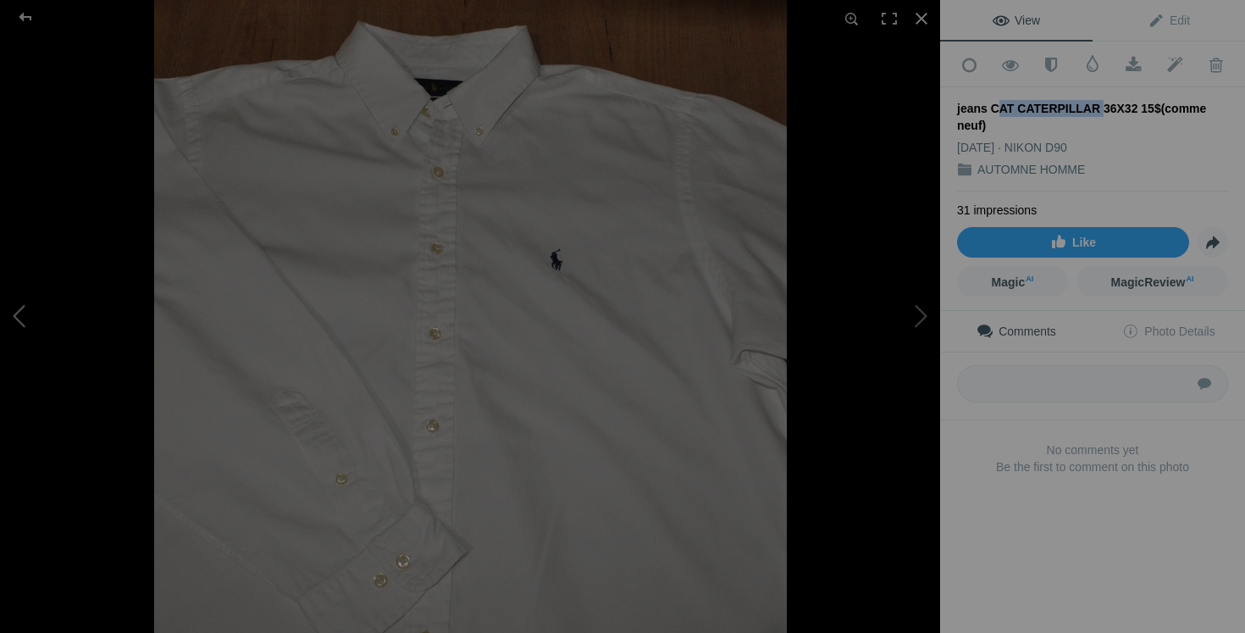
click at [19, 319] on button at bounding box center [63, 316] width 127 height 228
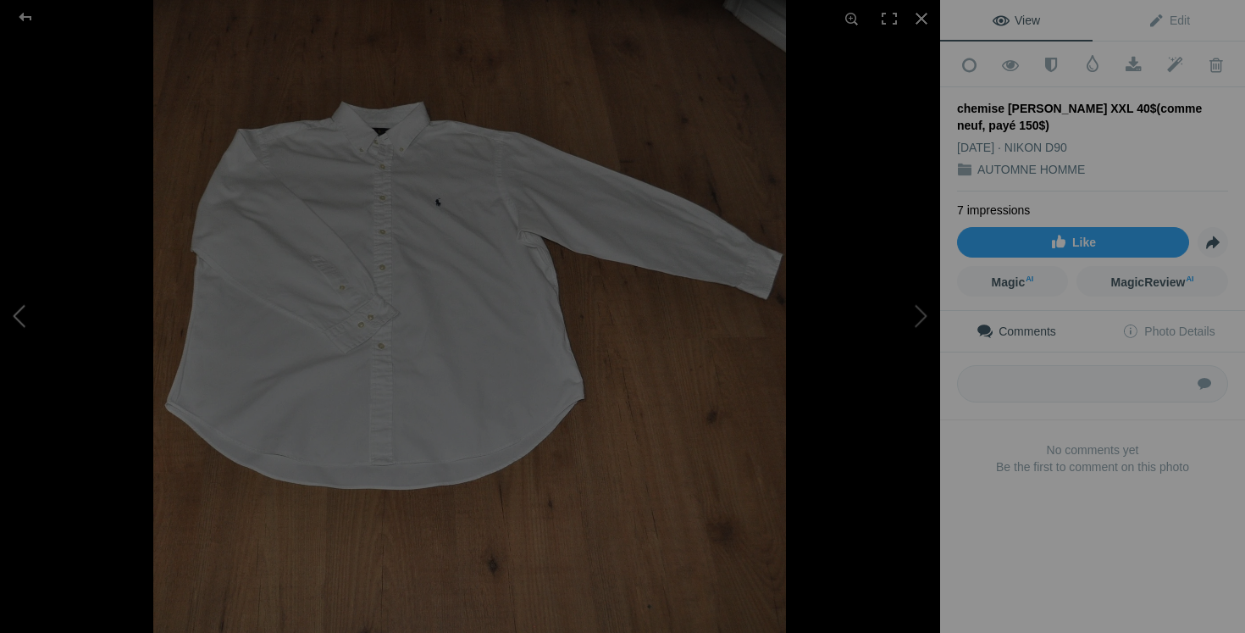
click at [27, 313] on button at bounding box center [63, 316] width 127 height 228
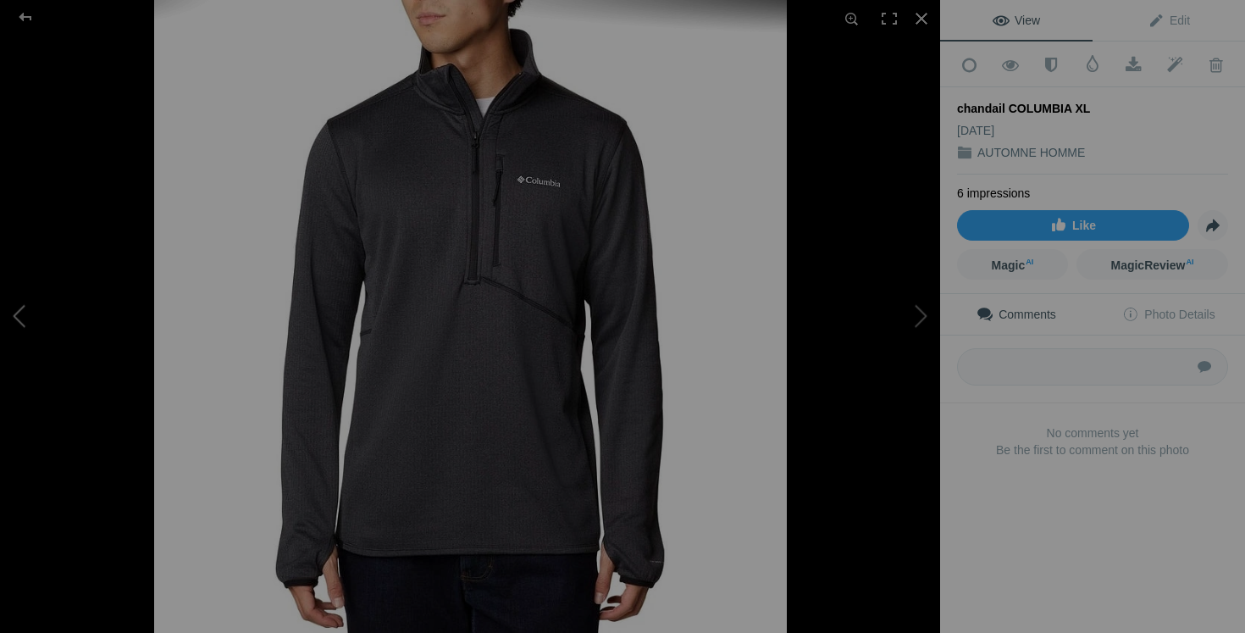
click at [27, 313] on button at bounding box center [63, 316] width 127 height 228
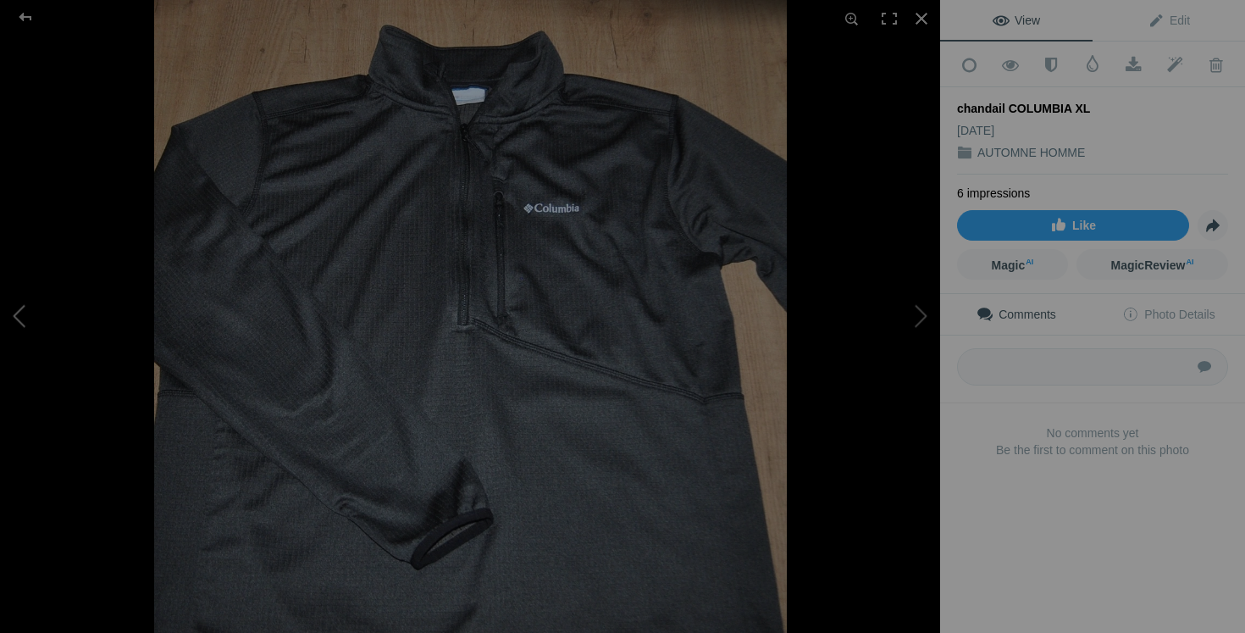
click at [27, 313] on button at bounding box center [63, 316] width 127 height 228
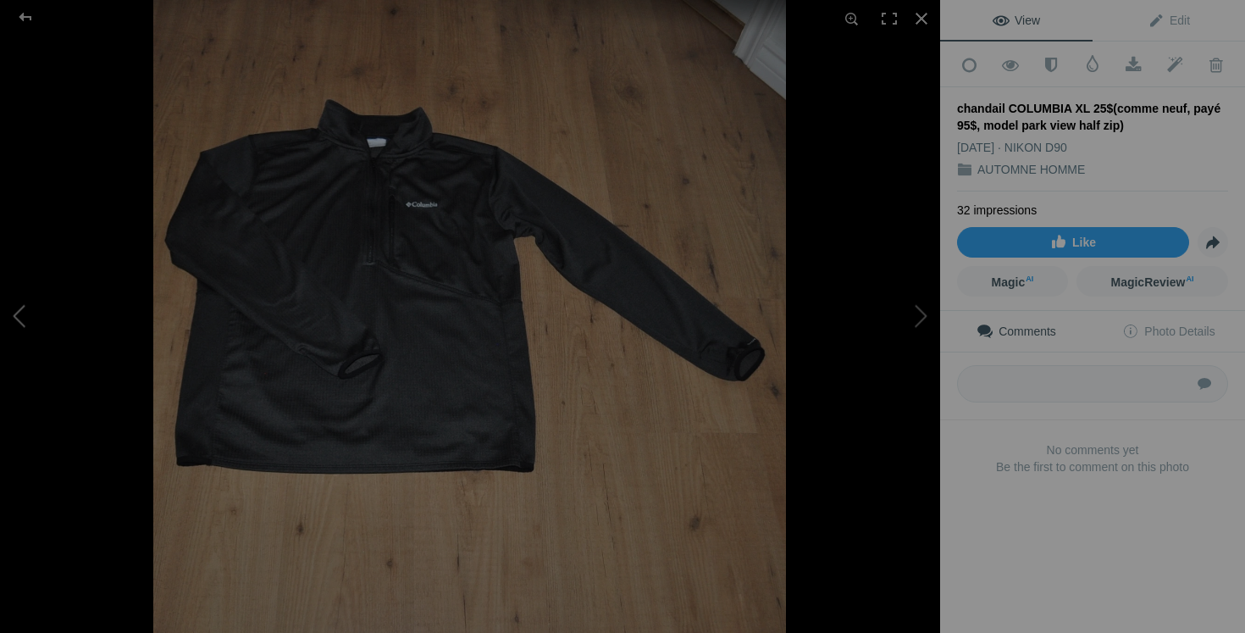
click at [18, 311] on button at bounding box center [63, 316] width 127 height 228
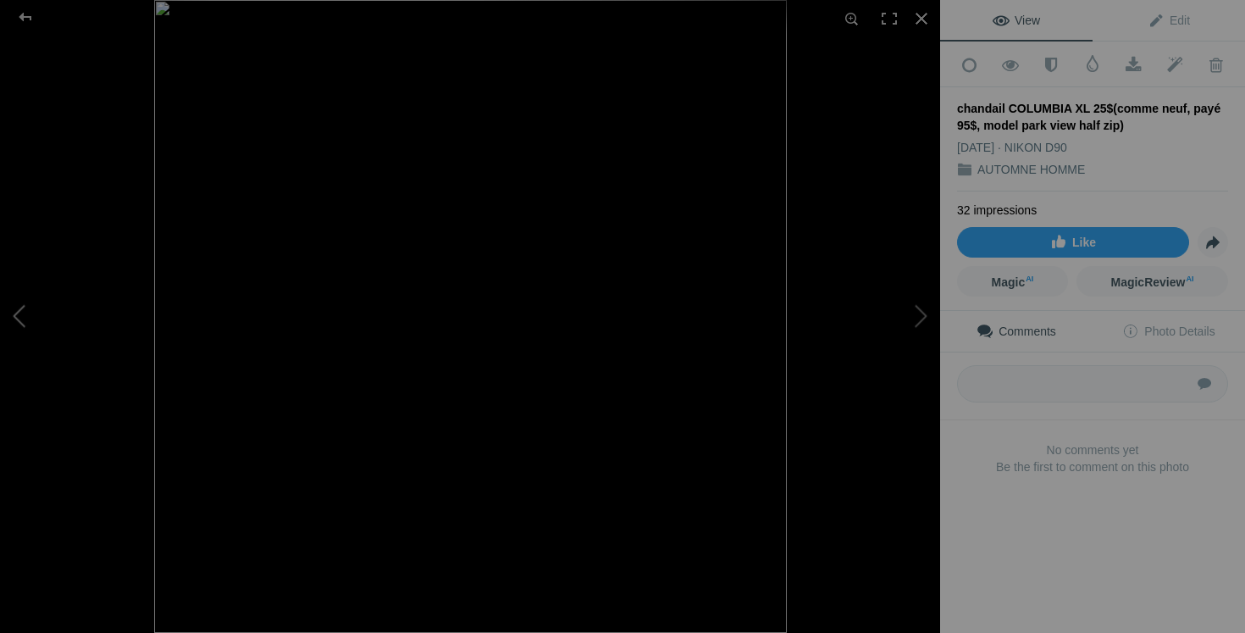
click at [18, 311] on button at bounding box center [63, 316] width 127 height 228
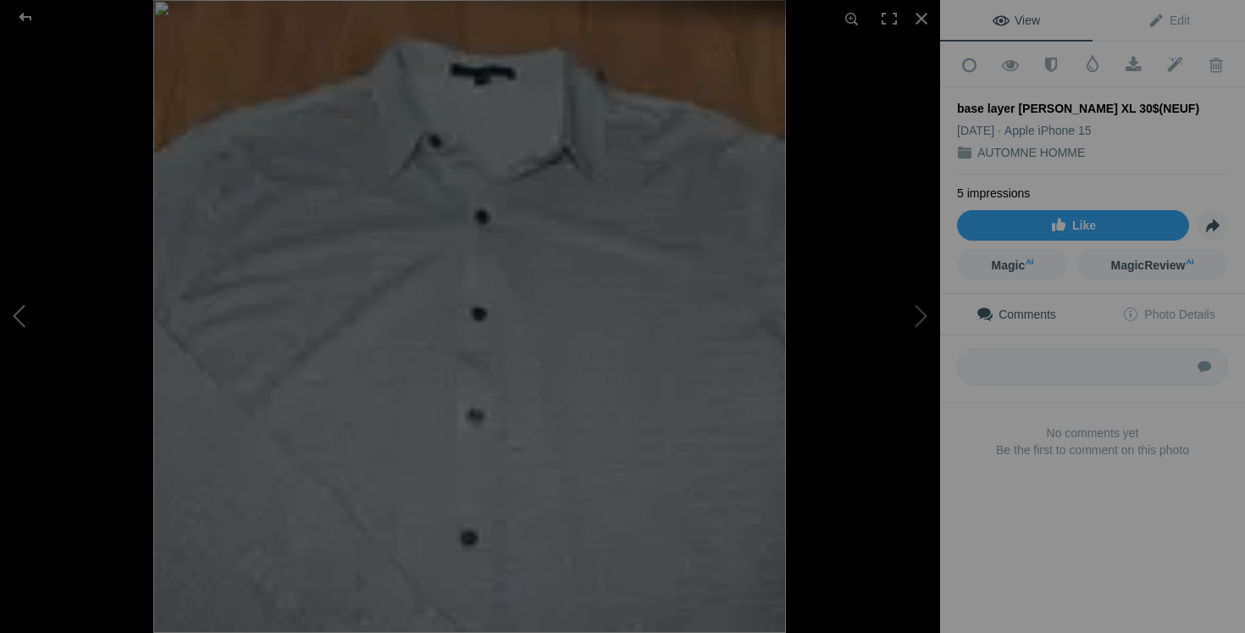
click at [18, 311] on button at bounding box center [63, 316] width 127 height 228
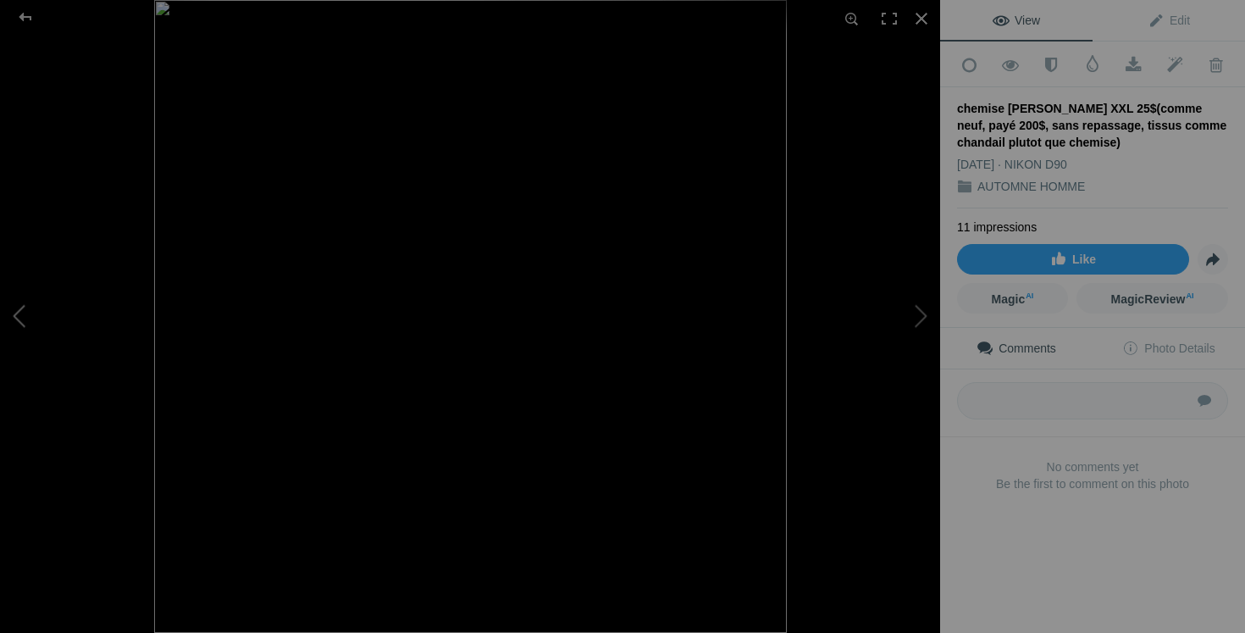
click at [27, 314] on button at bounding box center [63, 316] width 127 height 228
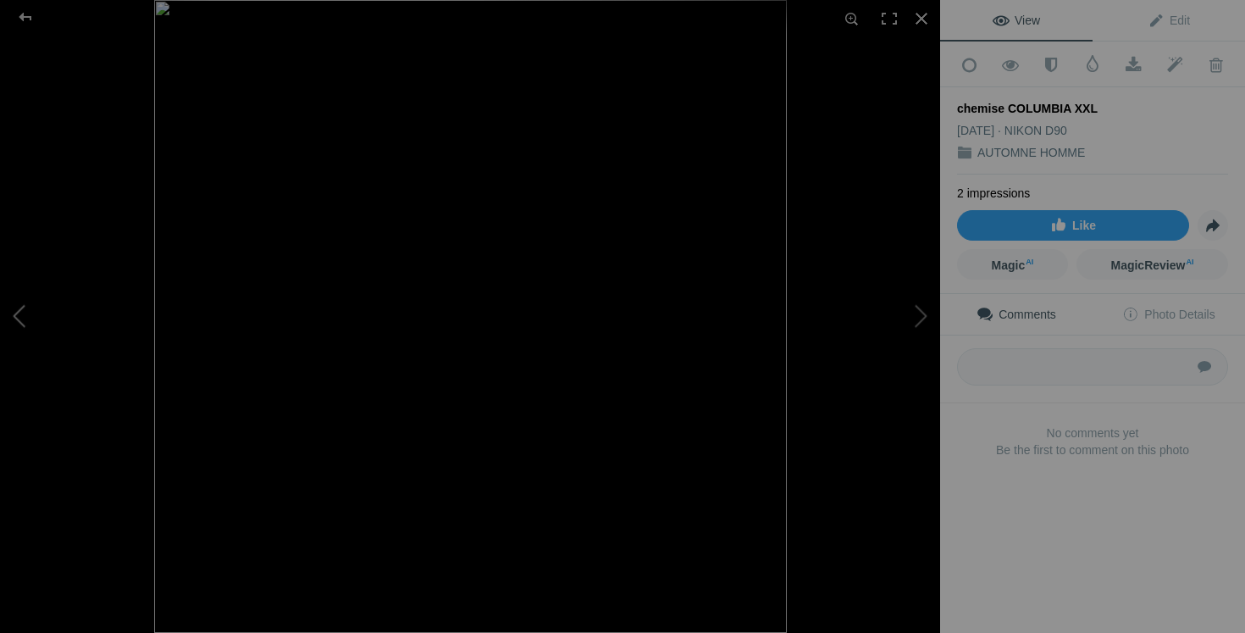
click at [27, 314] on button at bounding box center [63, 316] width 127 height 228
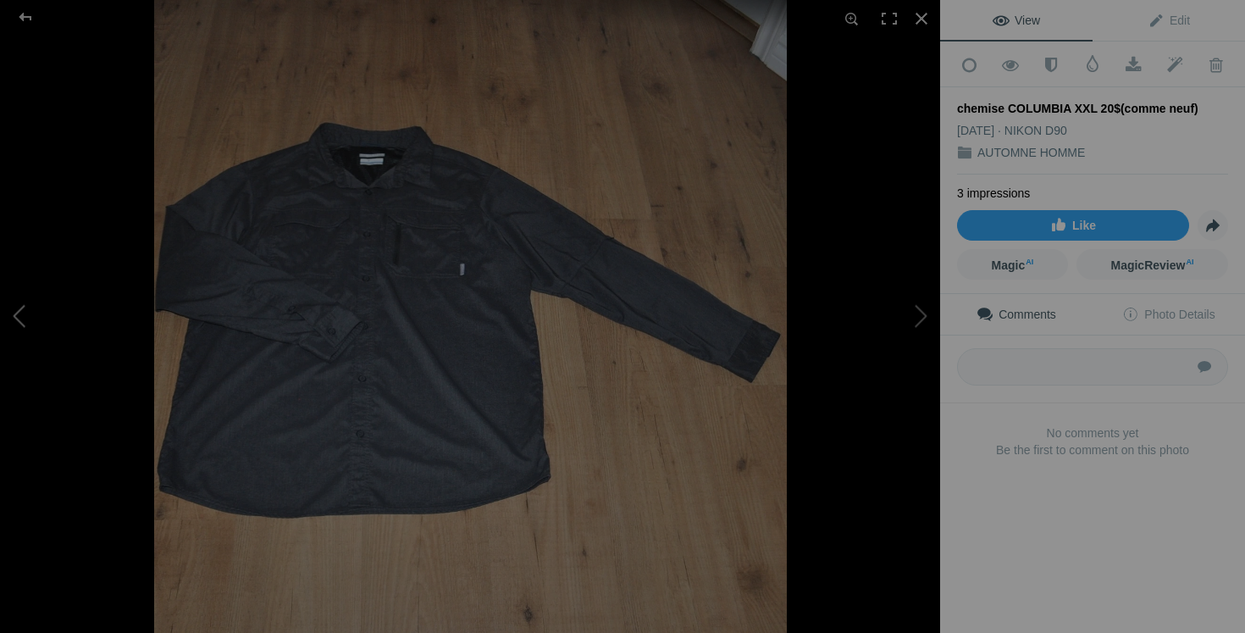
click at [36, 317] on button at bounding box center [63, 316] width 127 height 228
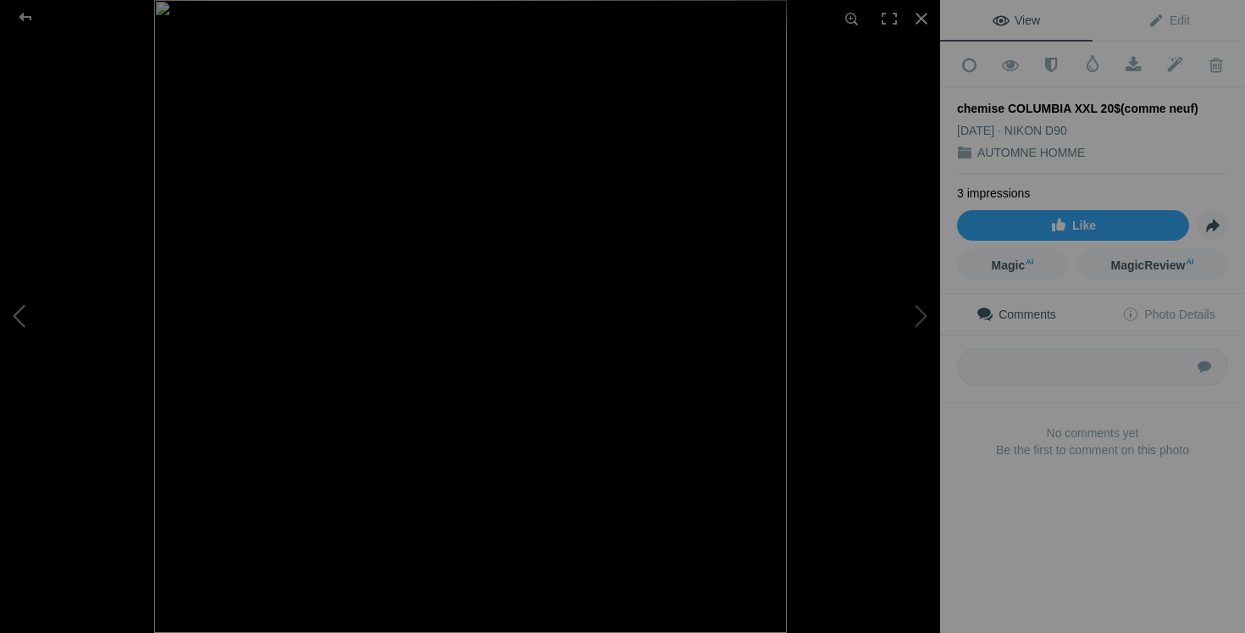
click at [36, 317] on button at bounding box center [63, 316] width 127 height 228
click at [30, 325] on button at bounding box center [63, 316] width 127 height 228
click at [918, 310] on button at bounding box center [876, 316] width 127 height 228
click at [25, 302] on button at bounding box center [63, 316] width 127 height 228
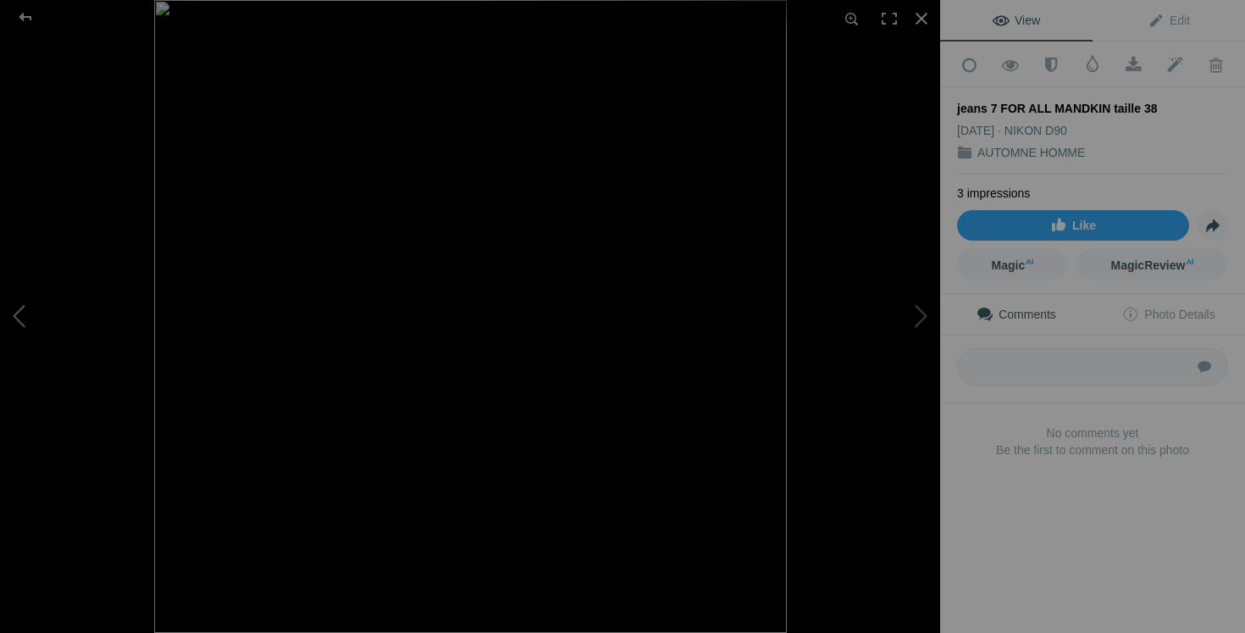
click at [25, 302] on button at bounding box center [63, 316] width 127 height 228
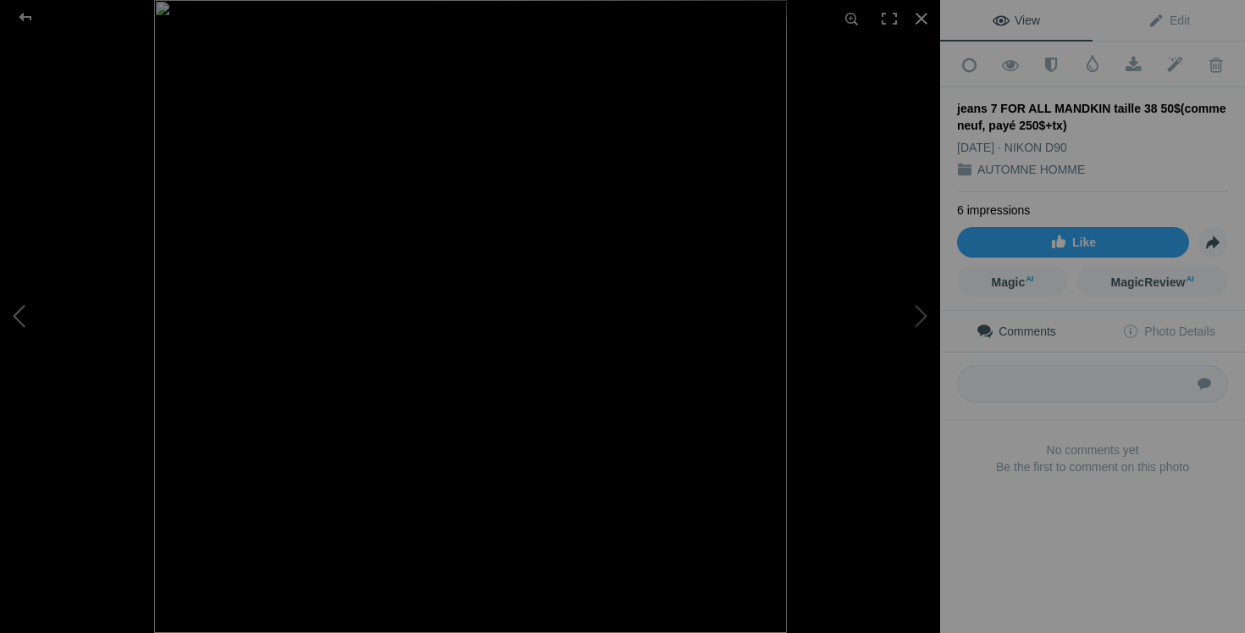
click at [52, 313] on button at bounding box center [63, 316] width 127 height 228
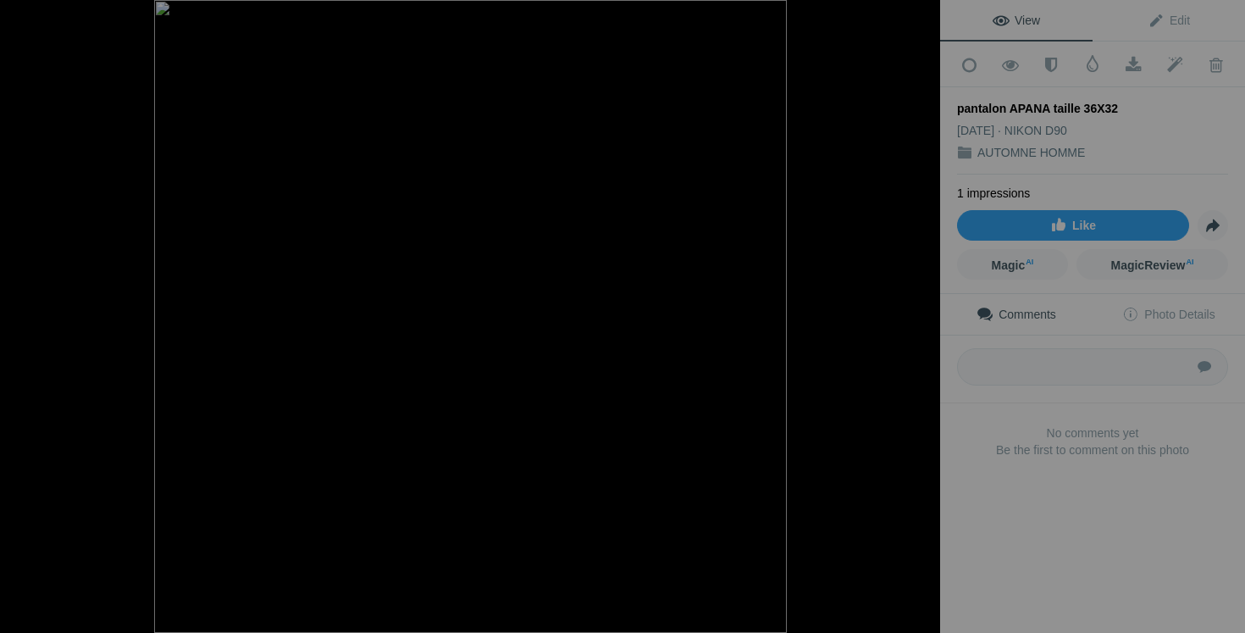
click at [52, 313] on button at bounding box center [63, 316] width 127 height 228
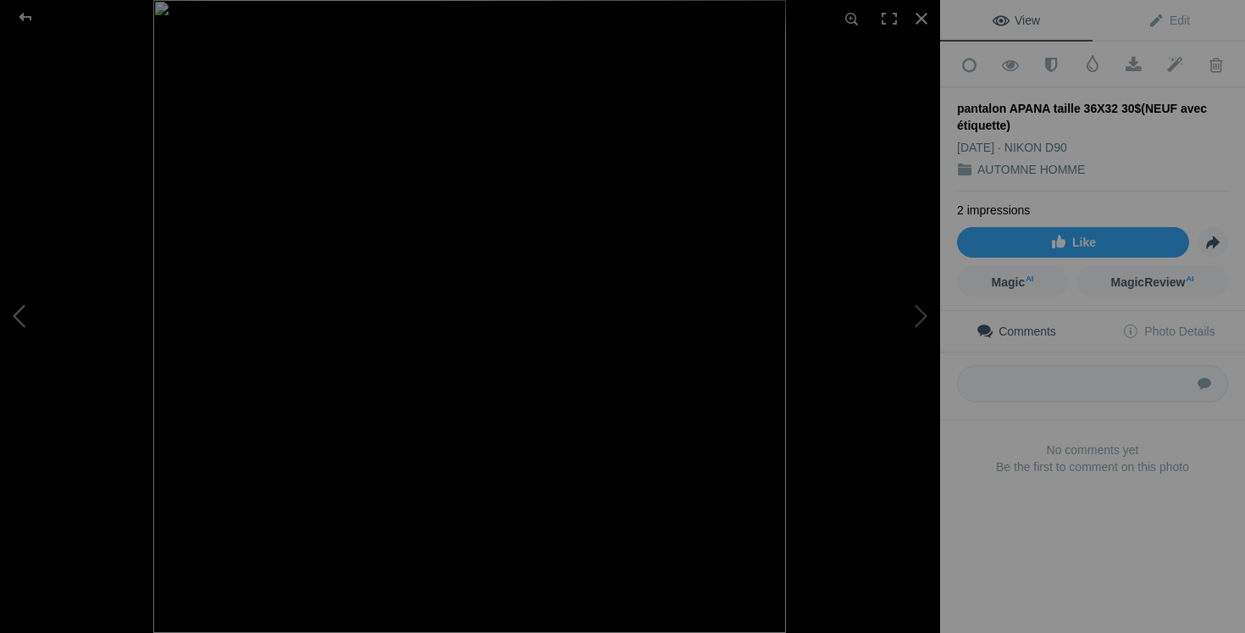
click at [23, 329] on button at bounding box center [63, 316] width 127 height 228
click at [918, 318] on button at bounding box center [876, 316] width 127 height 228
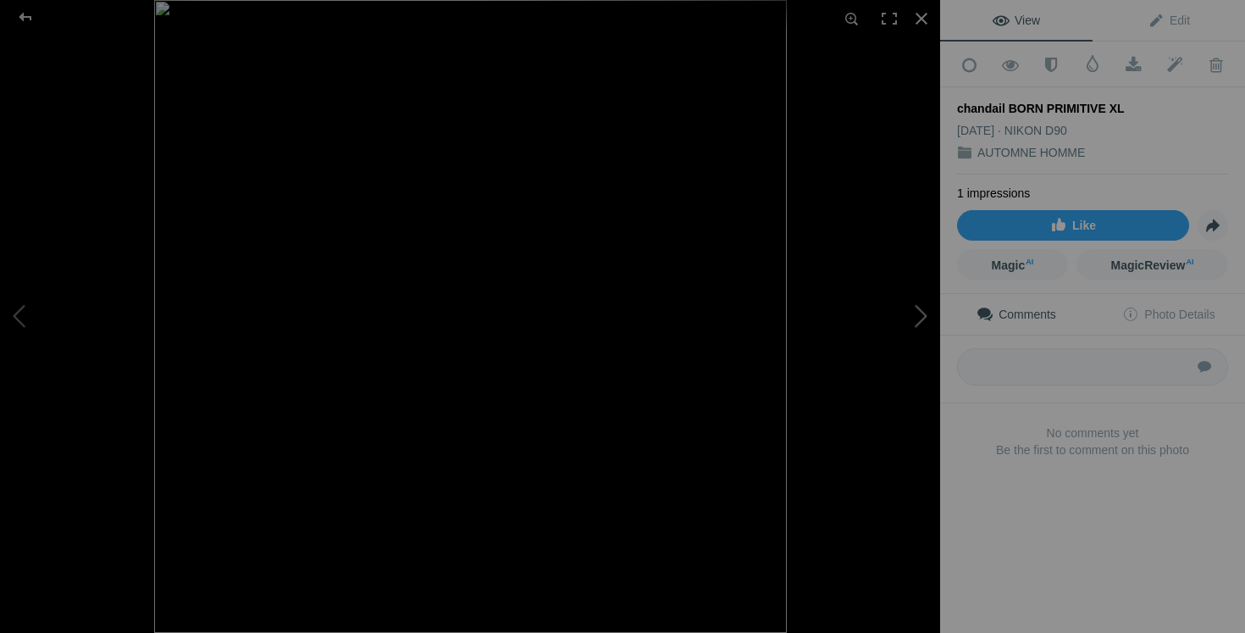
click at [918, 319] on button at bounding box center [876, 316] width 127 height 228
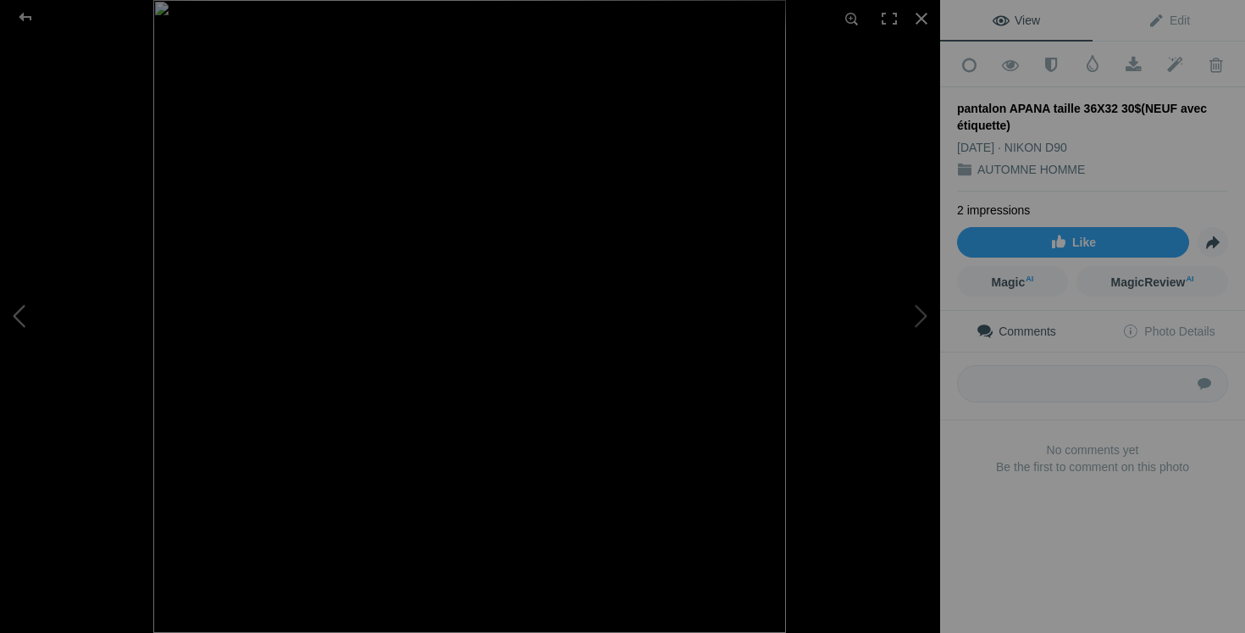
click at [15, 326] on button at bounding box center [63, 316] width 127 height 228
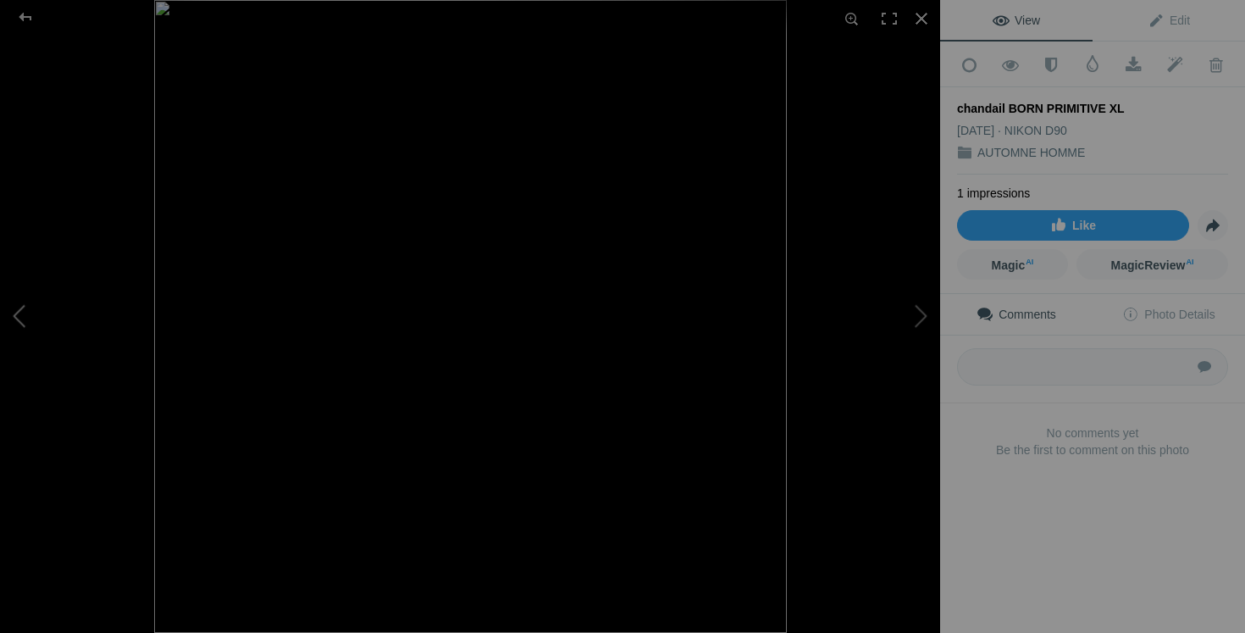
click at [15, 326] on button at bounding box center [63, 316] width 127 height 228
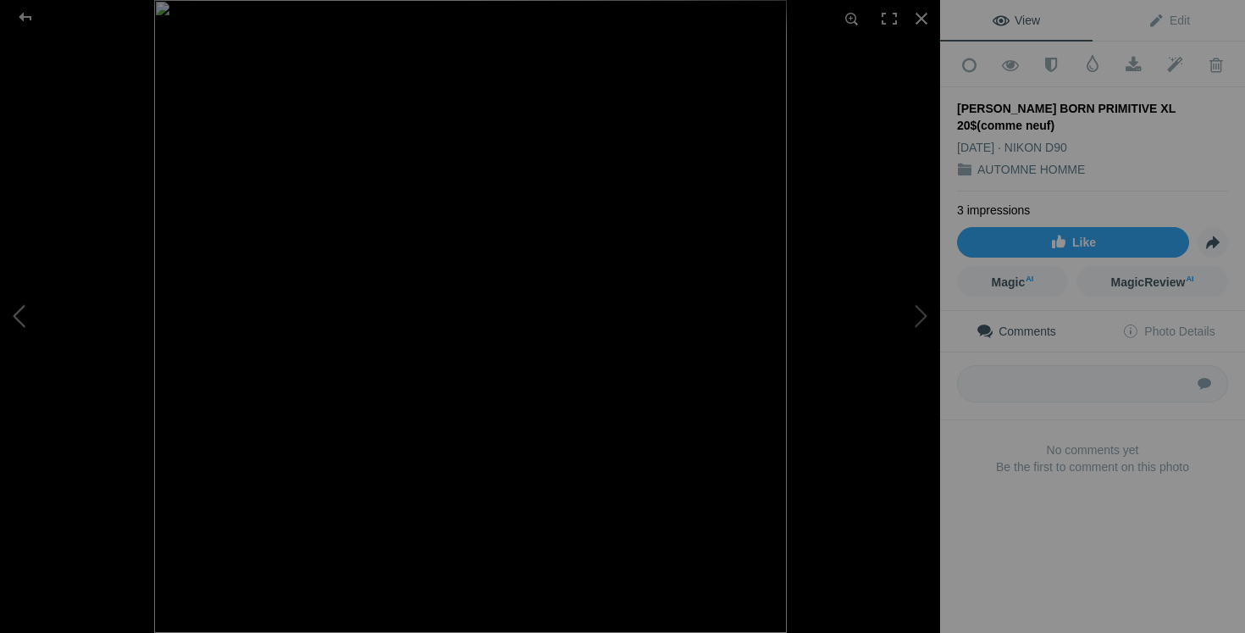
click at [12, 325] on button at bounding box center [63, 316] width 127 height 228
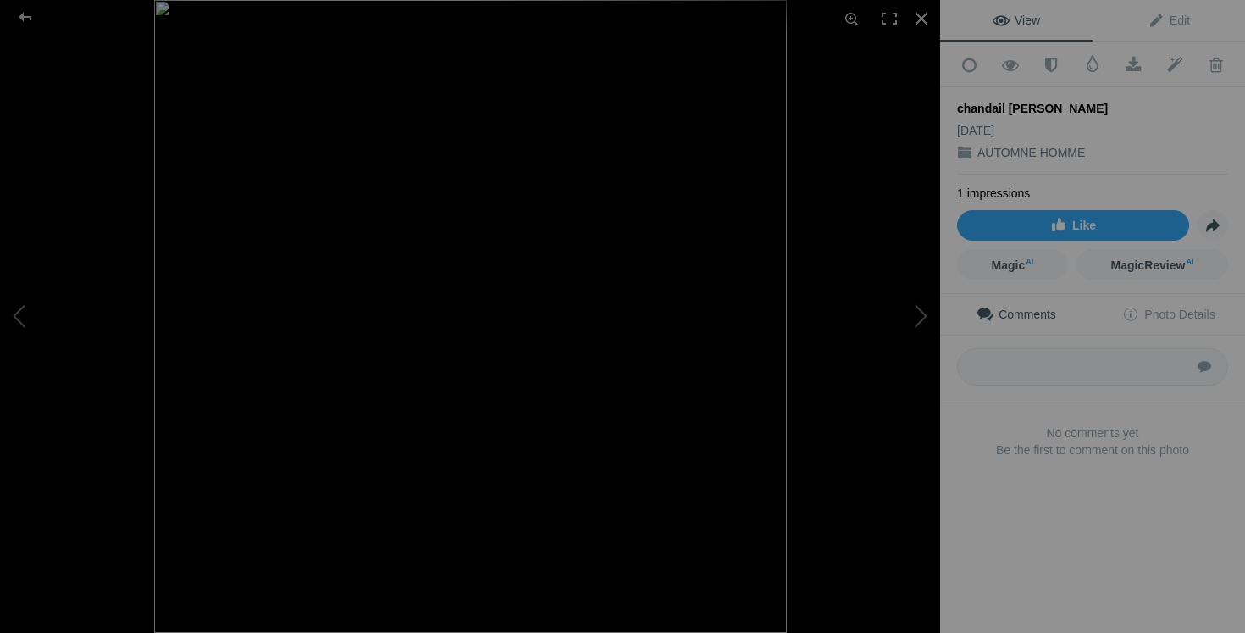
click at [530, 303] on img at bounding box center [470, 316] width 633 height 633
click at [530, 303] on img at bounding box center [470, 403] width 866 height 866
click at [923, 306] on button at bounding box center [876, 316] width 127 height 228
click at [15, 322] on button at bounding box center [63, 316] width 127 height 228
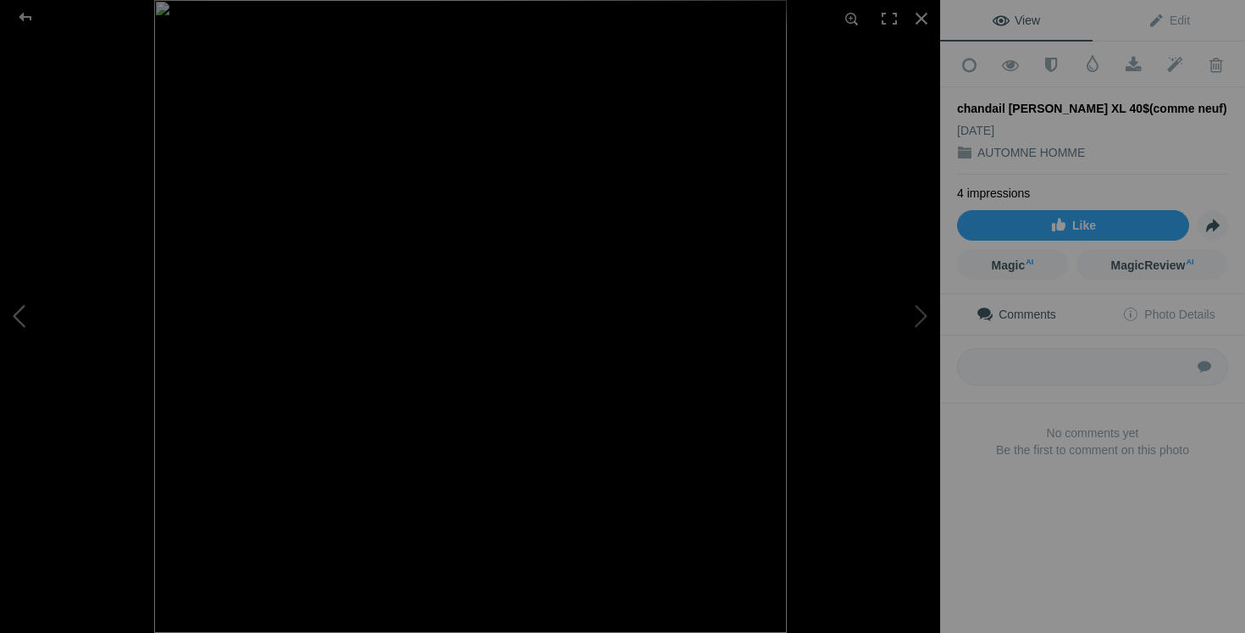
click at [15, 317] on button at bounding box center [63, 316] width 127 height 228
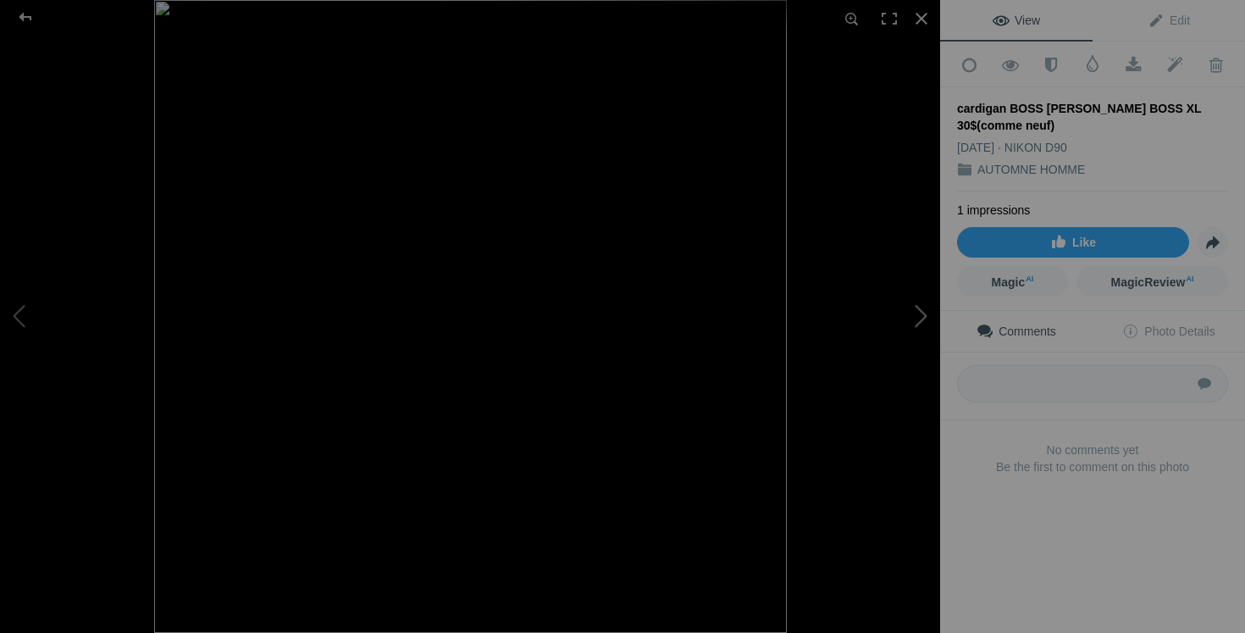
click at [901, 320] on button at bounding box center [876, 316] width 127 height 228
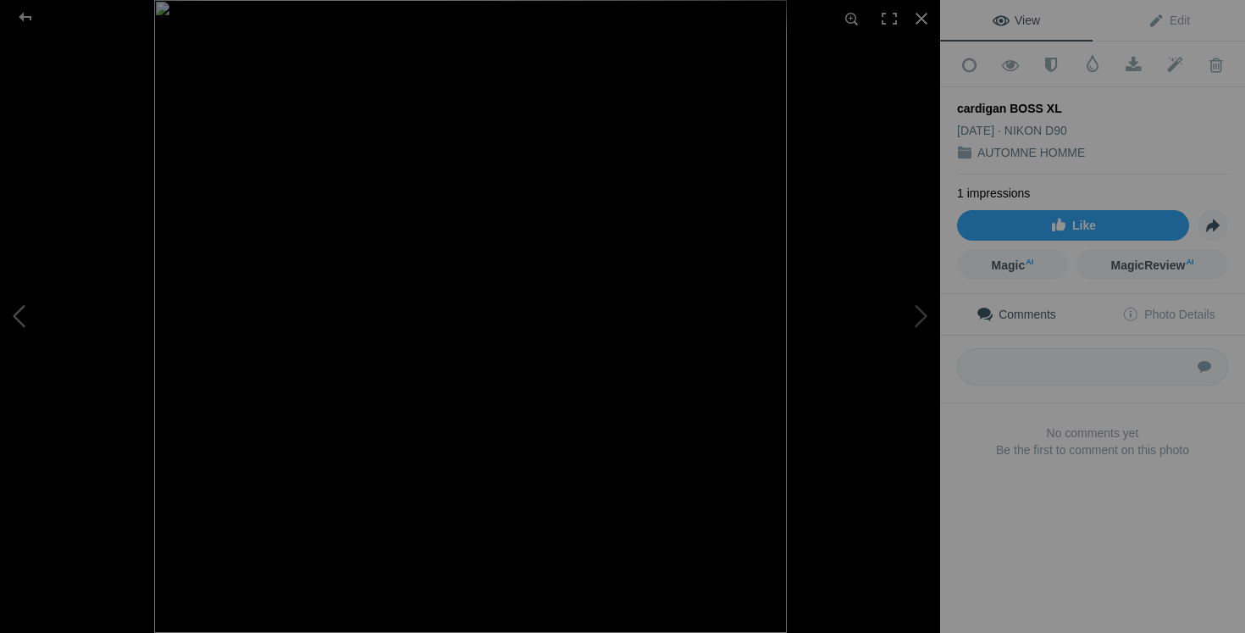
click at [25, 296] on button at bounding box center [63, 316] width 127 height 228
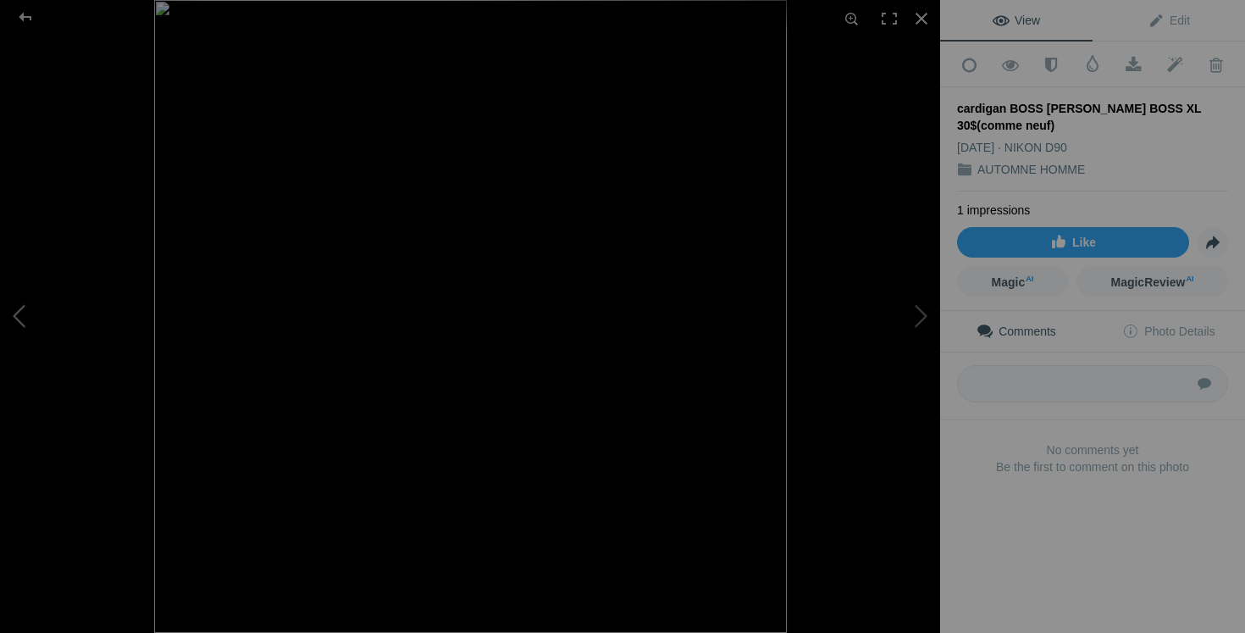
click at [30, 318] on button at bounding box center [63, 316] width 127 height 228
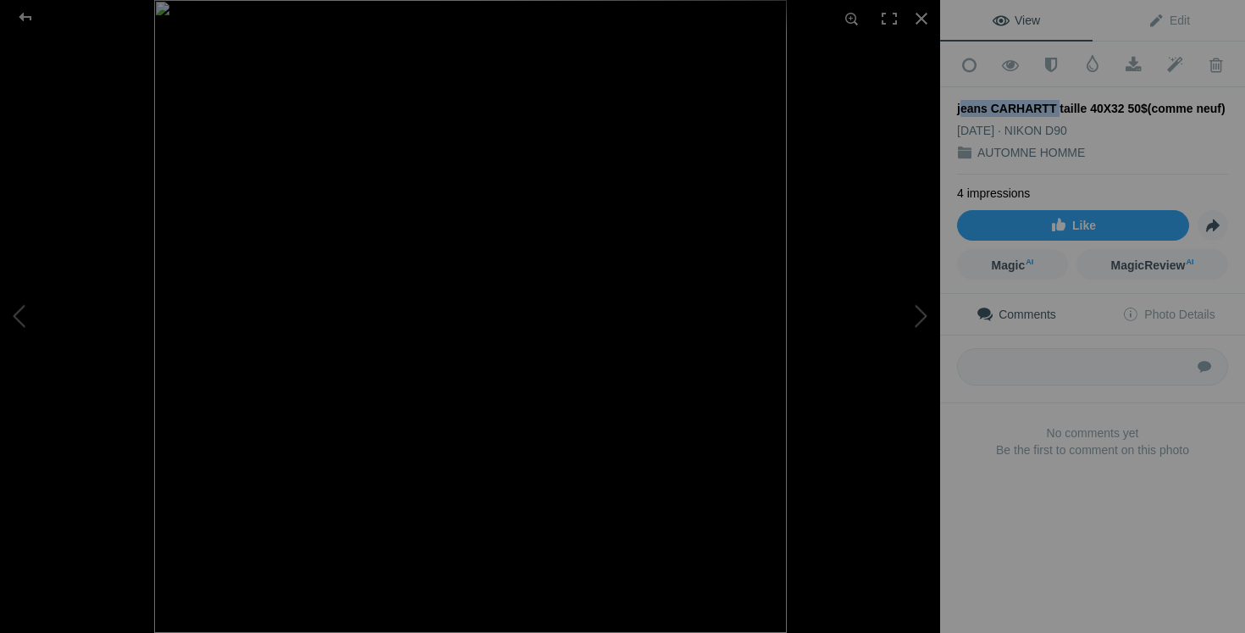
drag, startPoint x: 1048, startPoint y: 103, endPoint x: 951, endPoint y: 98, distance: 97.6
click at [951, 98] on div "Add to Quick Collection Remove from Quick Collection Hide from Public View Unhi…" at bounding box center [1092, 278] width 305 height 473
copy div "jeans CARHARTT"
click at [39, 334] on button at bounding box center [63, 316] width 127 height 228
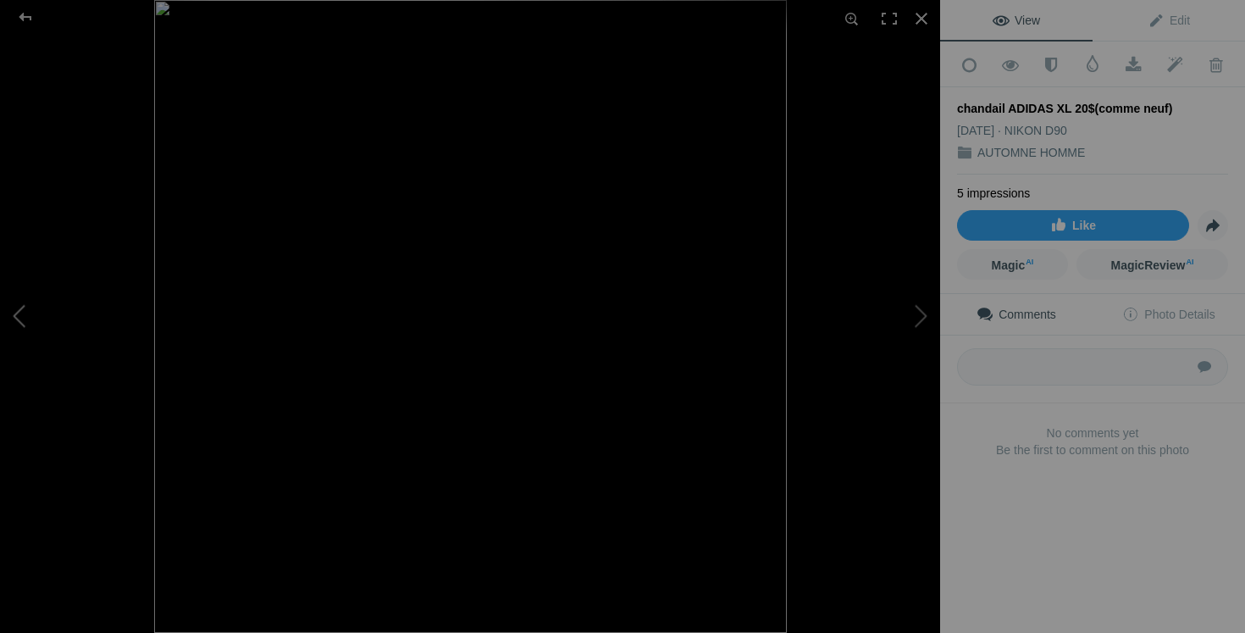
click at [33, 315] on button at bounding box center [63, 316] width 127 height 228
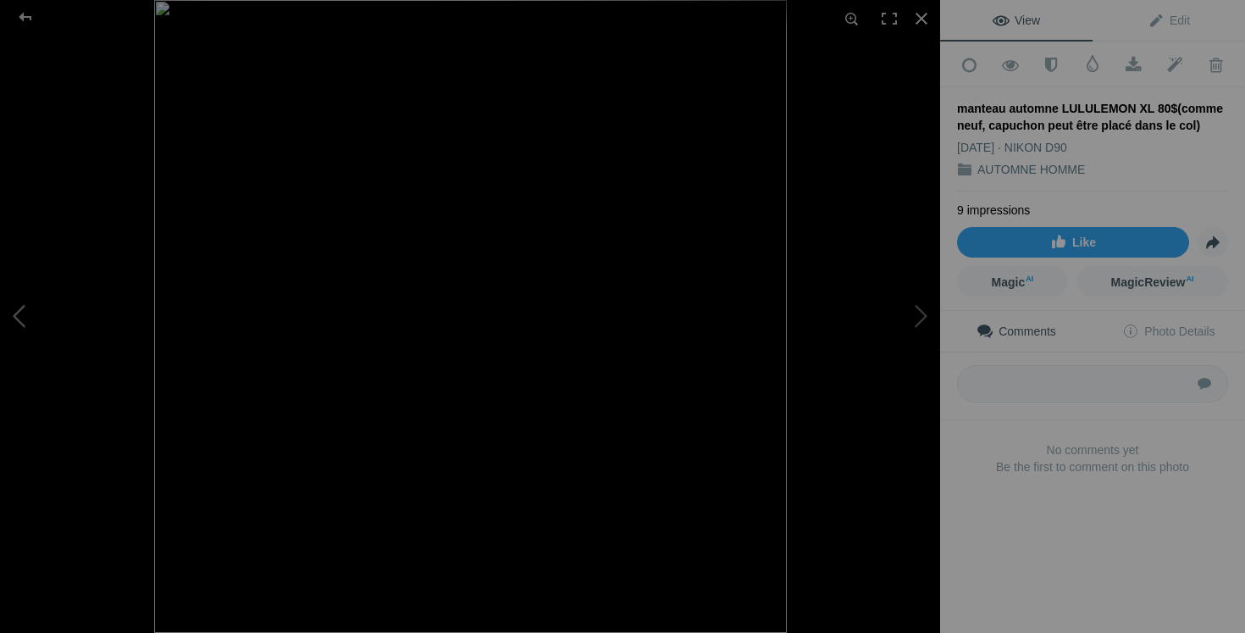
click at [13, 323] on button at bounding box center [63, 316] width 127 height 228
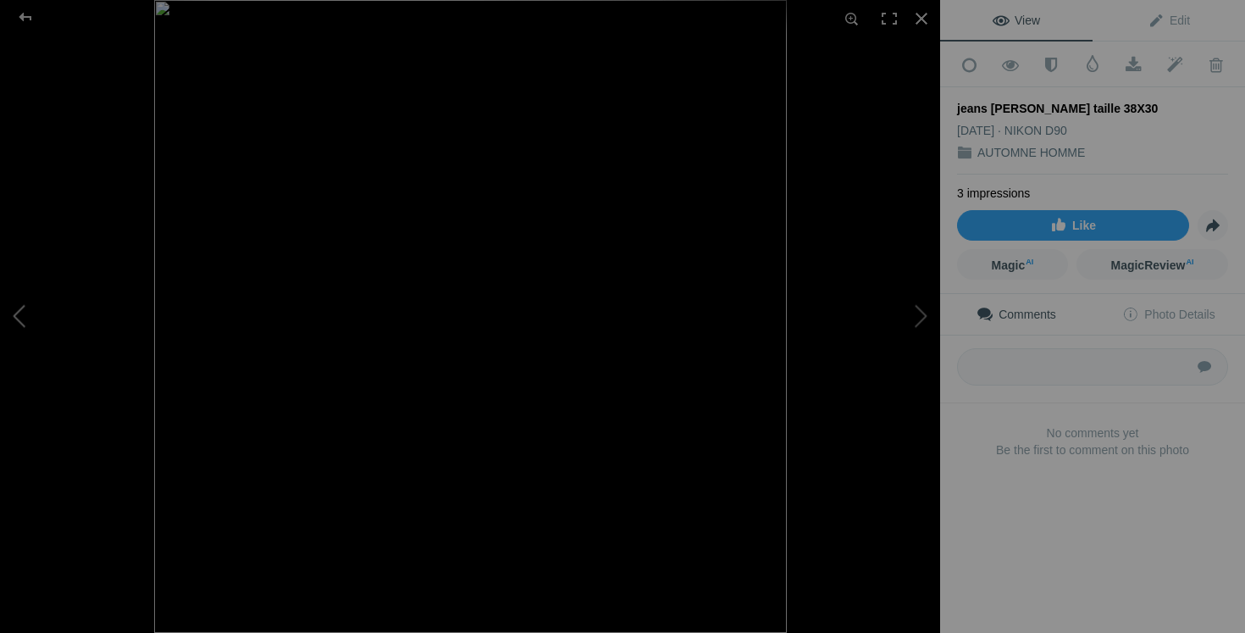
click at [13, 323] on button at bounding box center [63, 316] width 127 height 228
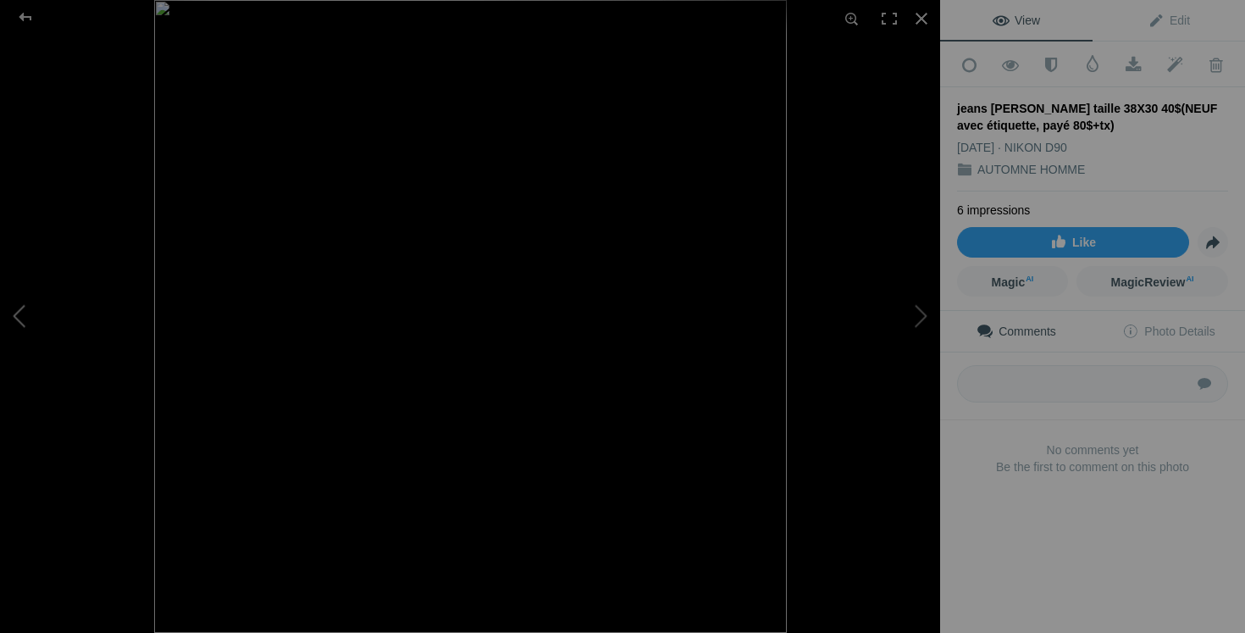
click at [28, 314] on button at bounding box center [63, 316] width 127 height 228
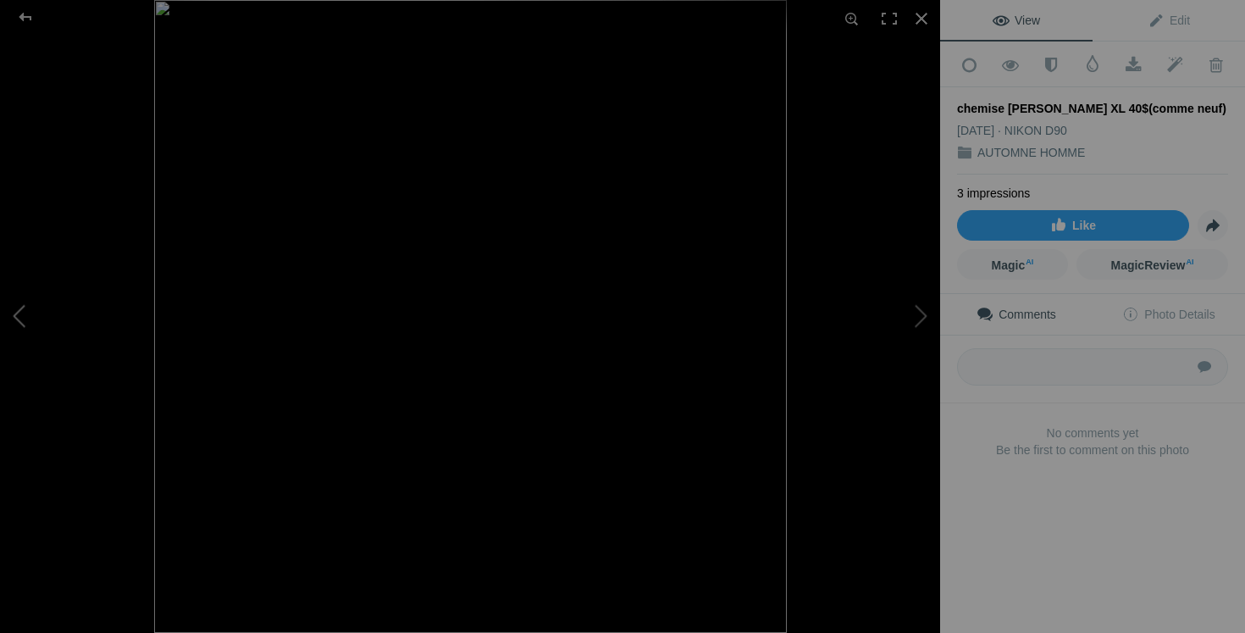
click at [28, 315] on button at bounding box center [63, 316] width 127 height 228
click at [924, 17] on div at bounding box center [921, 18] width 37 height 37
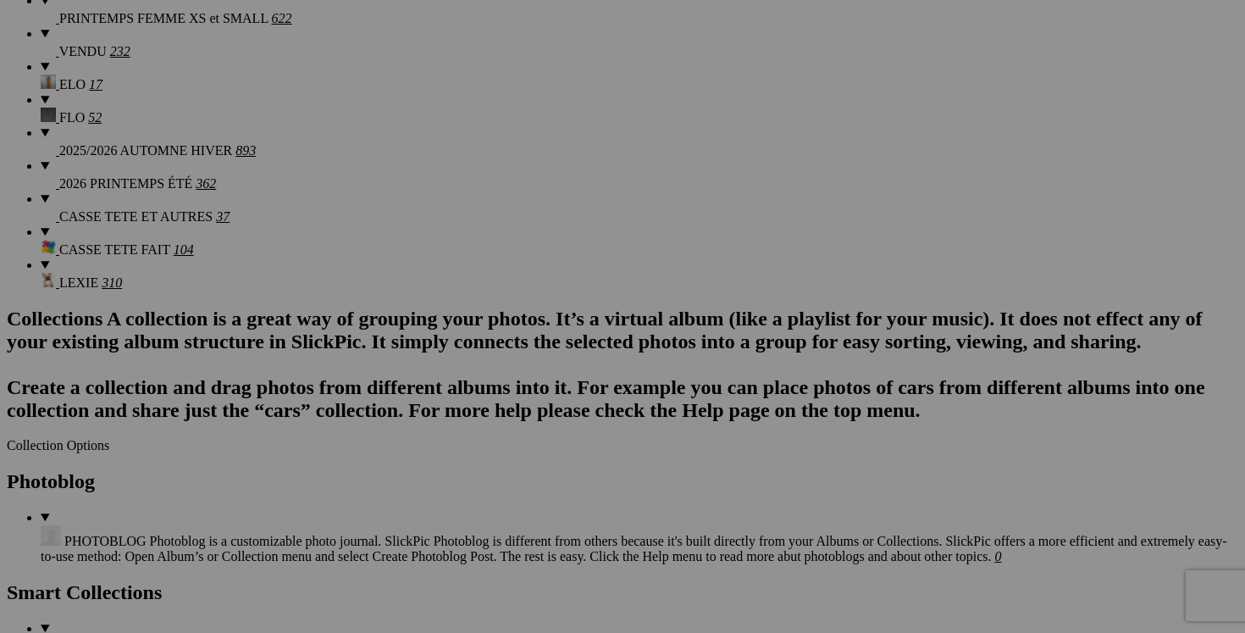
scroll to position [1733, 0]
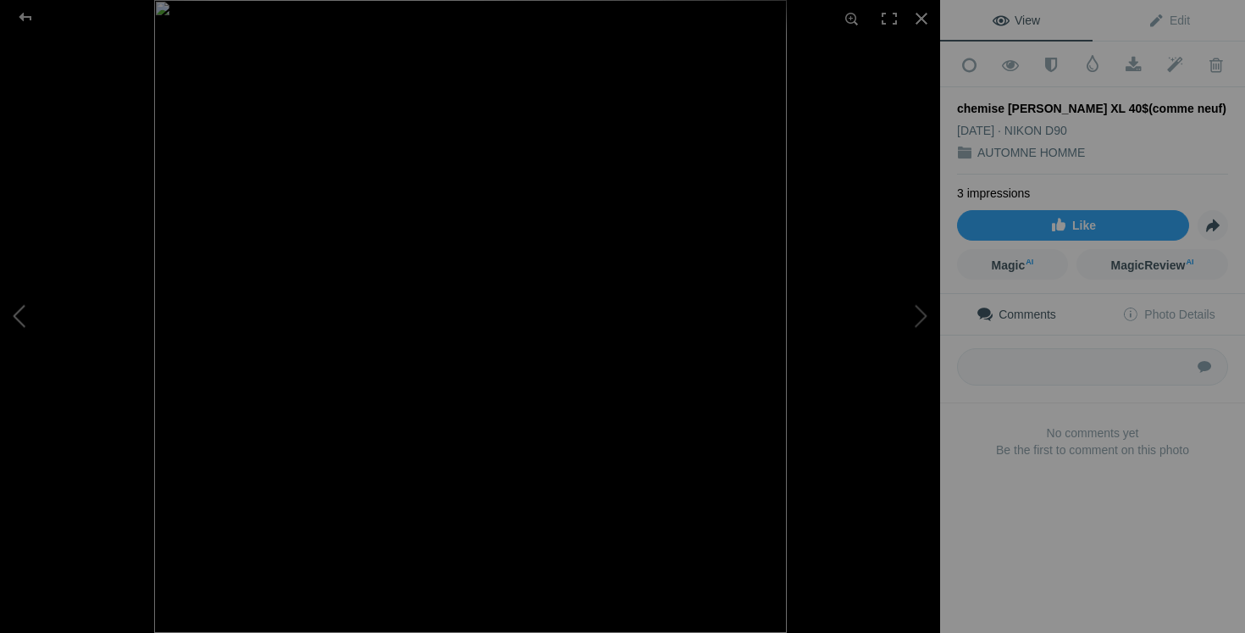
click at [17, 326] on button at bounding box center [63, 316] width 127 height 228
click at [12, 321] on button at bounding box center [63, 316] width 127 height 228
click at [43, 318] on button at bounding box center [63, 316] width 127 height 228
